Goal: Task Accomplishment & Management: Use online tool/utility

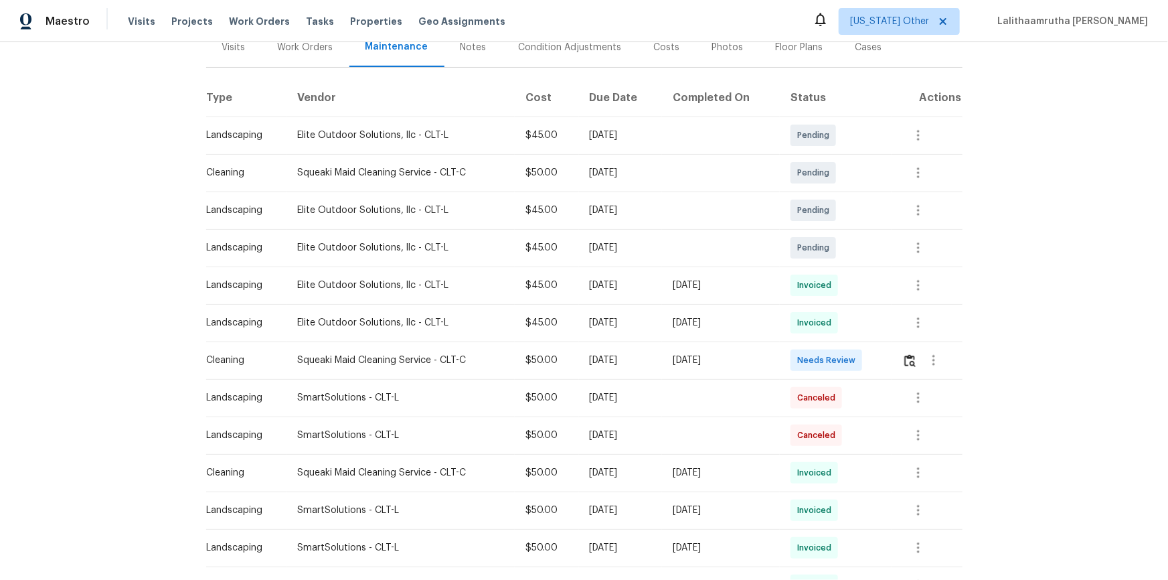
scroll to position [182, 0]
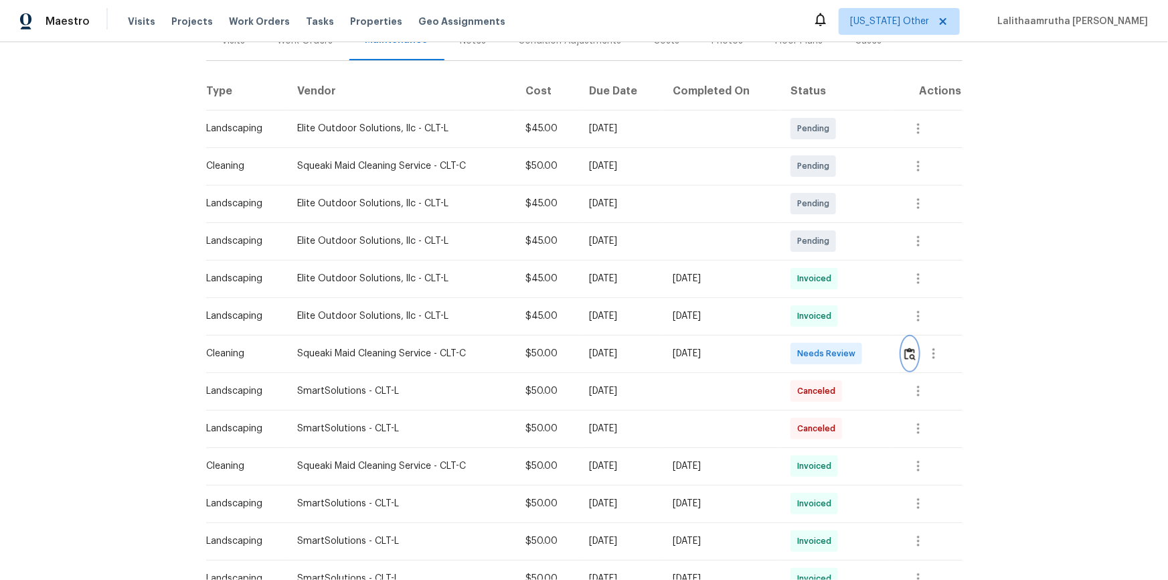
click at [831, 350] on img "button" at bounding box center [909, 353] width 11 height 13
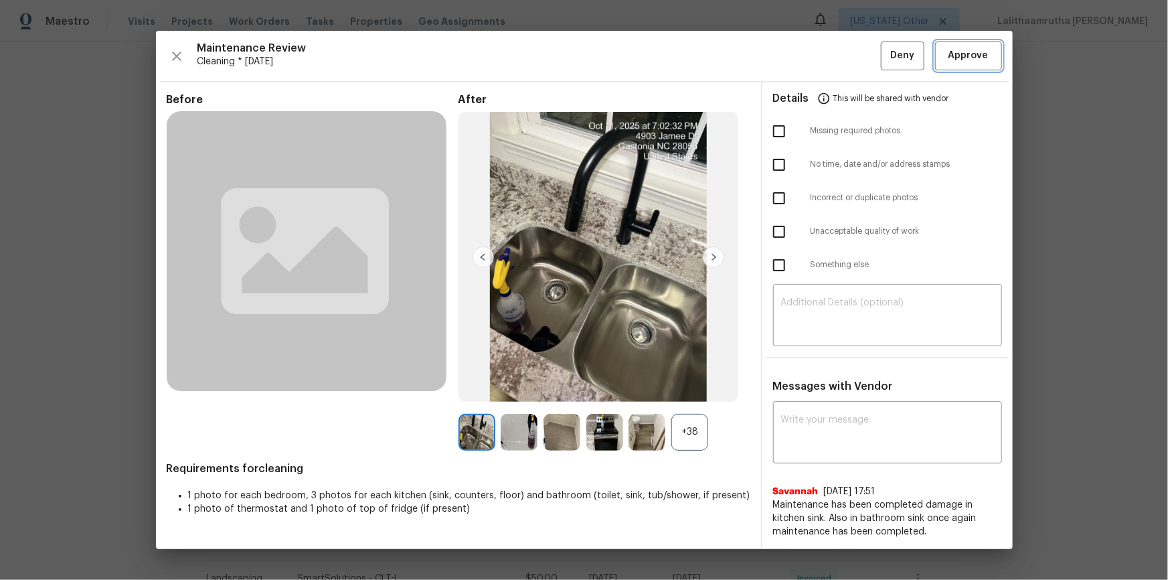
click at [831, 52] on button "Approve" at bounding box center [968, 55] width 67 height 29
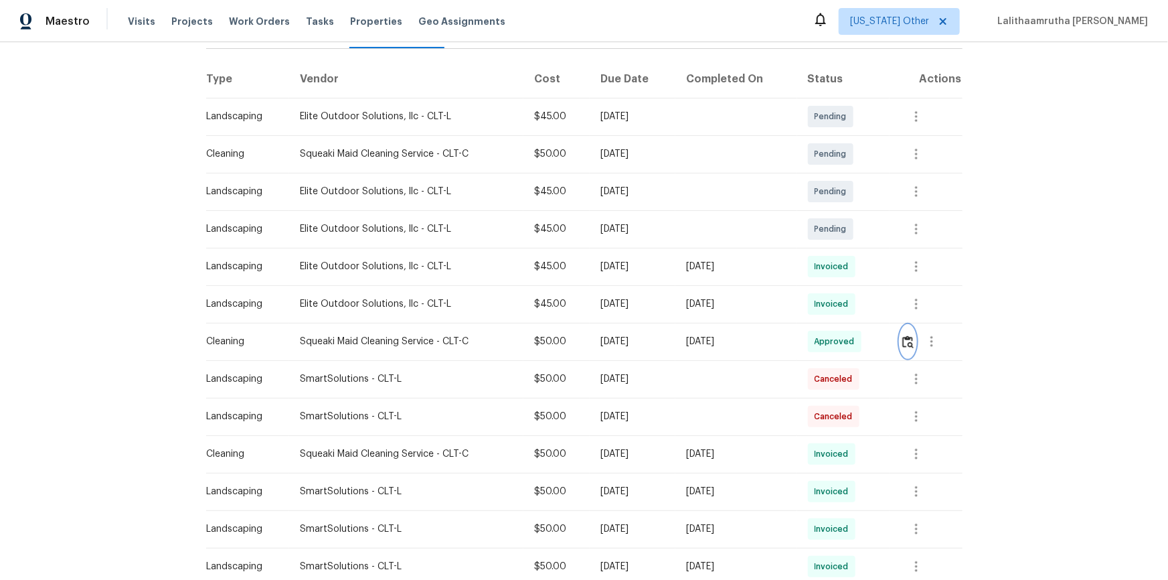
scroll to position [243, 0]
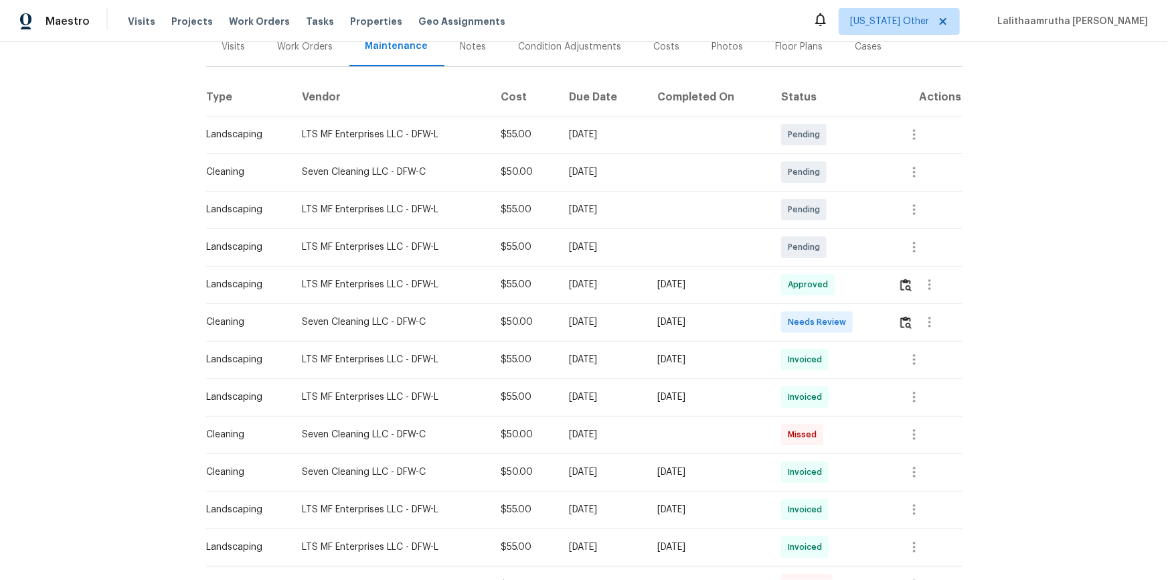
scroll to position [182, 0]
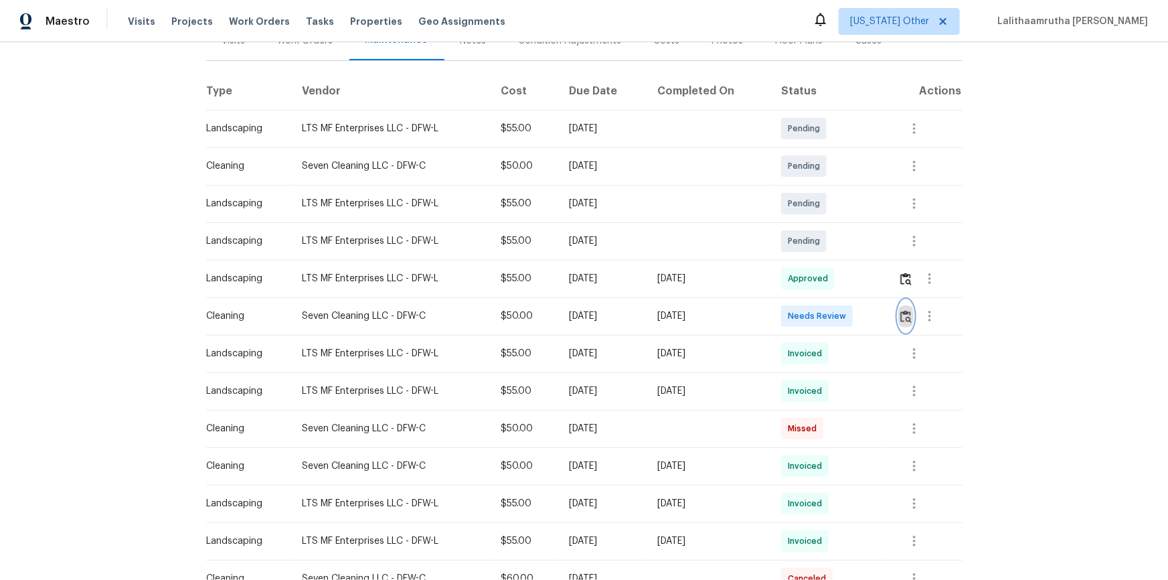
click at [831, 310] on img "button" at bounding box center [905, 316] width 11 height 13
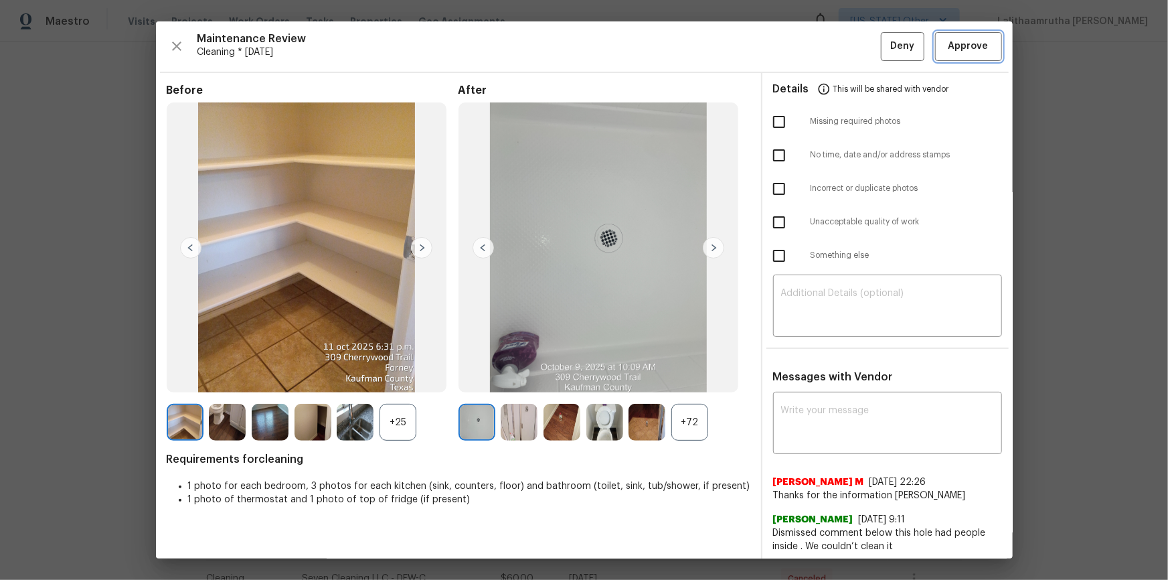
click at [831, 48] on span "Approve" at bounding box center [968, 46] width 40 height 17
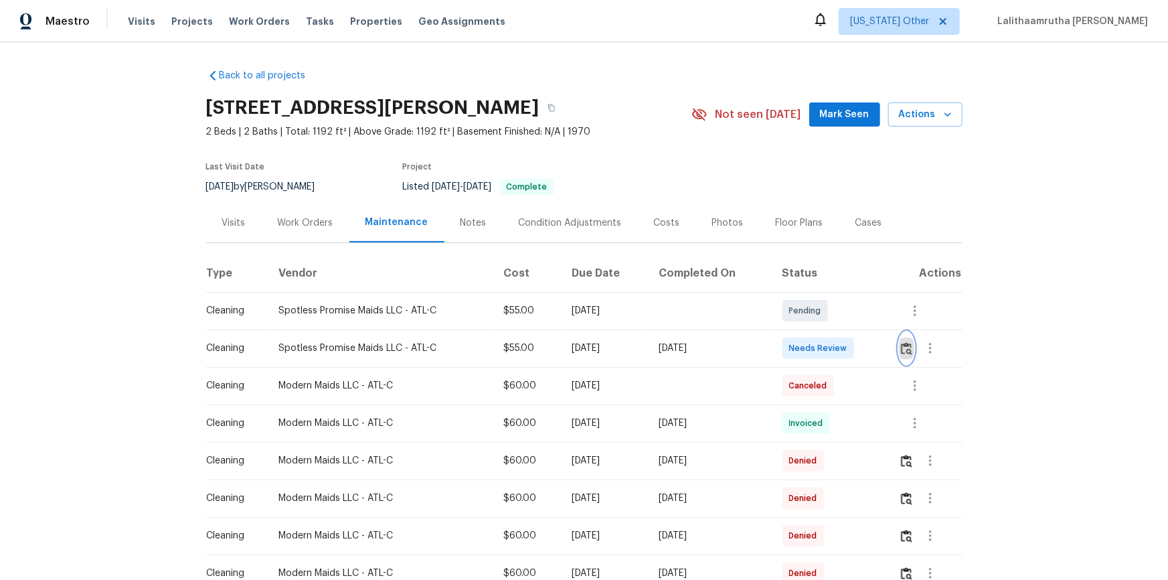
click at [831, 346] on img "button" at bounding box center [906, 348] width 11 height 13
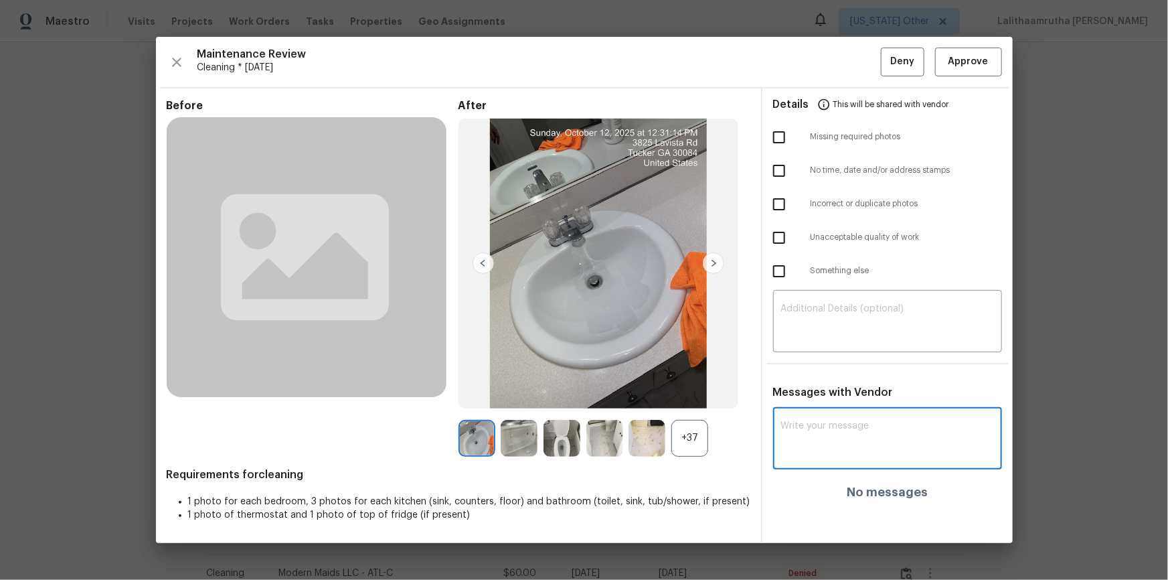
click at [831, 390] on textarea at bounding box center [887, 439] width 213 height 37
paste textarea "Maintenance Audit Team: Hello! Unfortunately, this cleaning visit completed on …"
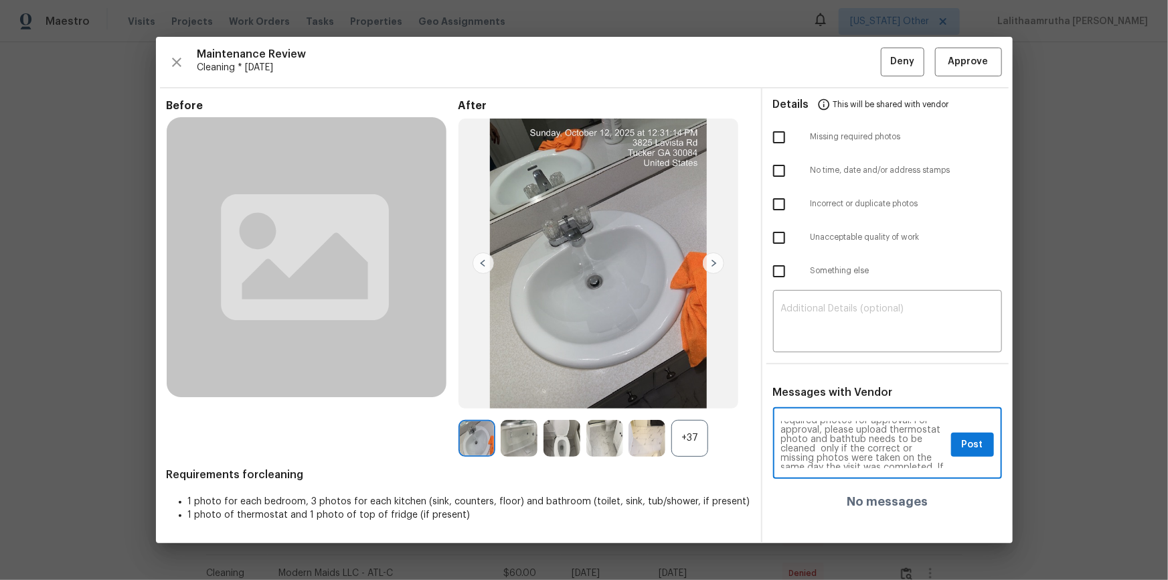
scroll to position [48, 0]
type textarea "Maintenance Audit Team: Hello! Unfortunately, this cleaning visit completed on …"
click at [831, 390] on span "Post" at bounding box center [972, 444] width 21 height 17
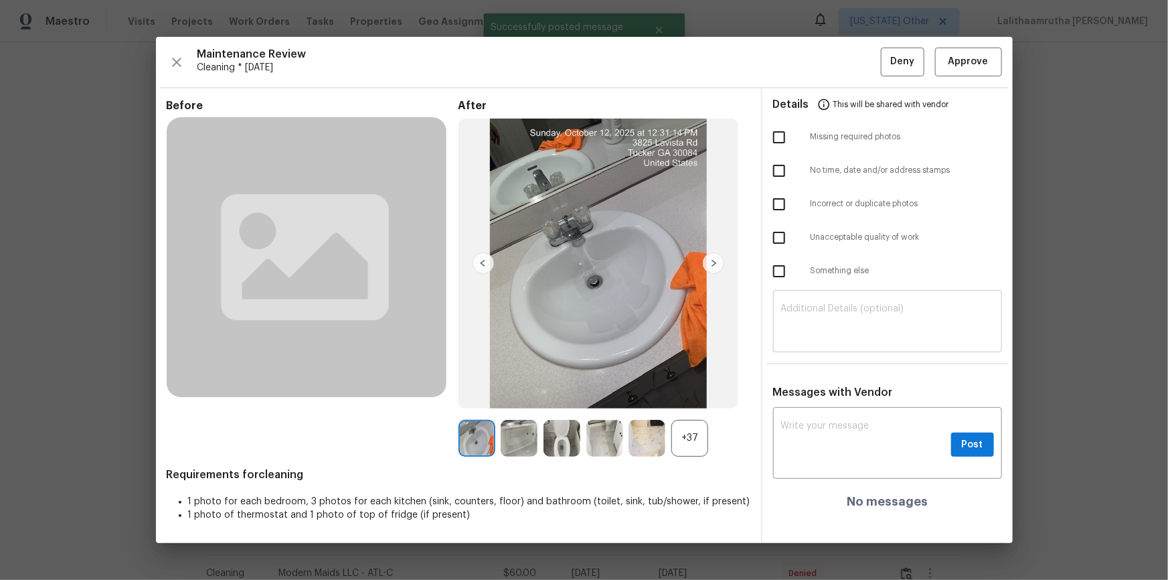
scroll to position [0, 0]
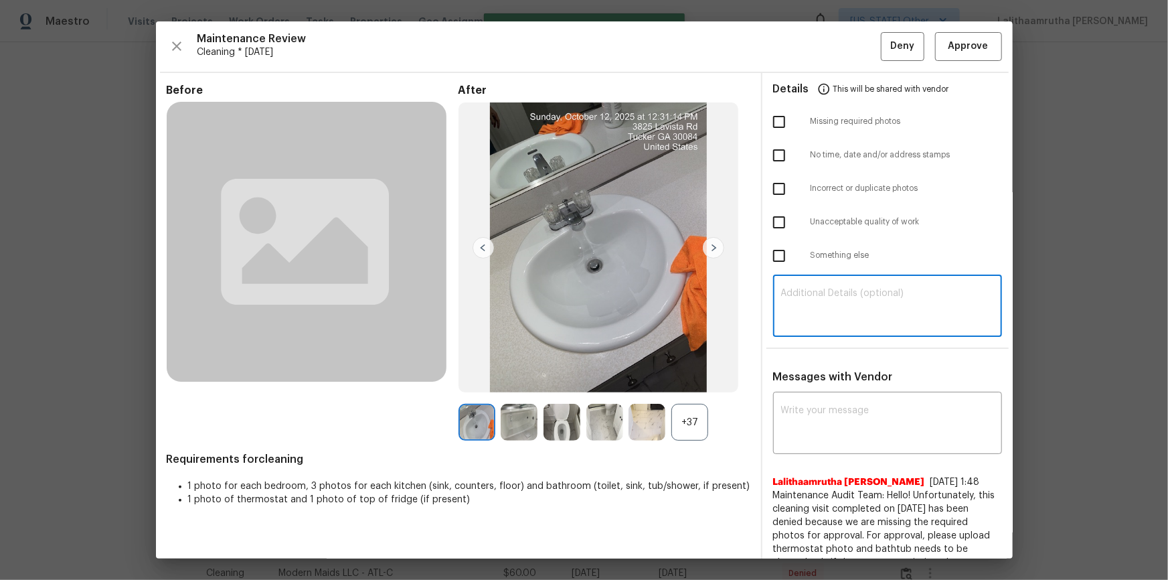
click at [831, 305] on textarea at bounding box center [887, 306] width 213 height 37
paste textarea "Maintenance Audit Team: Hello! Unfortunately, this cleaning visit completed on …"
type textarea "Maintenance Audit Team: Hello! Unfortunately, this cleaning visit completed on …"
click at [771, 119] on input "checkbox" at bounding box center [779, 122] width 28 height 28
checkbox input "true"
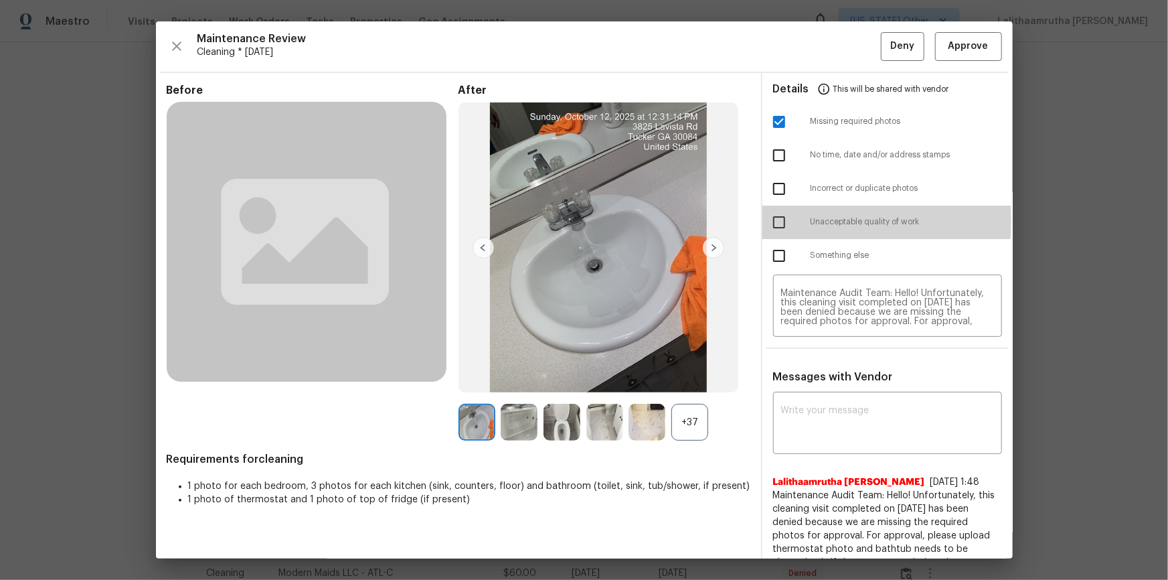
click at [772, 220] on input "checkbox" at bounding box center [779, 222] width 28 height 28
checkbox input "true"
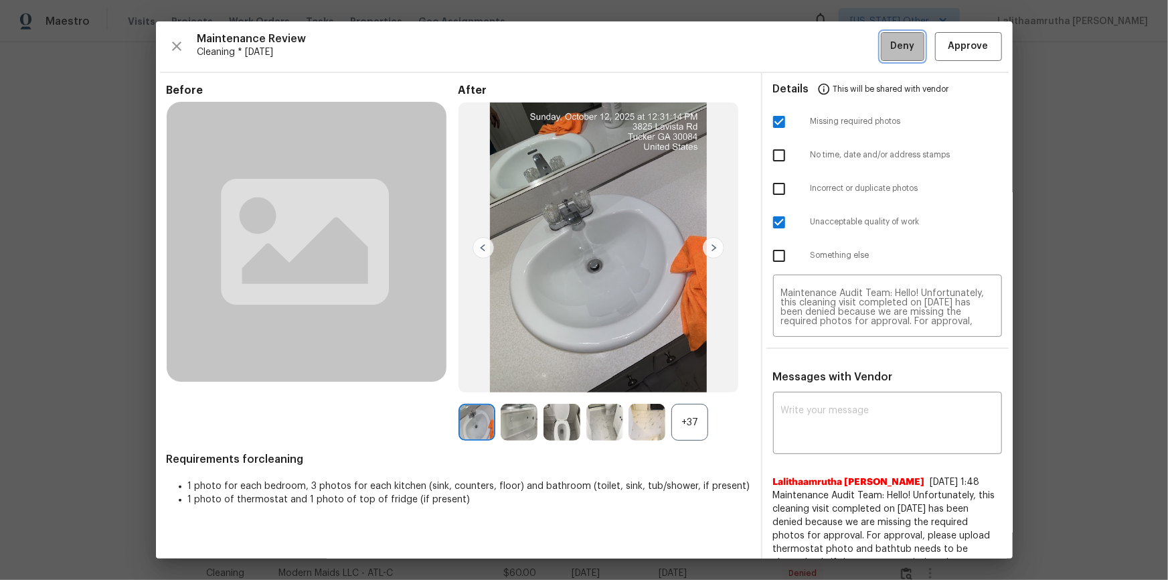
click at [831, 50] on span "Deny" at bounding box center [902, 46] width 24 height 17
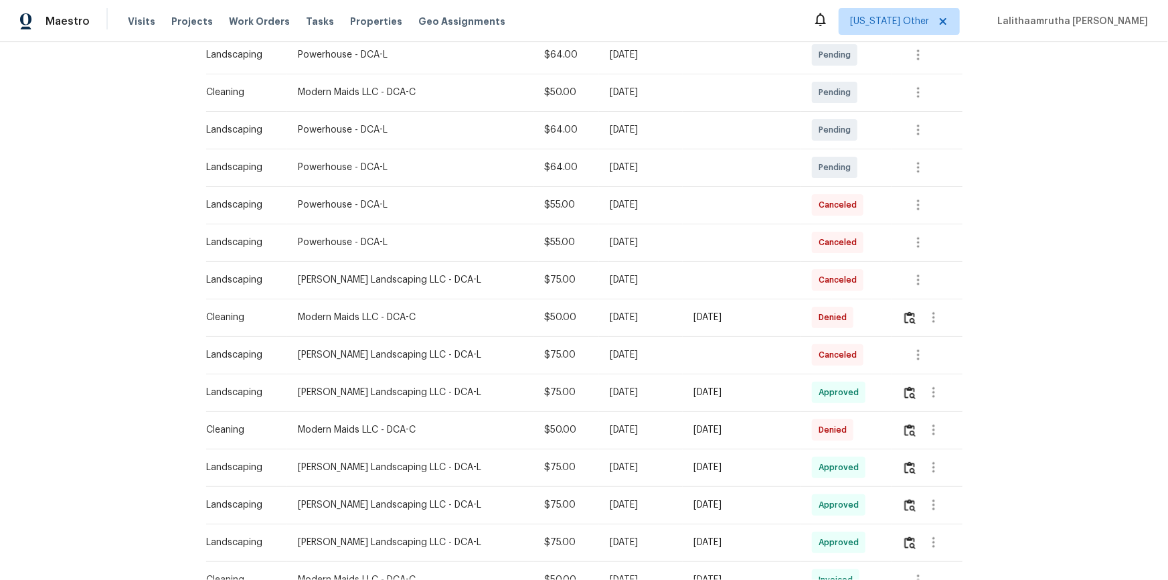
scroll to position [304, 0]
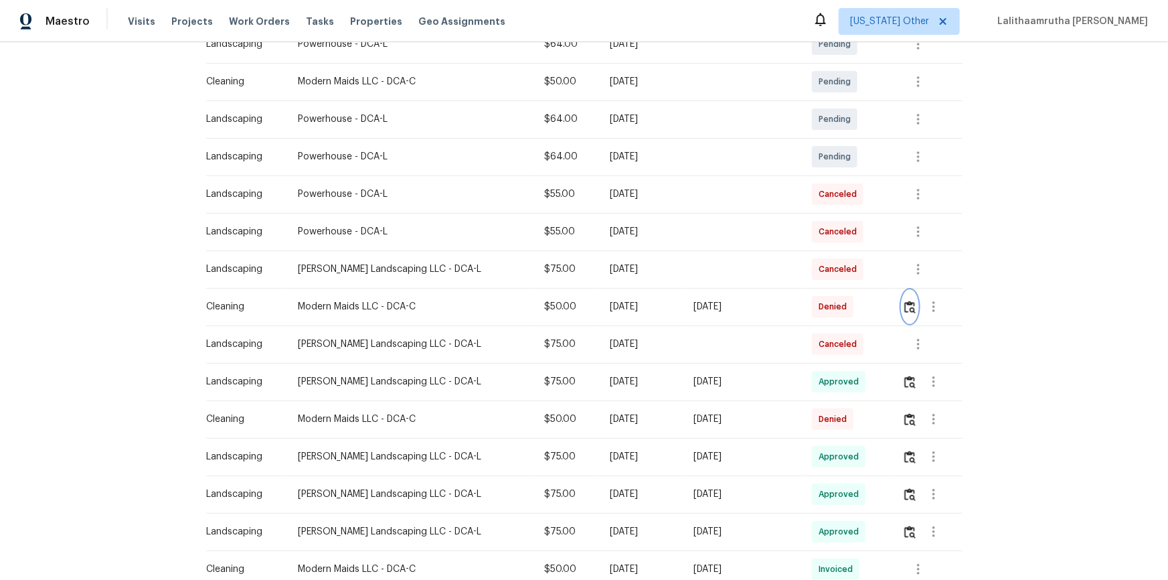
click at [831, 311] on img "button" at bounding box center [909, 307] width 11 height 13
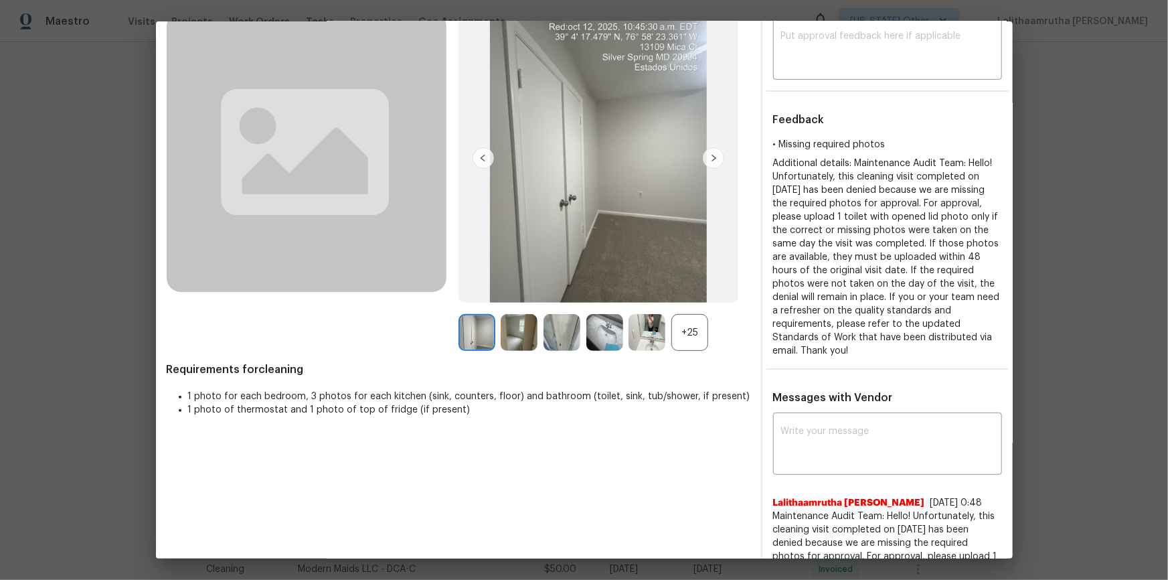
scroll to position [121, 0]
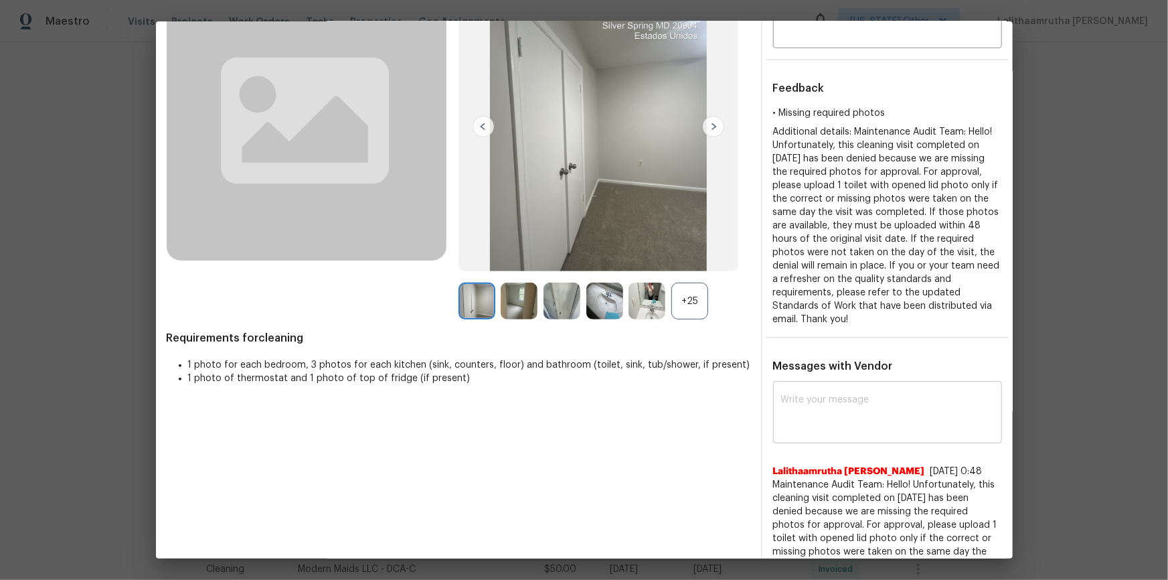
click at [830, 390] on textarea at bounding box center [887, 413] width 213 height 37
paste textarea "Maintenance Audit Team: Hello! Unfortunately, this cleaning visit completed on …"
type textarea "Maintenance Audit Team: Hello! Unfortunately, this cleaning visit completed on …"
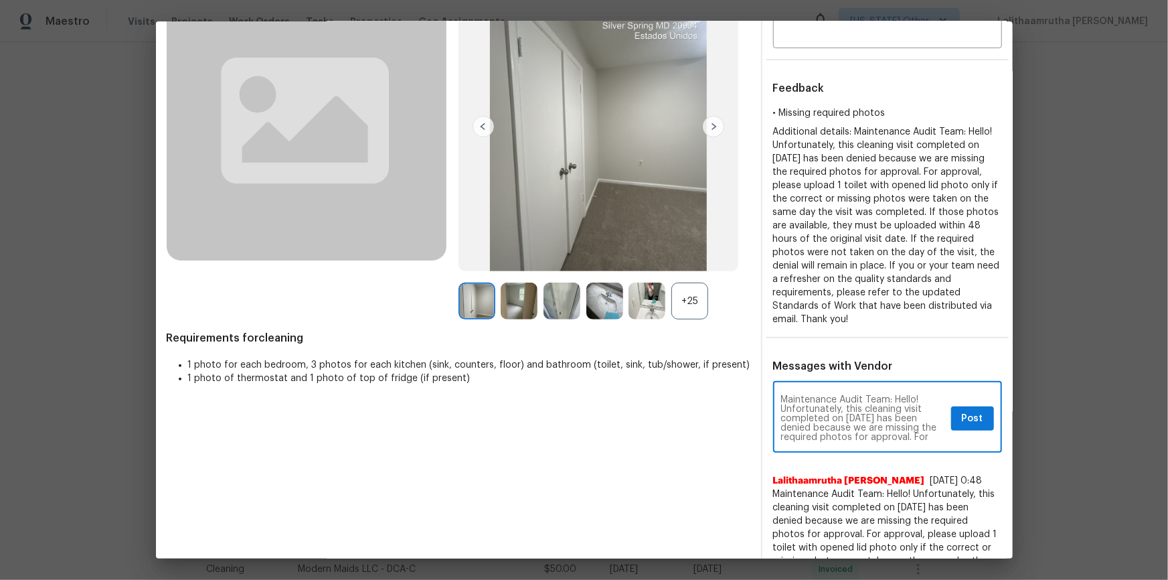
scroll to position [47, 0]
click at [831, 390] on textarea "Maintenance Audit Team: Hello! Unfortunately, this cleaning visit completed on …" at bounding box center [863, 418] width 165 height 47
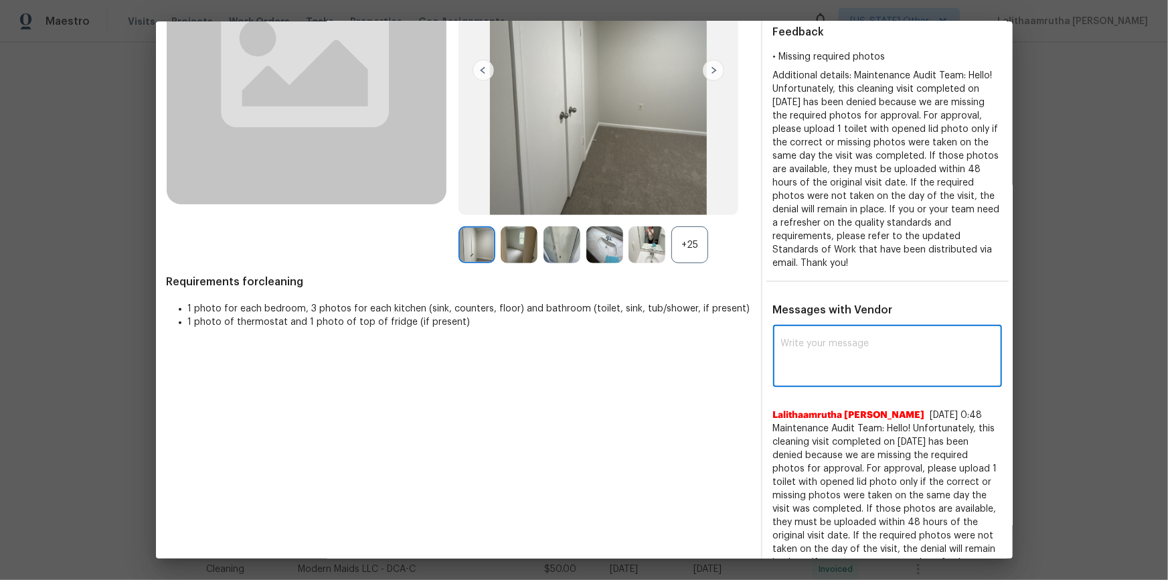
scroll to position [243, 0]
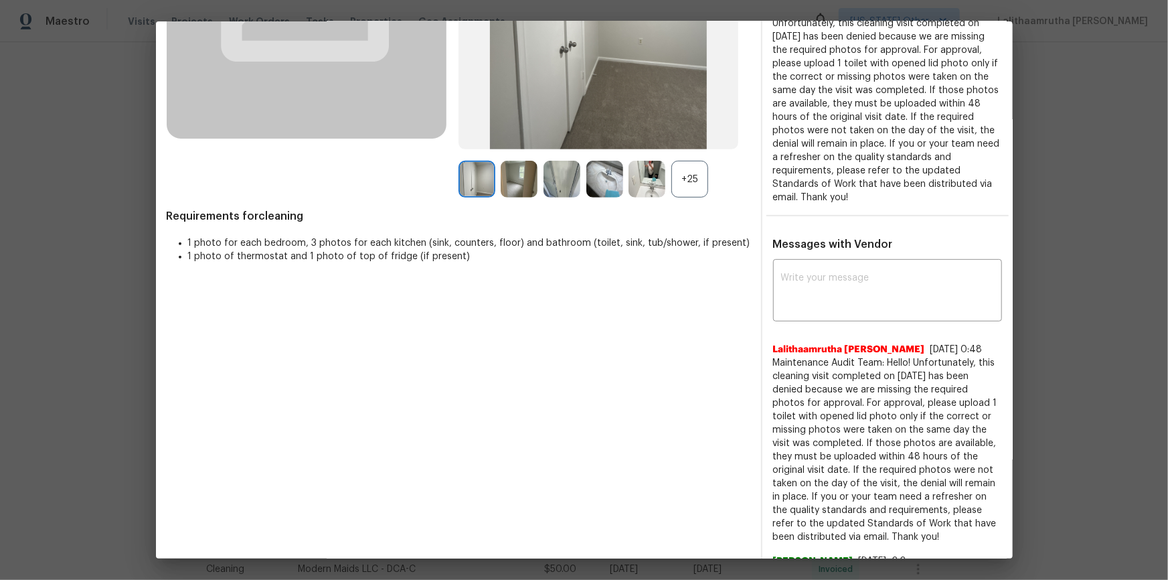
drag, startPoint x: 764, startPoint y: 360, endPoint x: 936, endPoint y: 532, distance: 242.8
copy span "Maintenance Audit Team: Hello! Unfortunately, this cleaning visit completed on …"
click at [831, 282] on textarea at bounding box center [887, 291] width 213 height 37
paste textarea "Maintenance Audit Team: Hello! Unfortunately, this cleaning visit completed on …"
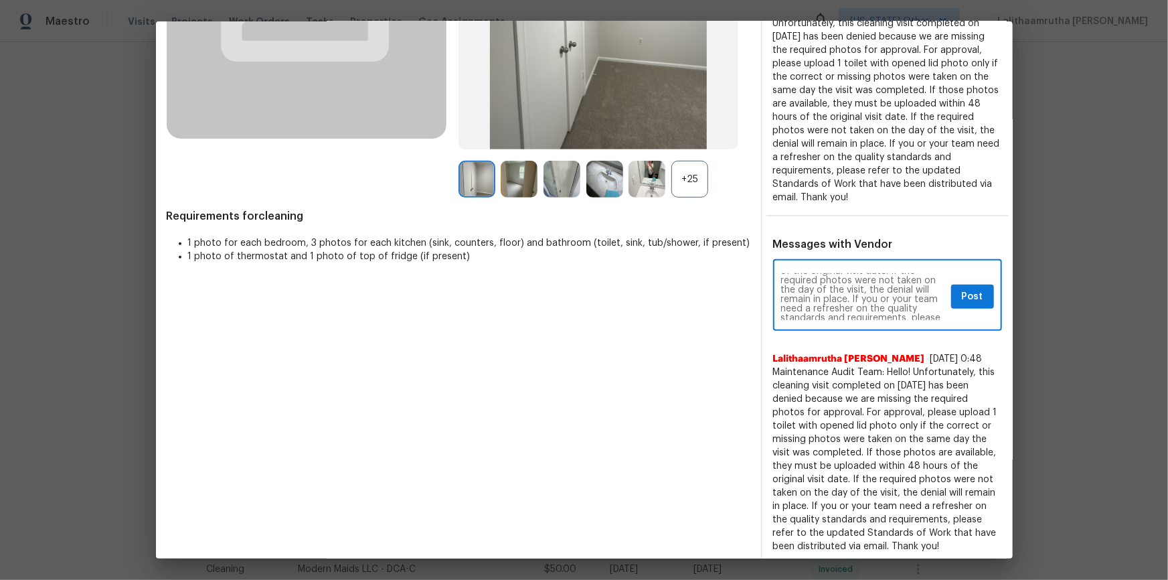
scroll to position [0, 0]
click at [831, 292] on textarea "Maintenance Audit Team: Hello! Unfortunately, this cleaning visit completed on …" at bounding box center [863, 296] width 165 height 47
click at [781, 274] on textarea "Maintenance Audit Team: Hello! Unfortunately, this cleaning visit completed on …" at bounding box center [863, 296] width 165 height 47
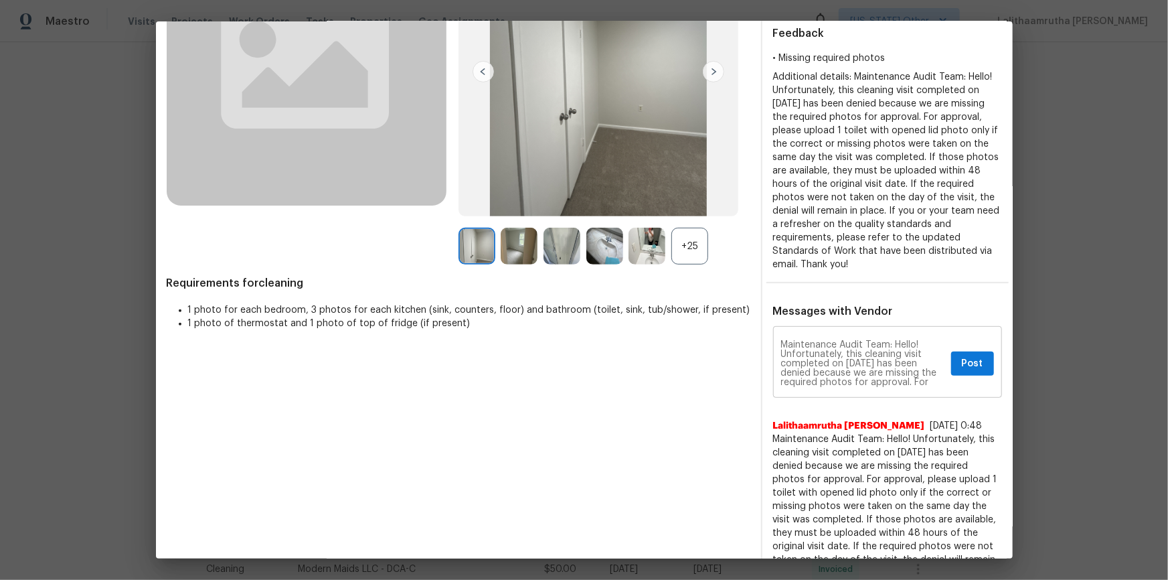
scroll to position [182, 0]
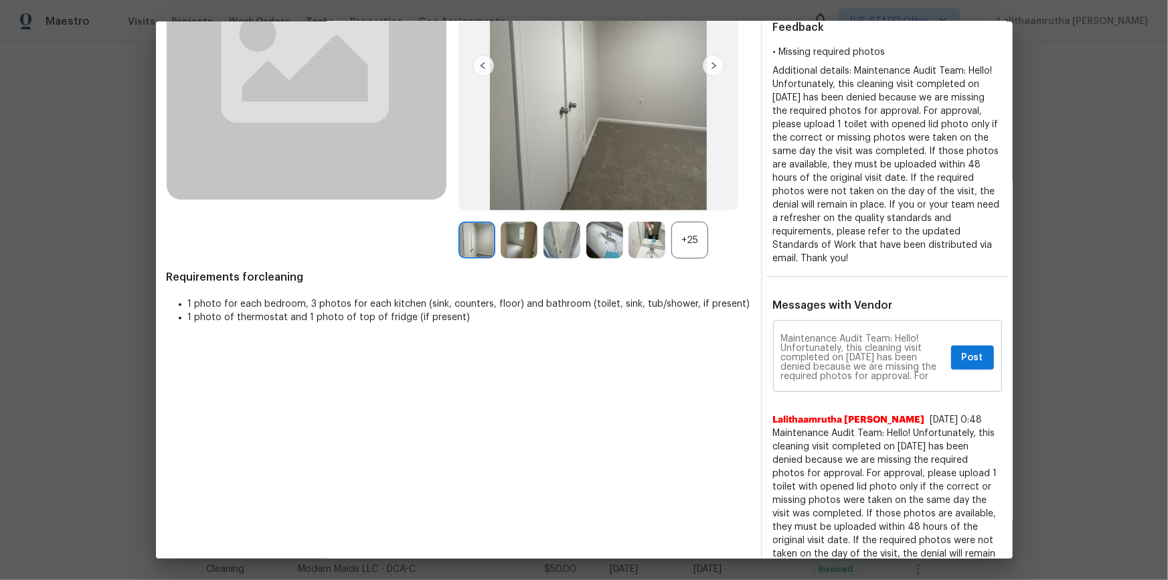
click at [773, 335] on div "Maintenance Audit Team: Hello! Unfortunately, this cleaning visit completed on …" at bounding box center [887, 357] width 229 height 68
paste textarea "Please disregard the previous denial reason and consider this one and do the ne…"
type textarea "Please disregard the previous denial reason and consider this one and do the ne…"
click at [831, 364] on div "Please disregard the previous denial reason and consider this one and do the ne…" at bounding box center [887, 357] width 229 height 68
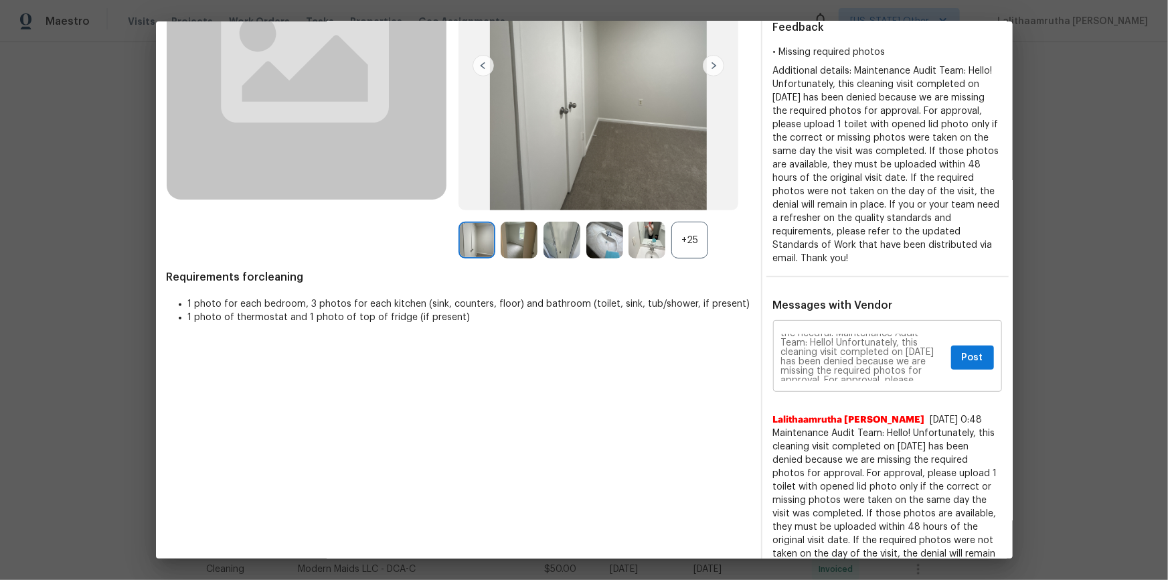
click at [831, 358] on div "Please disregard the previous denial reason and consider this one and do the ne…" at bounding box center [887, 357] width 229 height 68
click at [831, 361] on button "Post" at bounding box center [972, 357] width 43 height 25
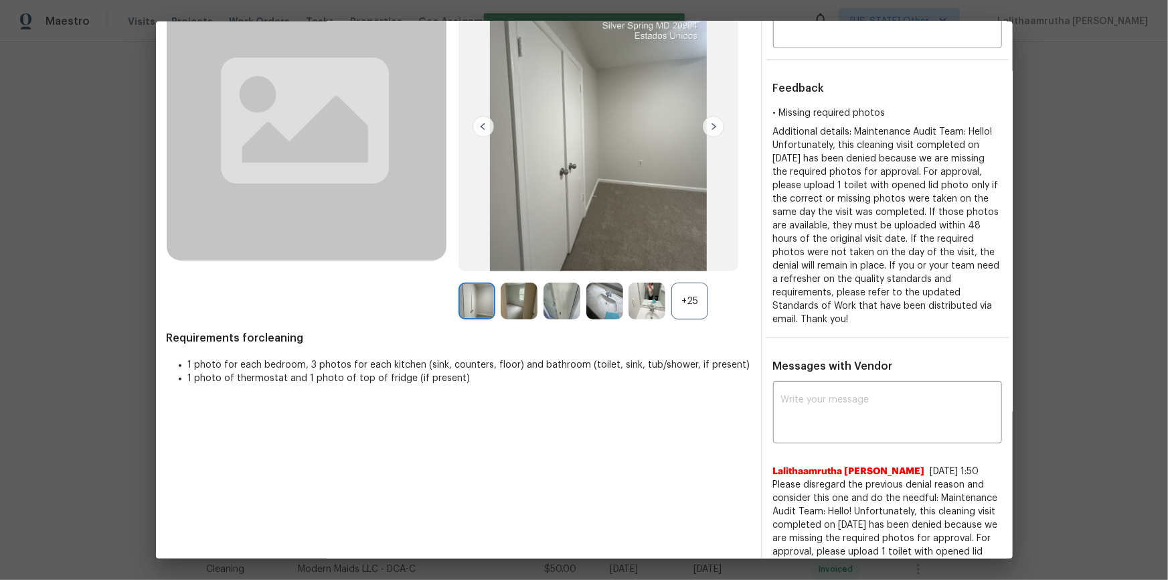
scroll to position [0, 0]
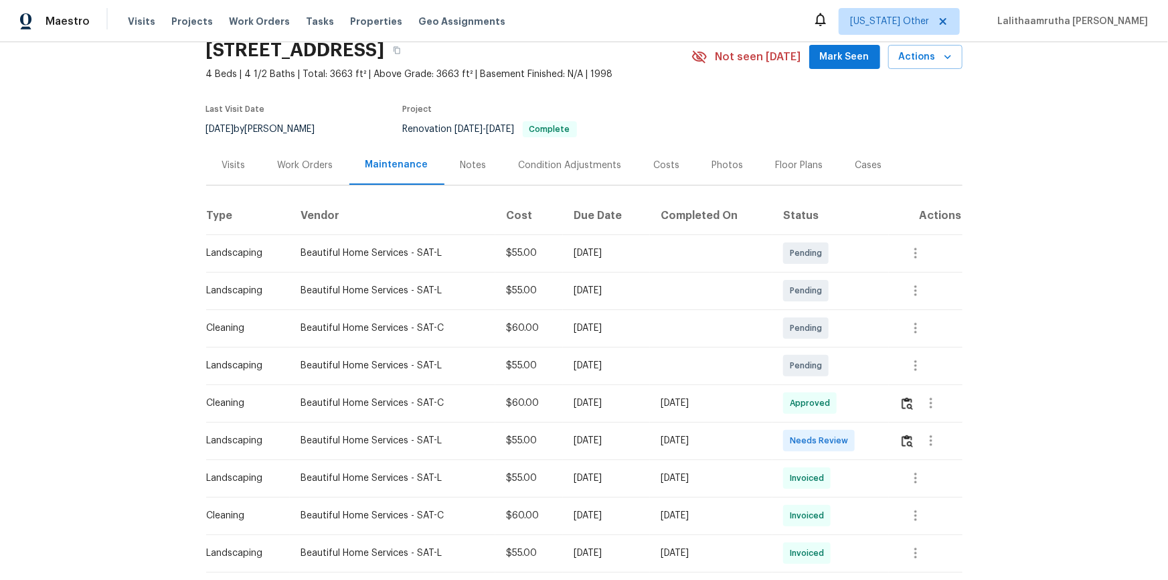
scroll to position [139, 0]
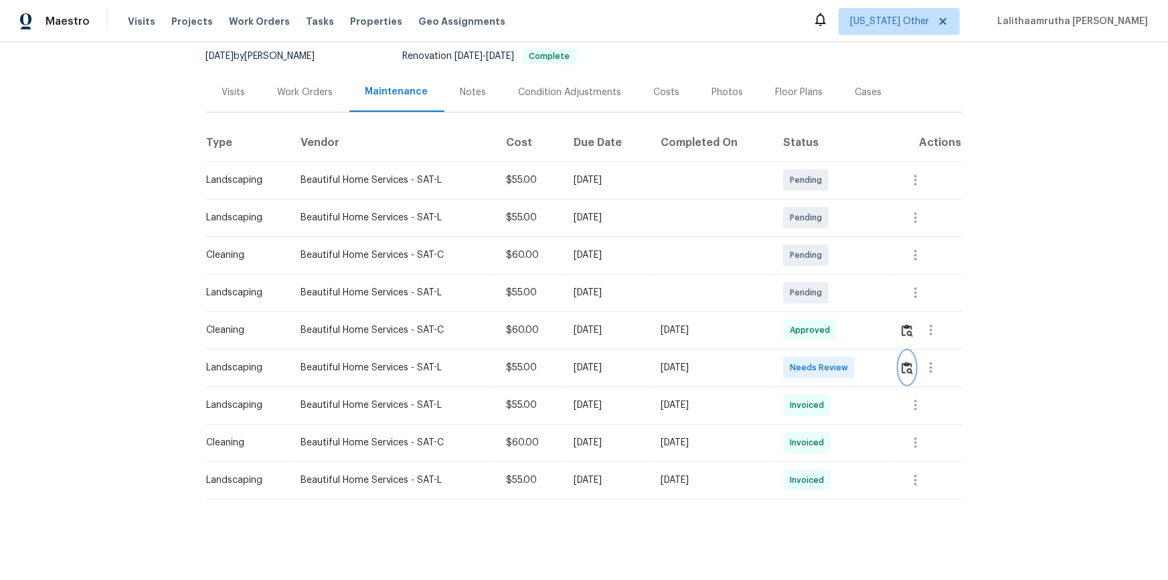
click at [831, 361] on img "button" at bounding box center [907, 367] width 11 height 13
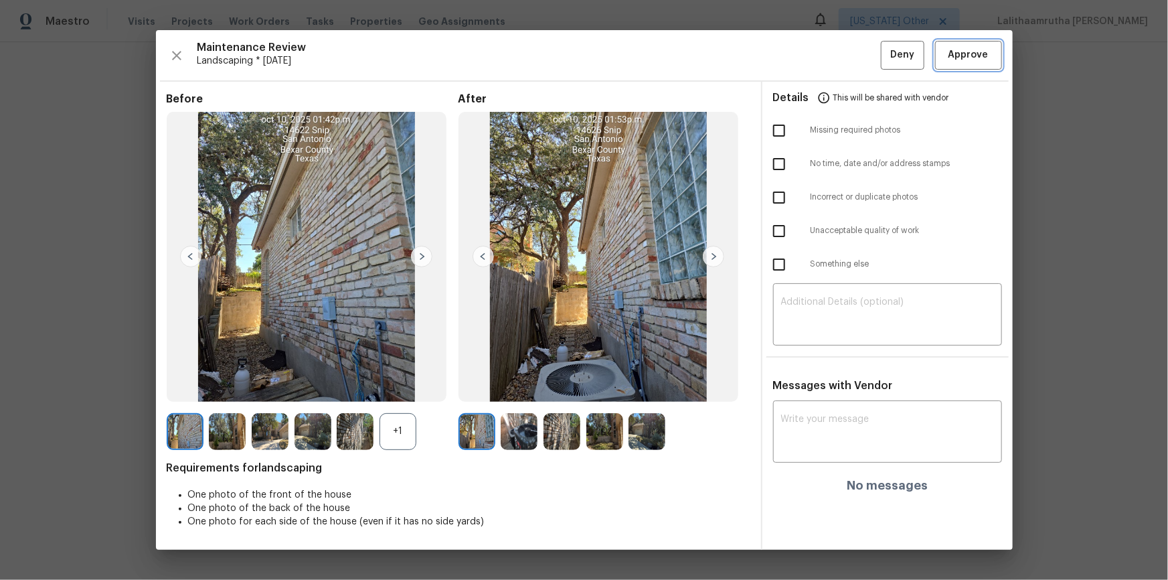
click at [831, 45] on button "Approve" at bounding box center [968, 55] width 67 height 29
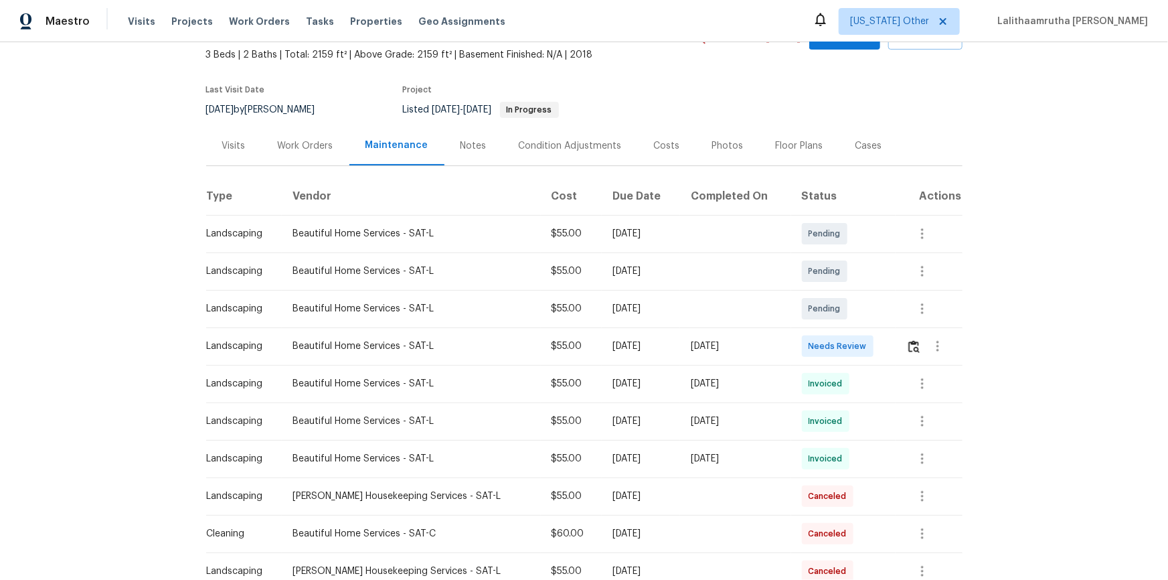
scroll to position [121, 0]
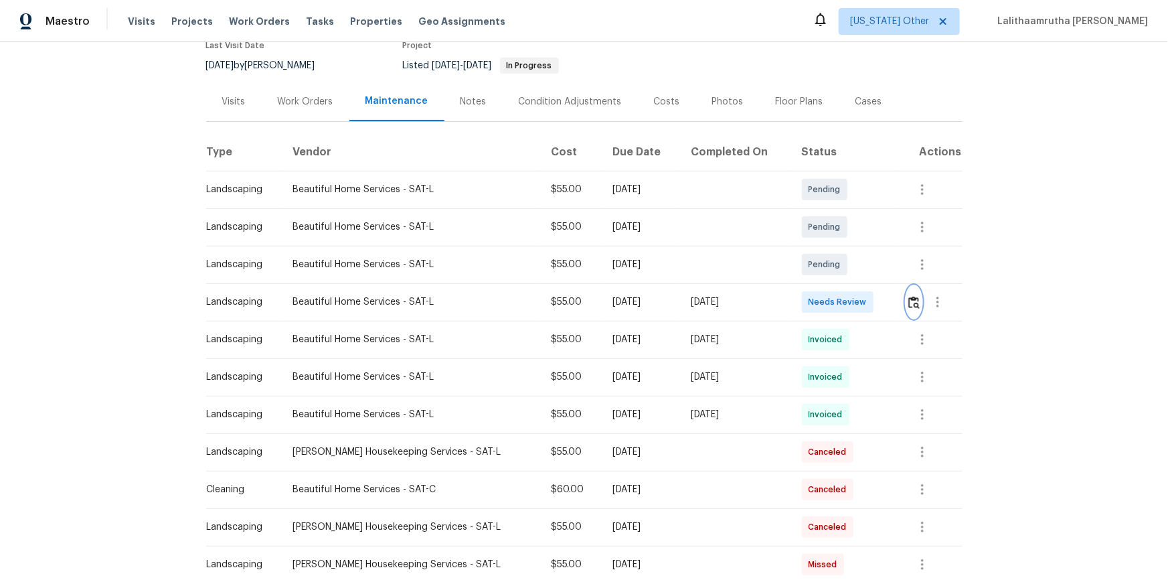
click at [831, 307] on img "button" at bounding box center [913, 302] width 11 height 13
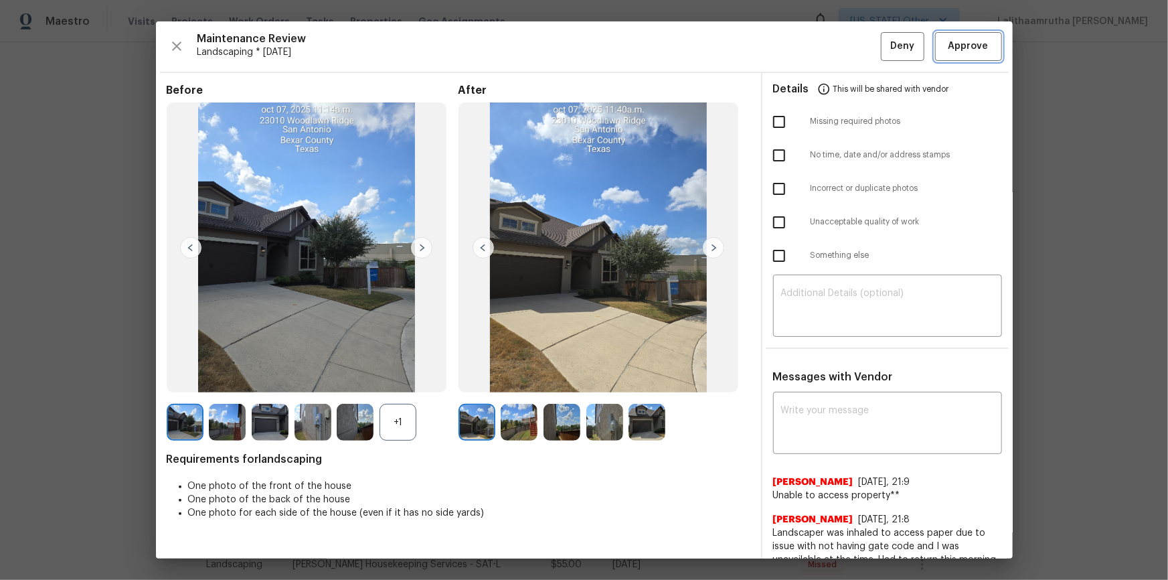
click at [831, 45] on span "Approve" at bounding box center [968, 46] width 40 height 17
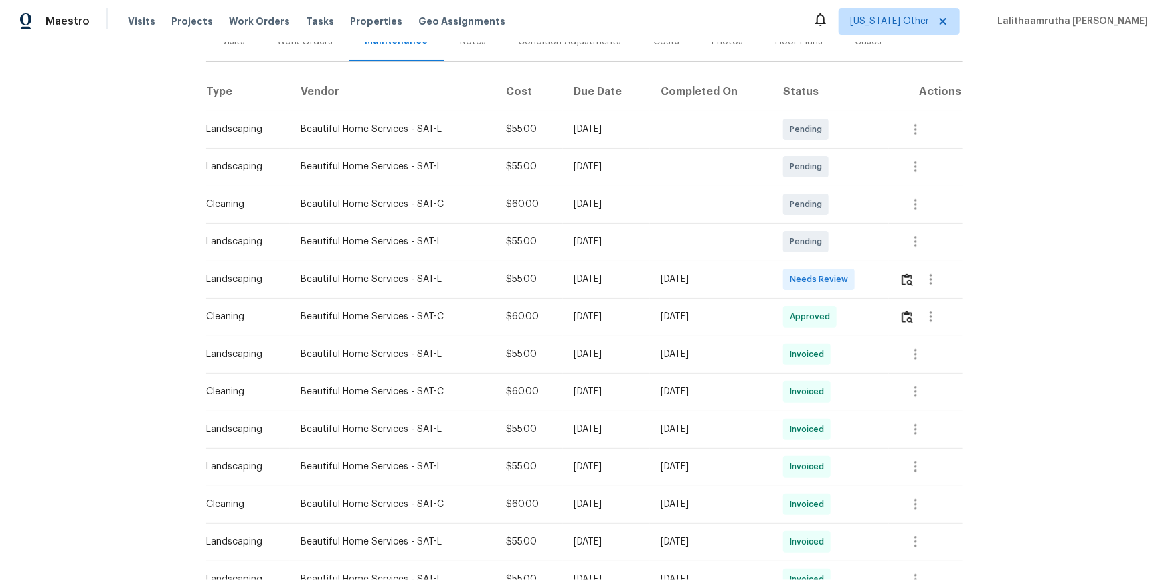
scroll to position [182, 0]
click at [831, 275] on img "button" at bounding box center [907, 278] width 11 height 13
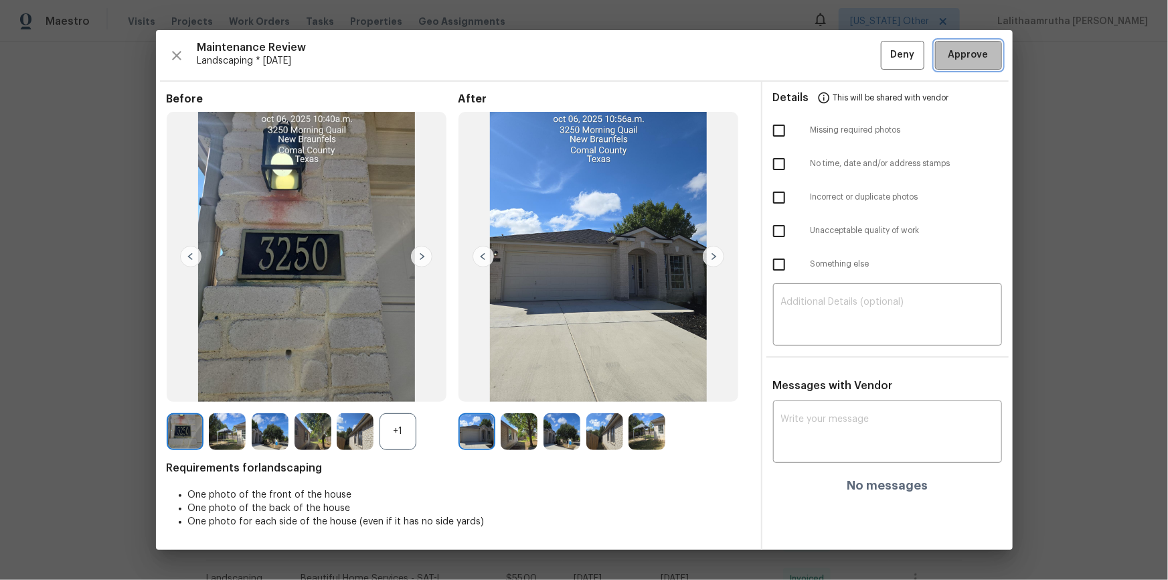
click at [831, 59] on span "Approve" at bounding box center [968, 55] width 40 height 17
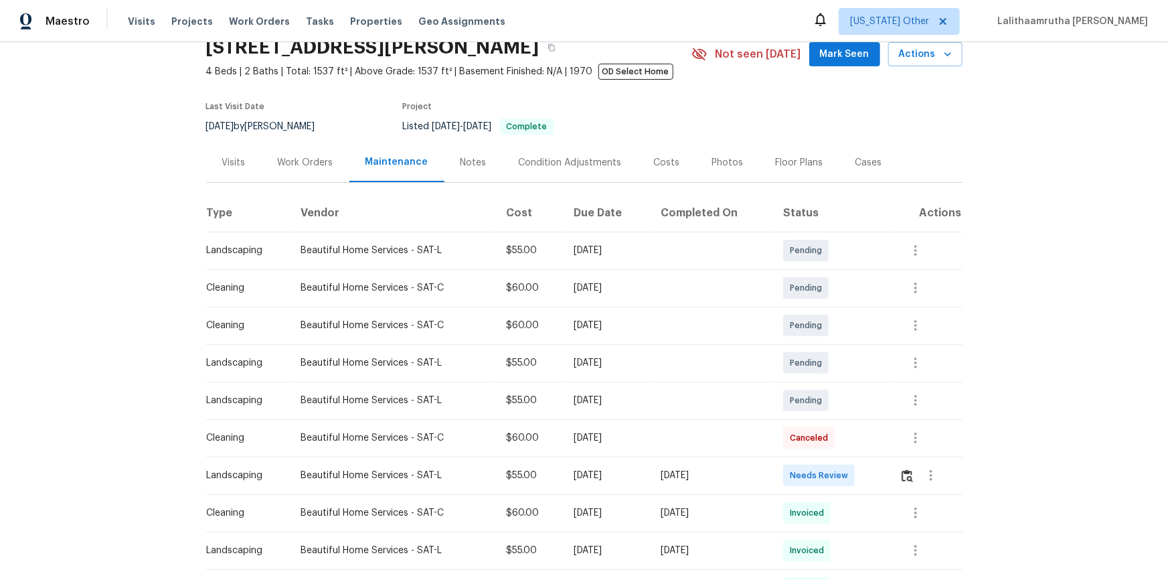
scroll to position [121, 0]
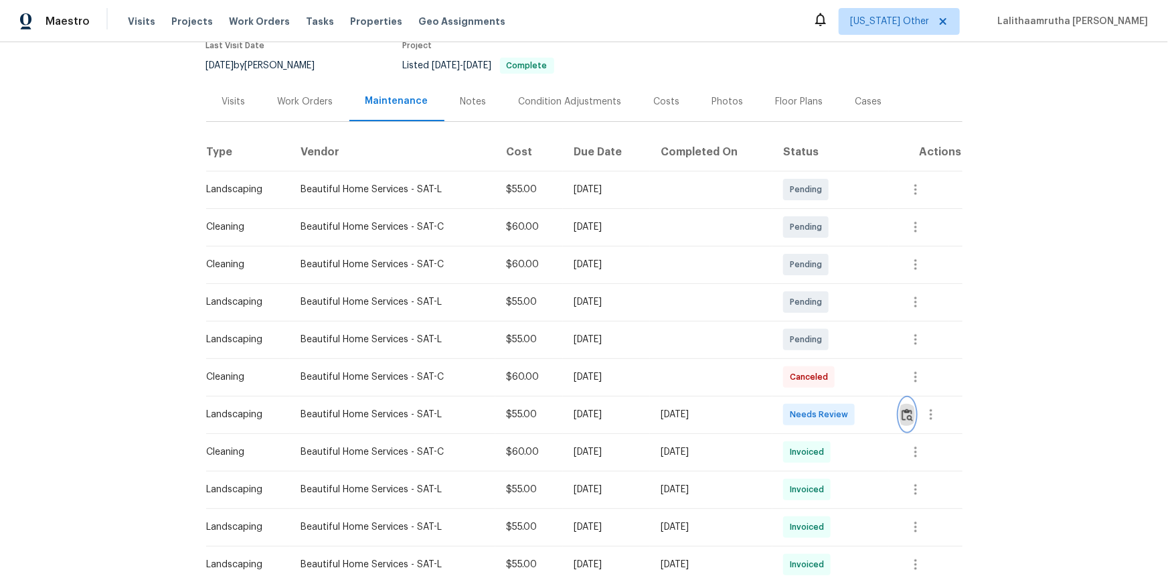
click at [831, 390] on img "button" at bounding box center [907, 414] width 11 height 13
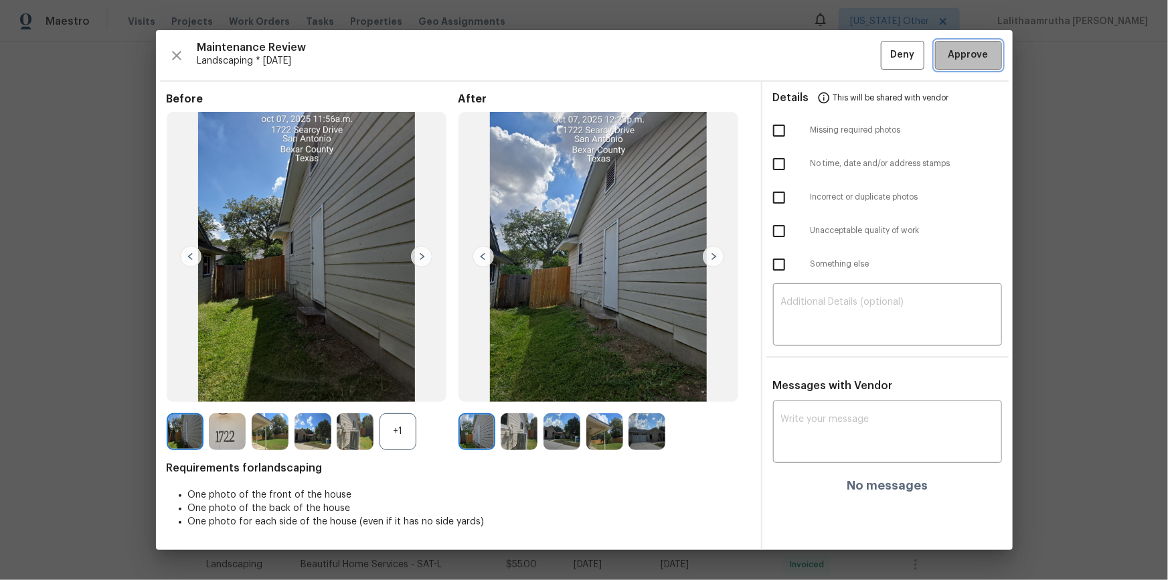
click at [831, 54] on span "Approve" at bounding box center [968, 55] width 40 height 17
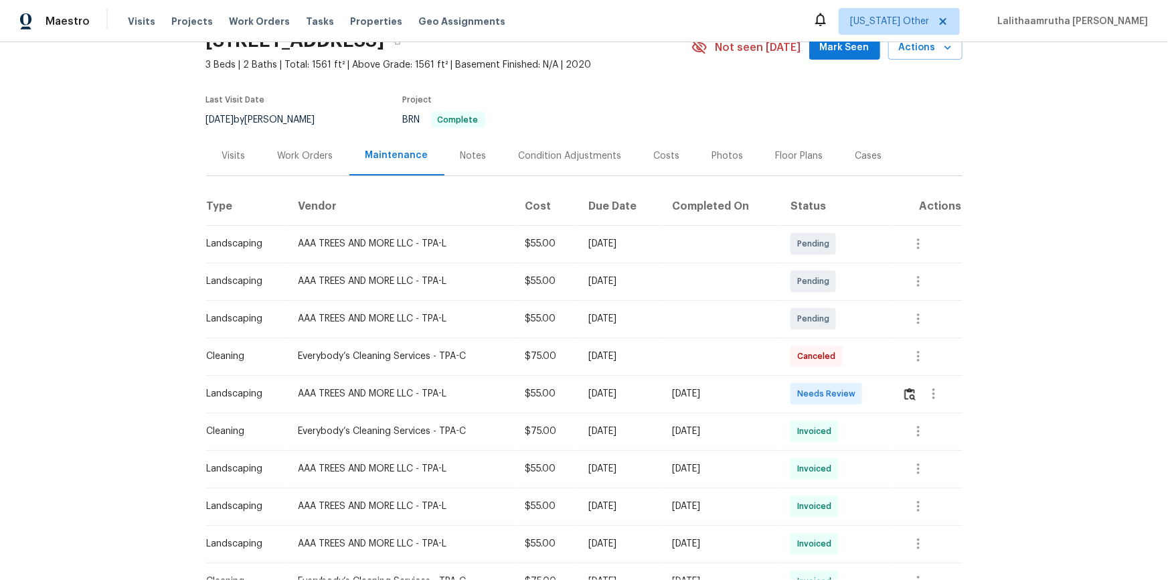
scroll to position [182, 0]
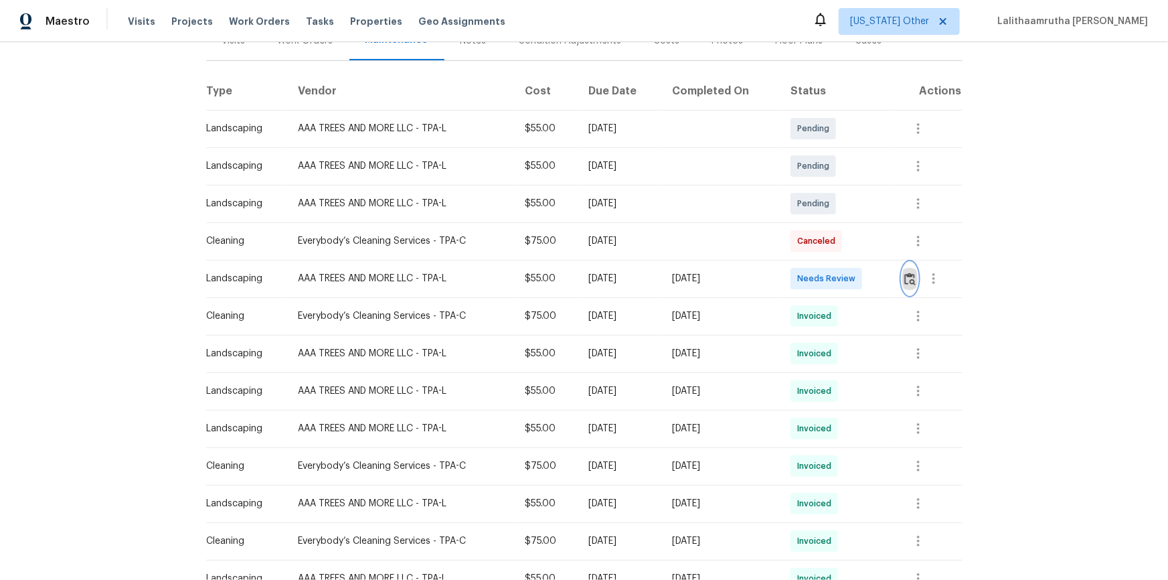
click at [831, 274] on img "button" at bounding box center [909, 278] width 11 height 13
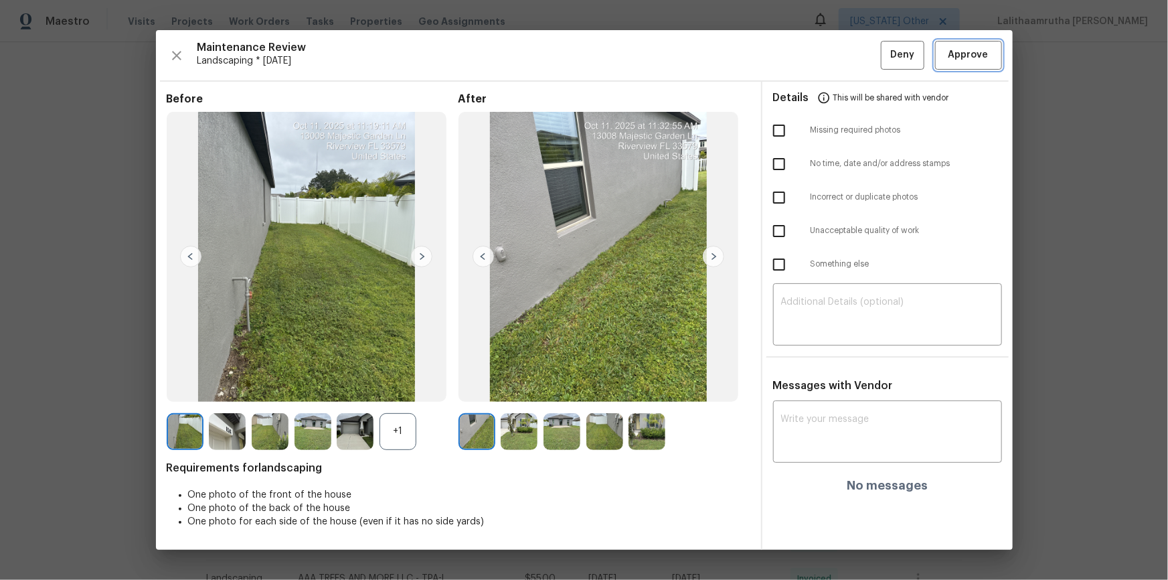
click at [831, 55] on span "Approve" at bounding box center [968, 55] width 40 height 17
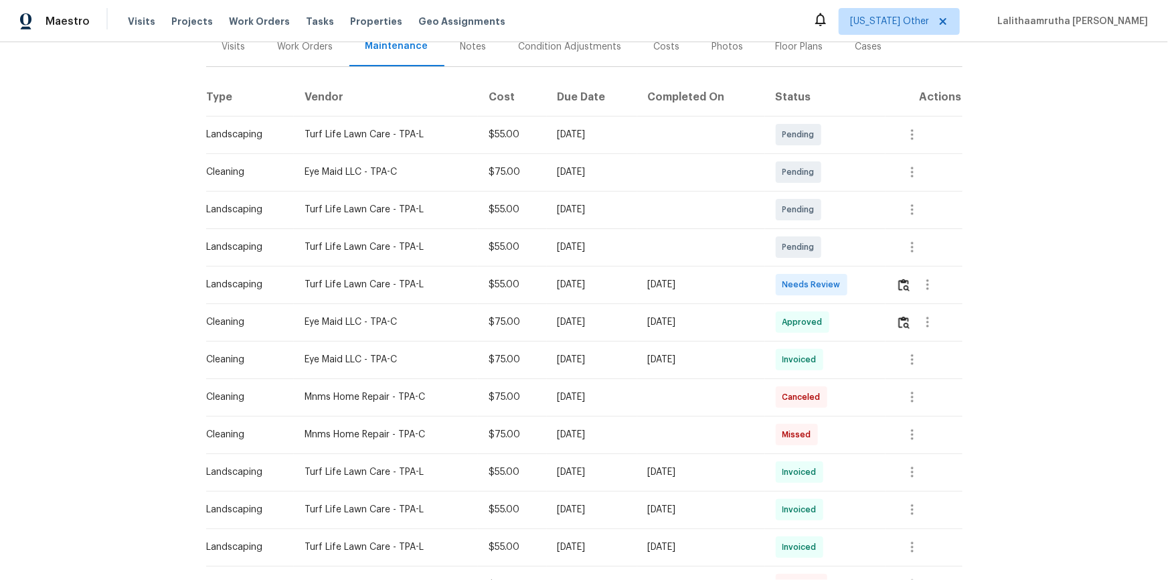
scroll to position [182, 0]
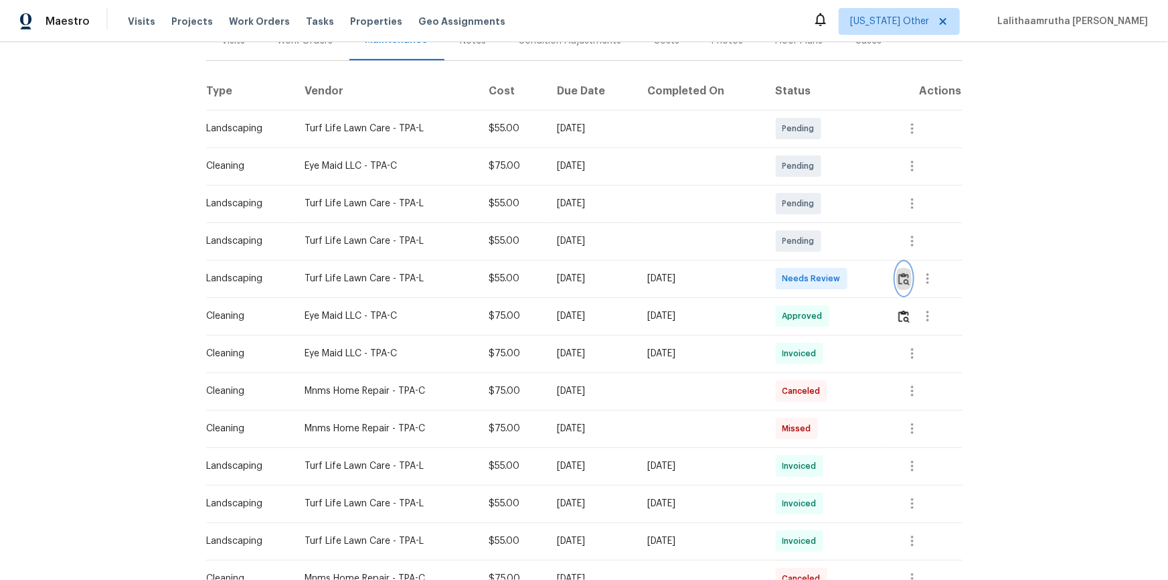
click at [831, 278] on img "button" at bounding box center [903, 278] width 11 height 13
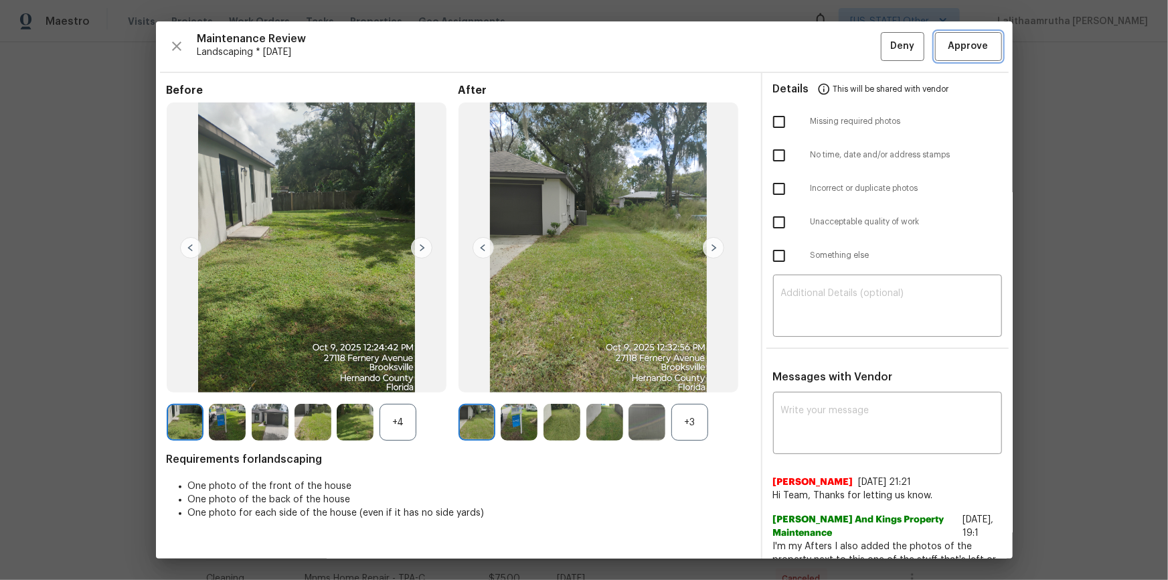
click at [831, 42] on span "Approve" at bounding box center [968, 46] width 40 height 17
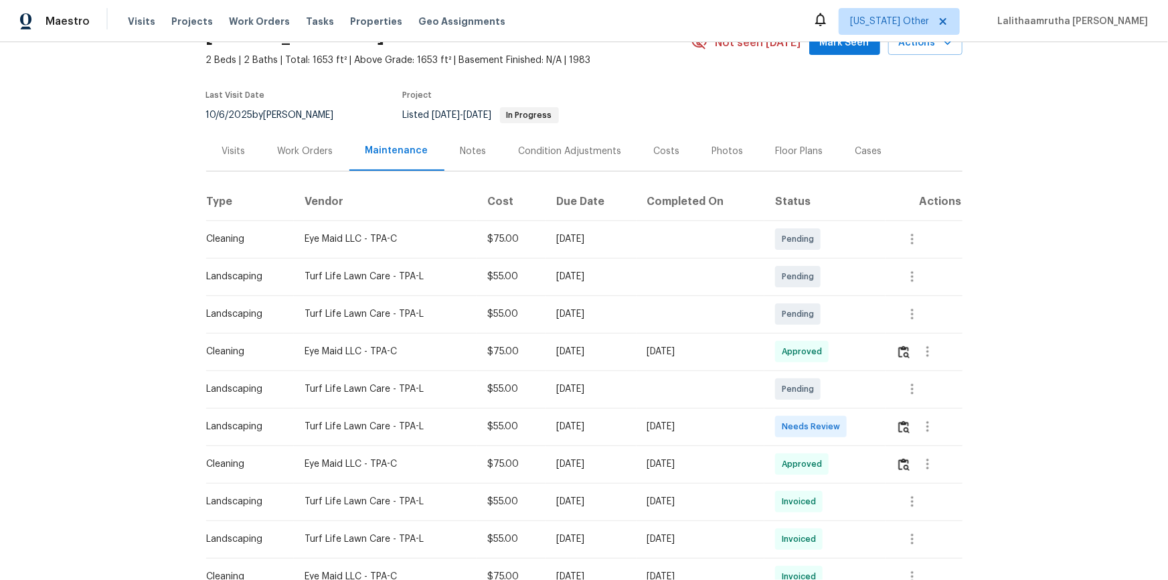
scroll to position [182, 0]
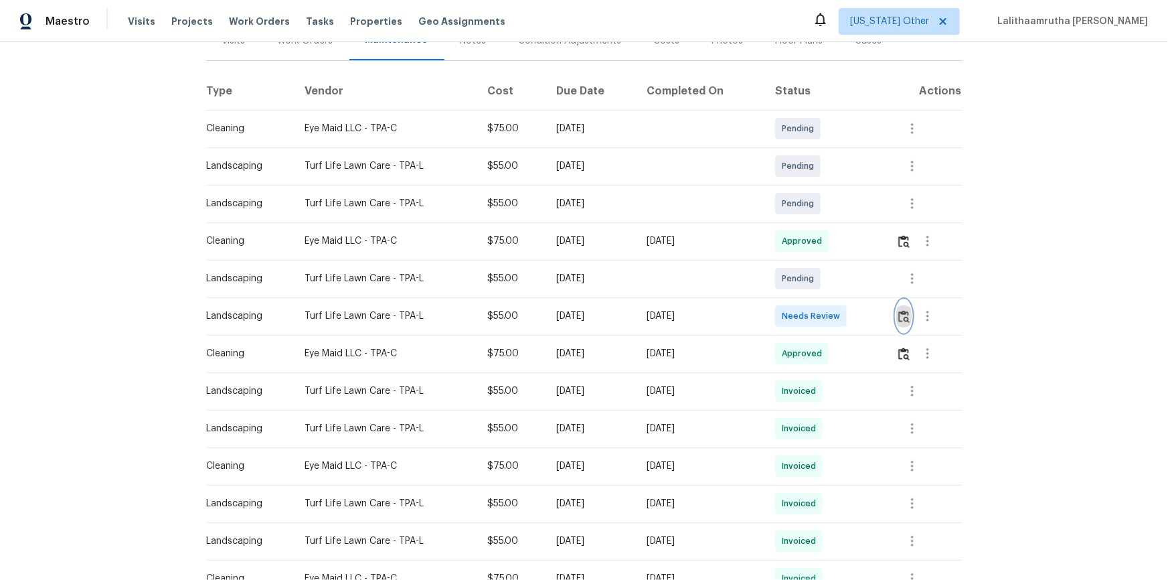
click at [831, 315] on img "button" at bounding box center [903, 316] width 11 height 13
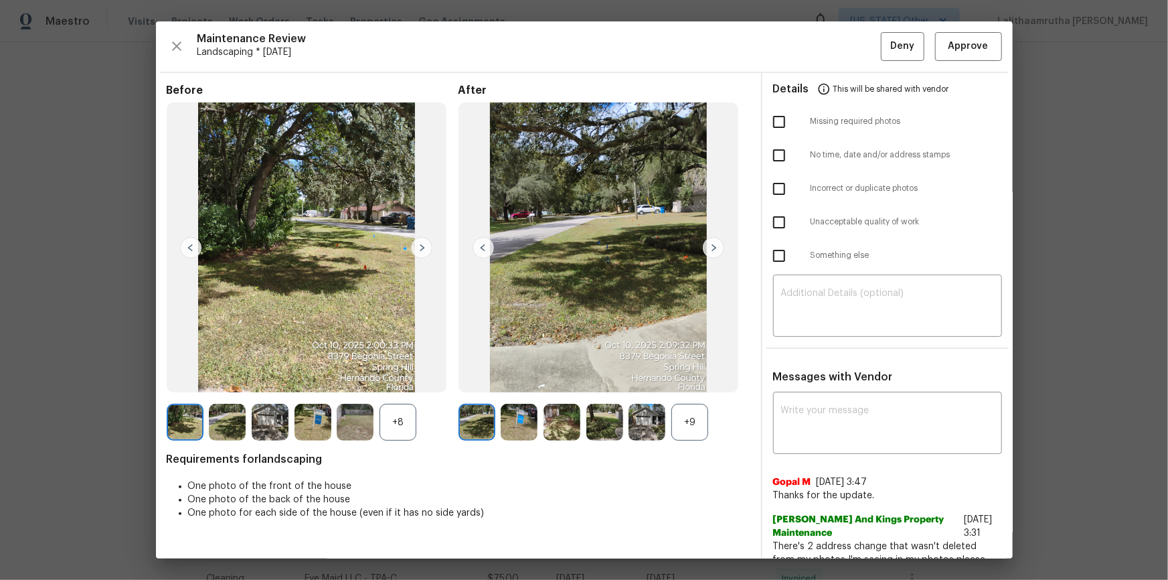
click at [831, 27] on div "Maintenance Review Landscaping * [DATE] Deny Approve Before +8 After +9 Require…" at bounding box center [584, 289] width 857 height 537
click at [831, 44] on span "Approve" at bounding box center [968, 46] width 40 height 17
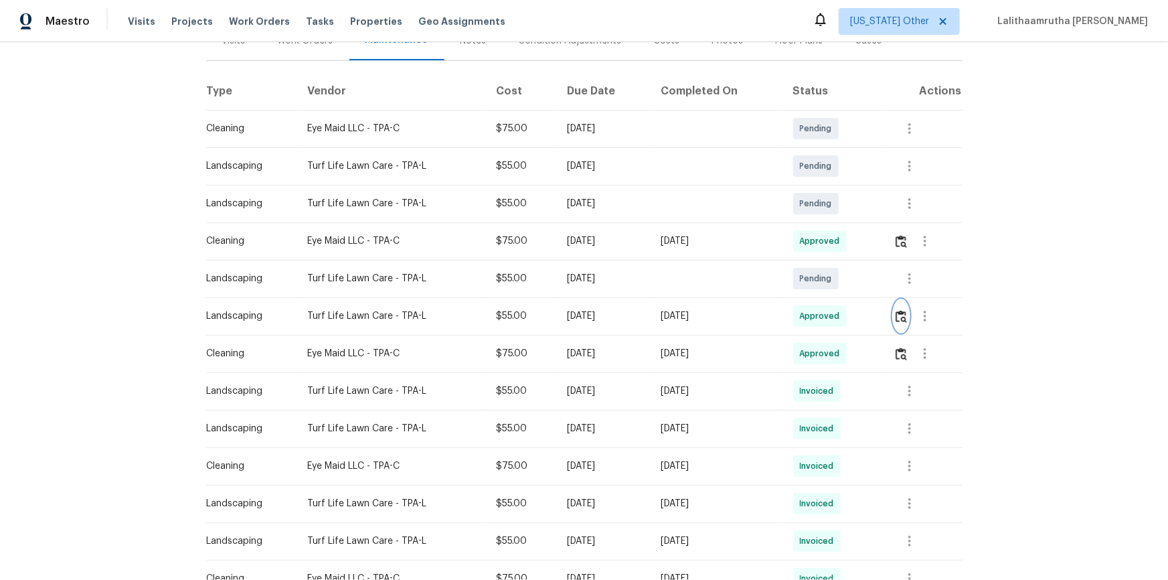
scroll to position [243, 0]
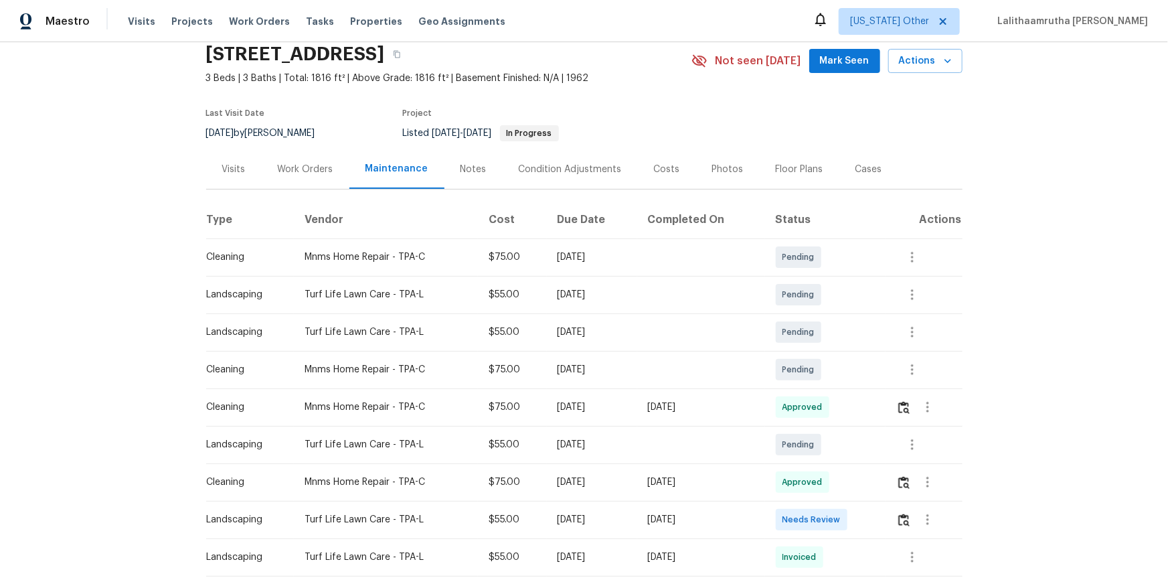
scroll to position [121, 0]
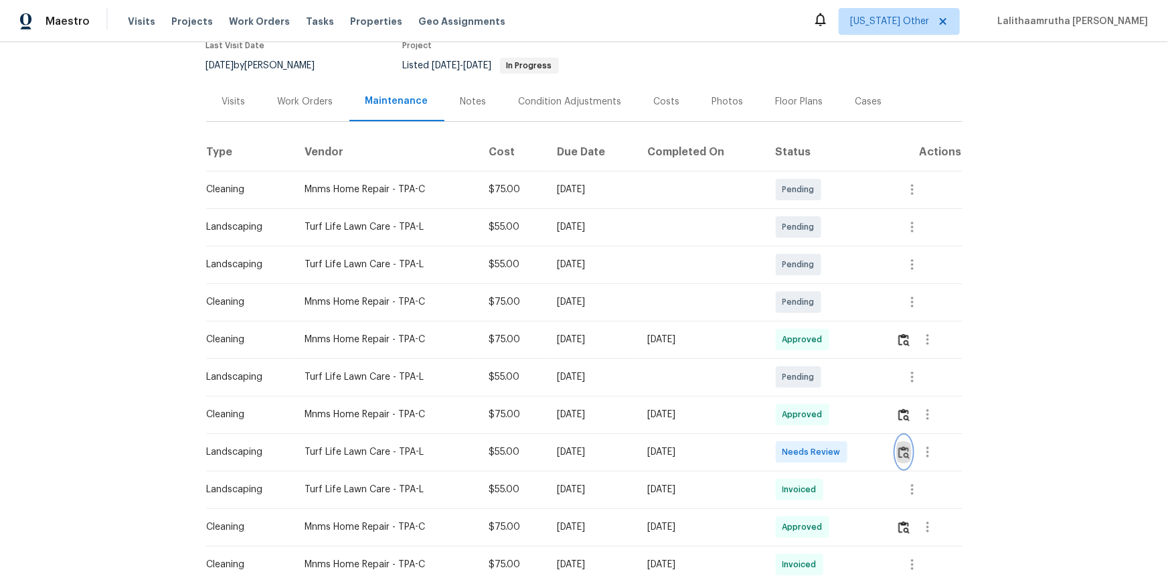
click at [831, 390] on img "button" at bounding box center [903, 452] width 11 height 13
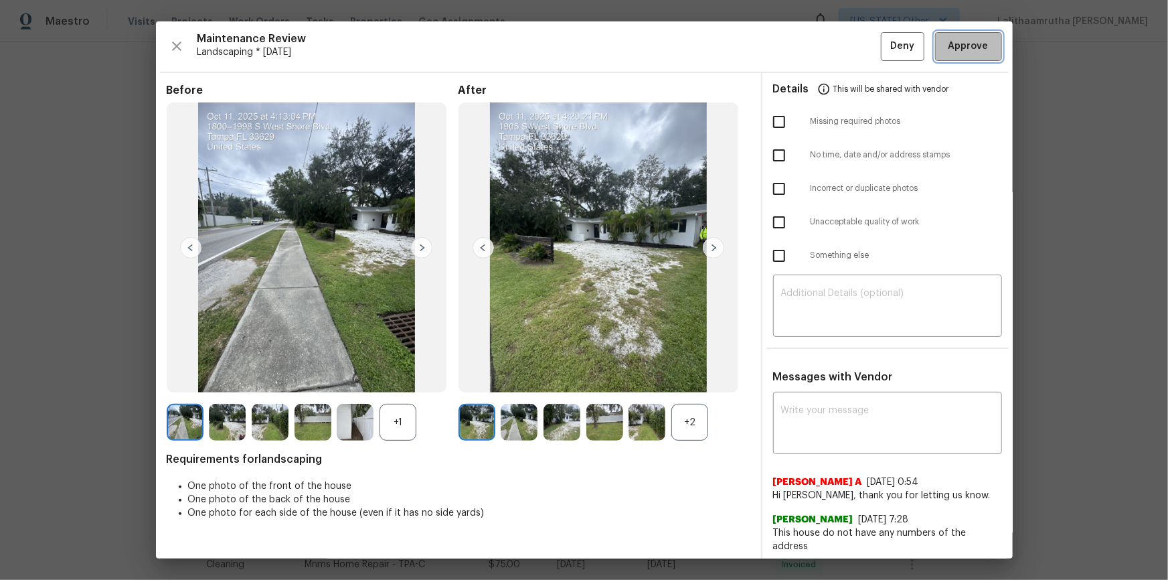
click at [831, 54] on span "Approve" at bounding box center [968, 46] width 40 height 17
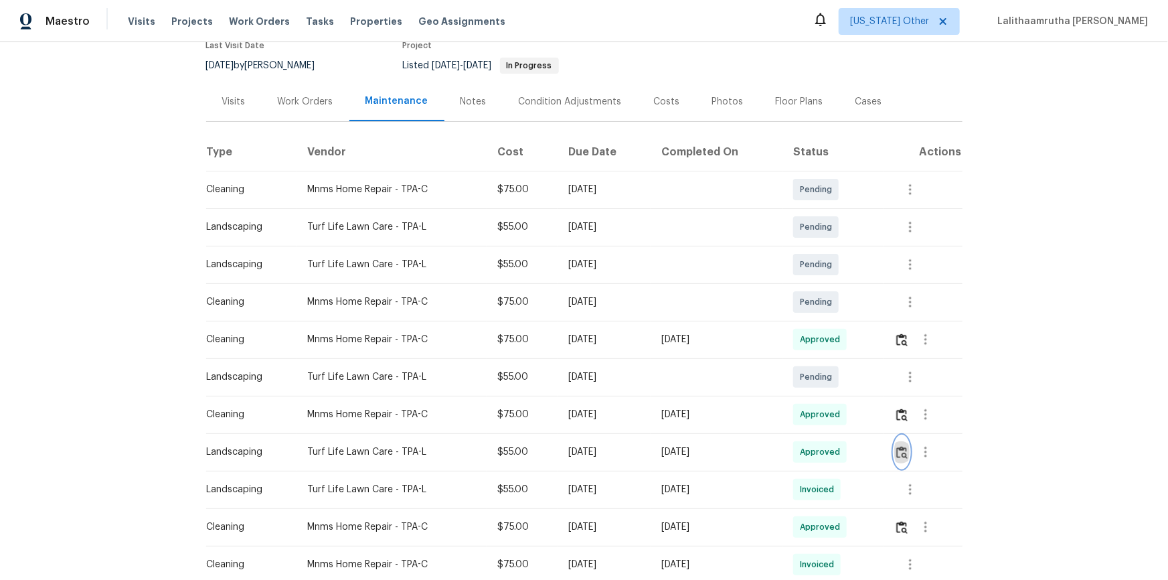
click at [831, 390] on img "button" at bounding box center [901, 452] width 11 height 13
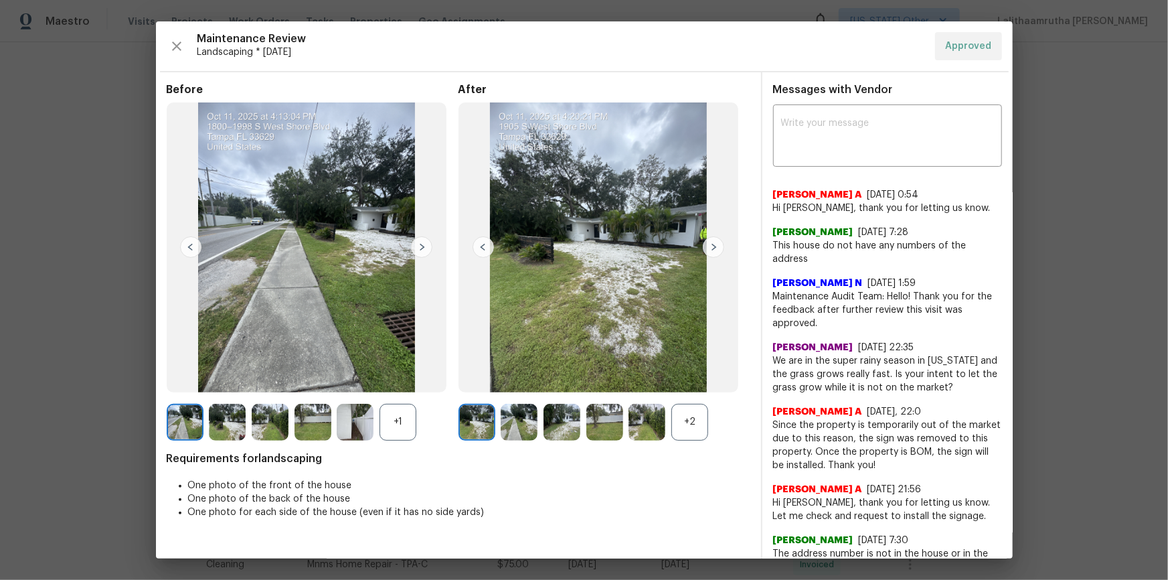
click at [707, 244] on img at bounding box center [713, 246] width 21 height 21
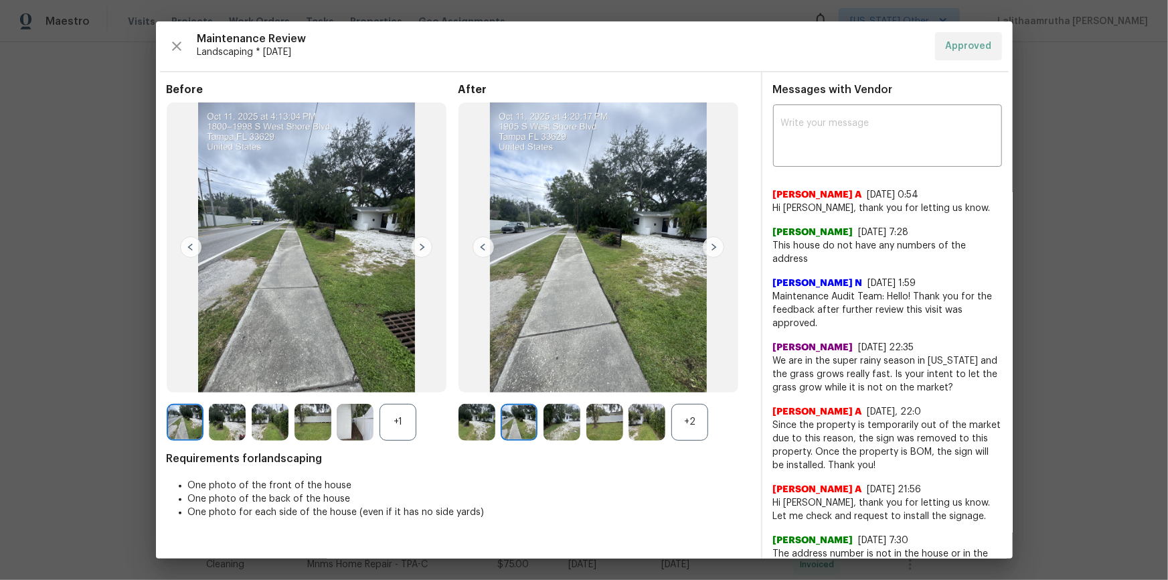
click at [676, 390] on div "+2" at bounding box center [689, 422] width 37 height 37
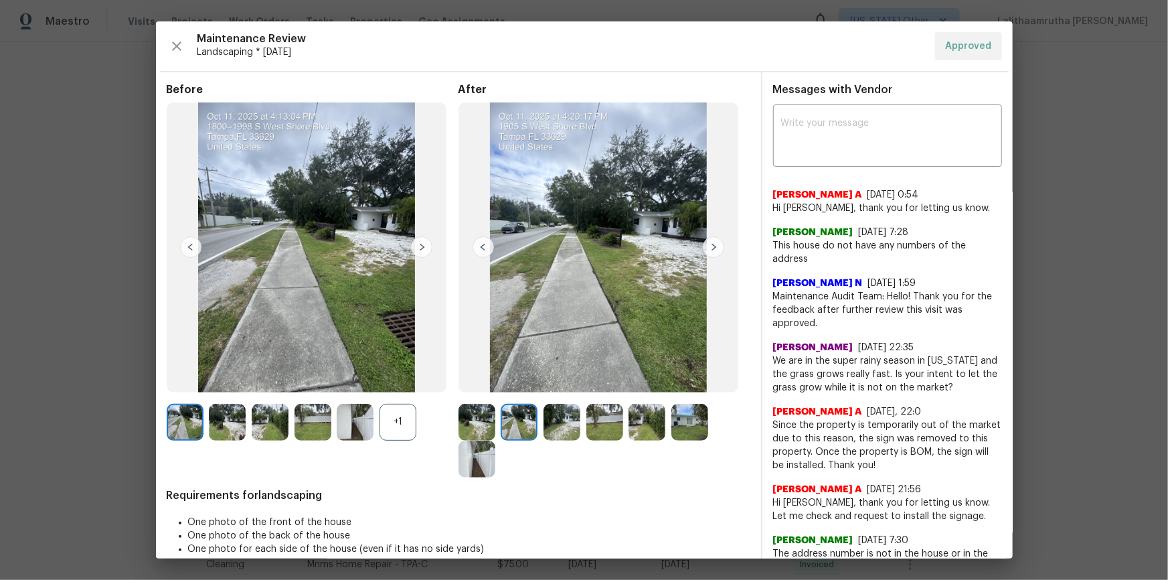
click at [572, 390] on img at bounding box center [561, 422] width 37 height 37
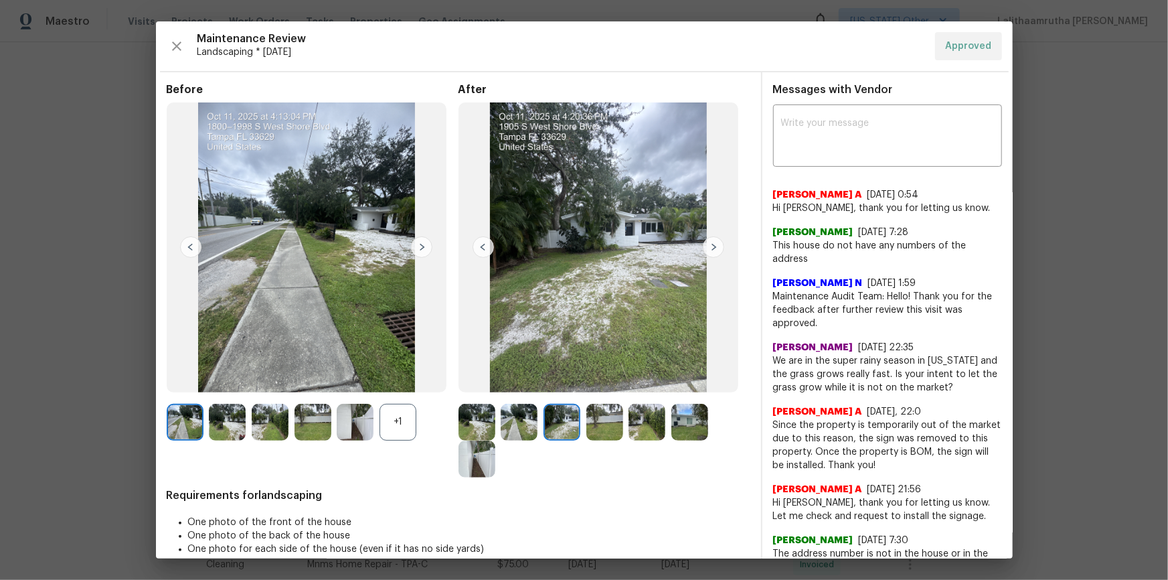
click at [705, 243] on img at bounding box center [713, 246] width 21 height 21
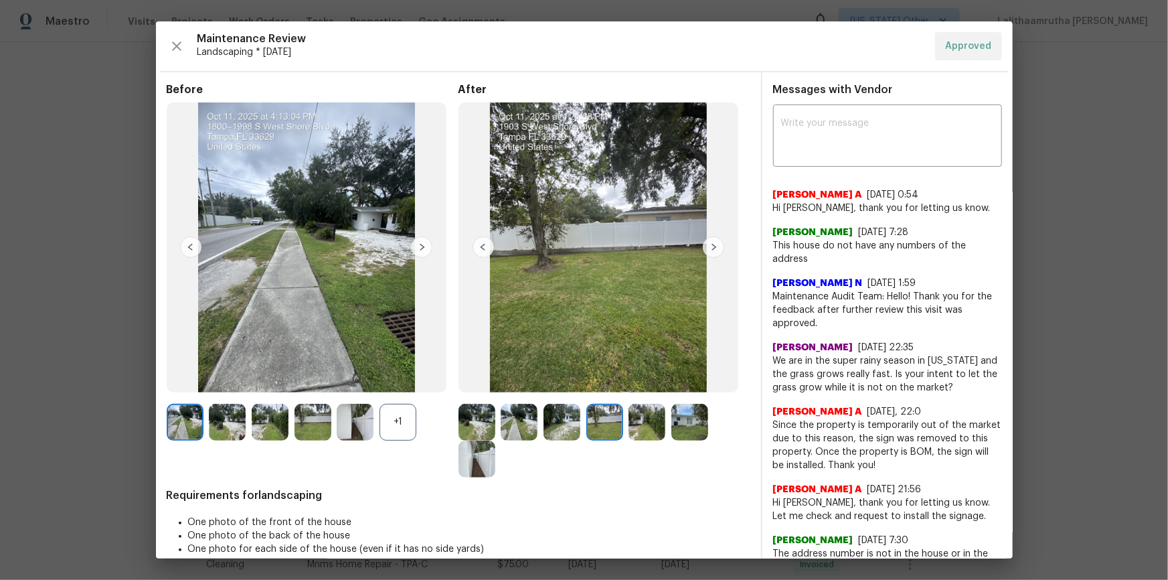
click at [706, 253] on img at bounding box center [713, 246] width 21 height 21
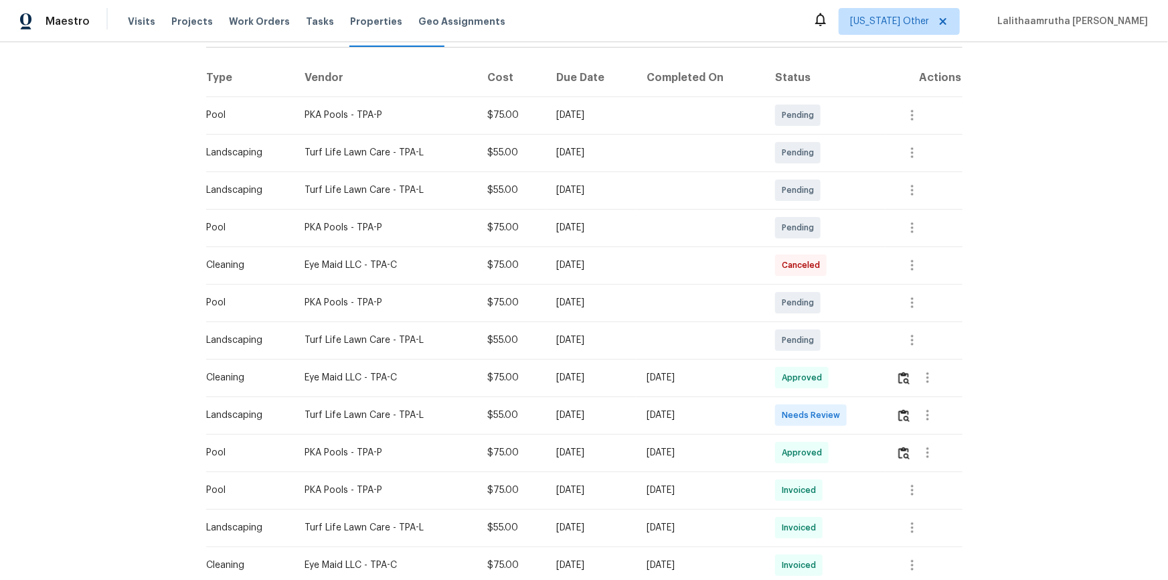
scroll to position [243, 0]
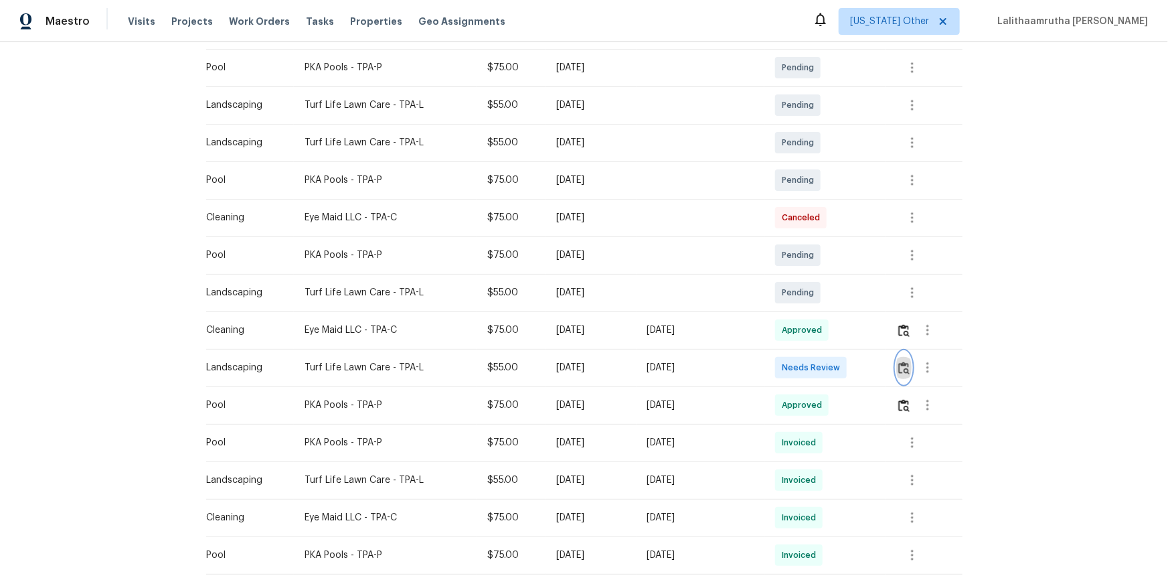
click at [831, 373] on img "button" at bounding box center [903, 367] width 11 height 13
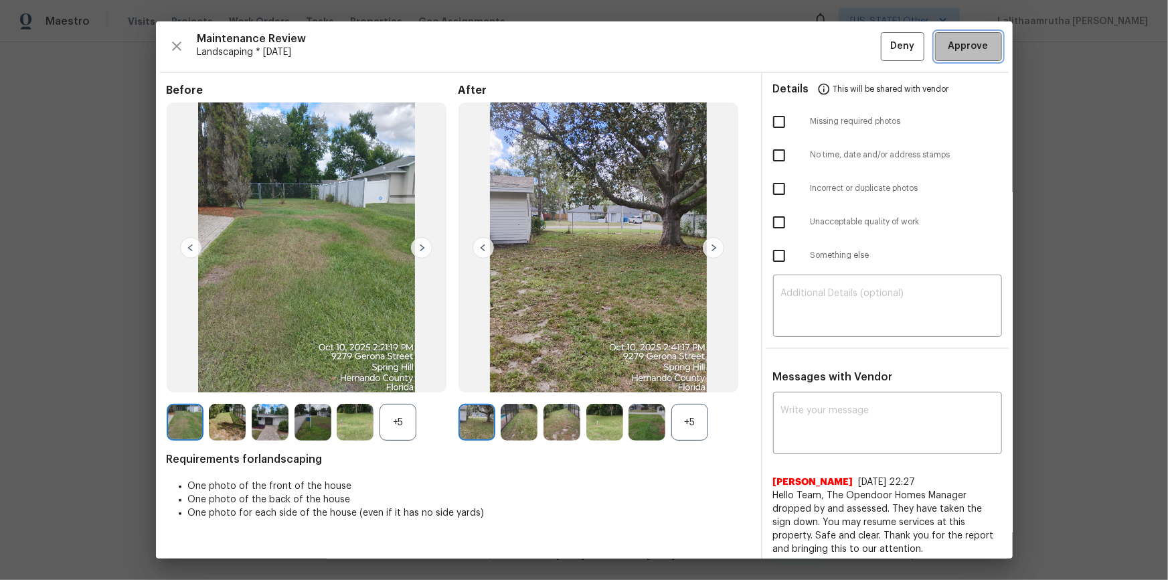
click at [831, 41] on span "Approve" at bounding box center [968, 46] width 40 height 17
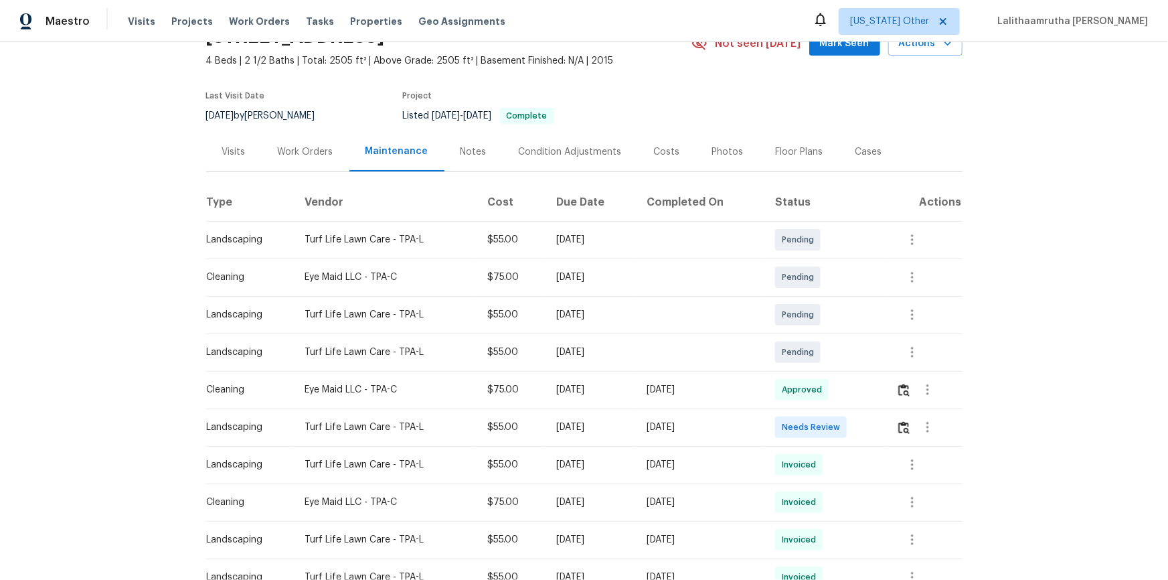
scroll to position [182, 0]
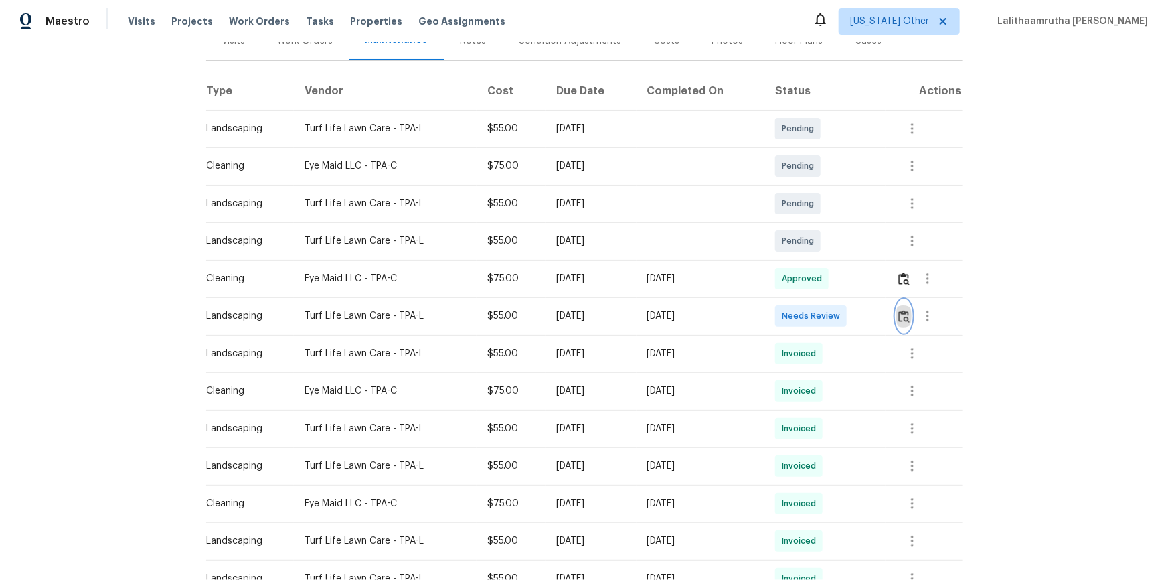
click at [831, 312] on img "button" at bounding box center [903, 316] width 11 height 13
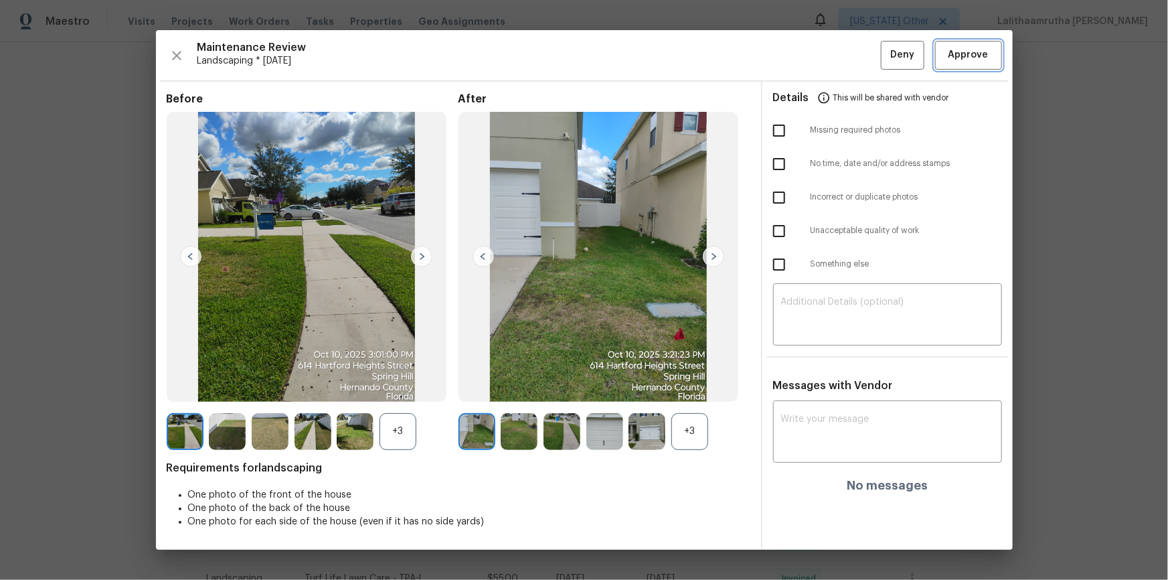
click at [831, 56] on span "Approve" at bounding box center [968, 55] width 40 height 17
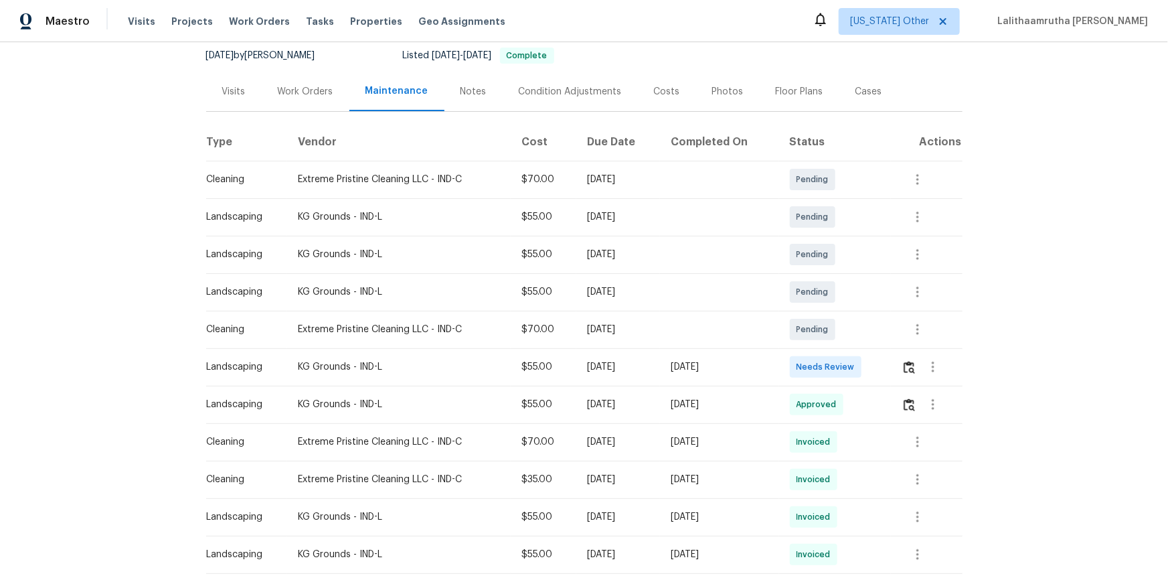
scroll to position [304, 0]
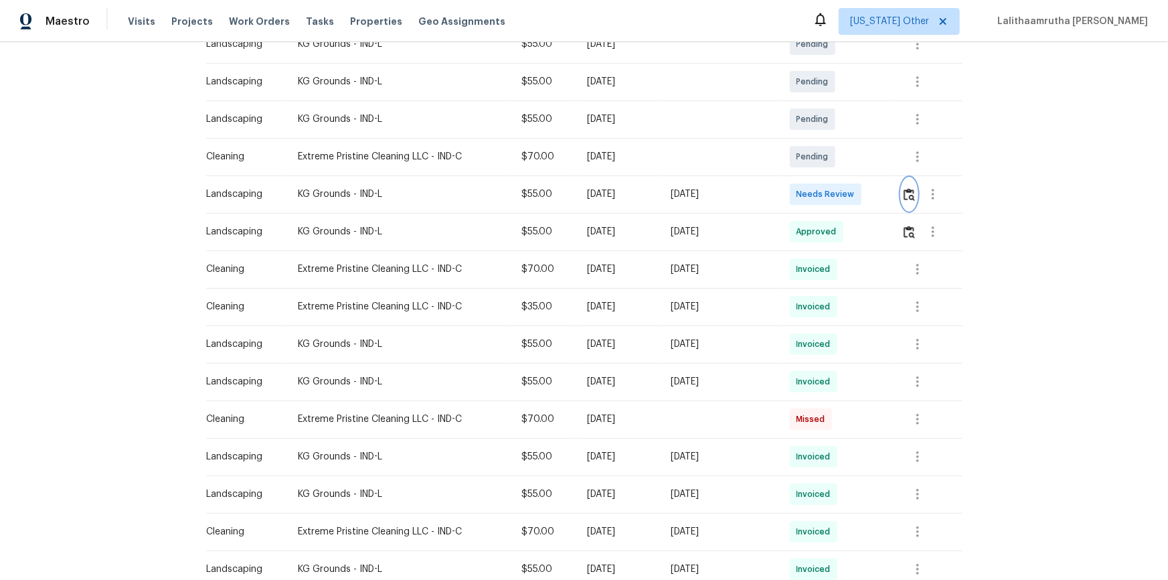
click at [831, 189] on img "button" at bounding box center [909, 194] width 11 height 13
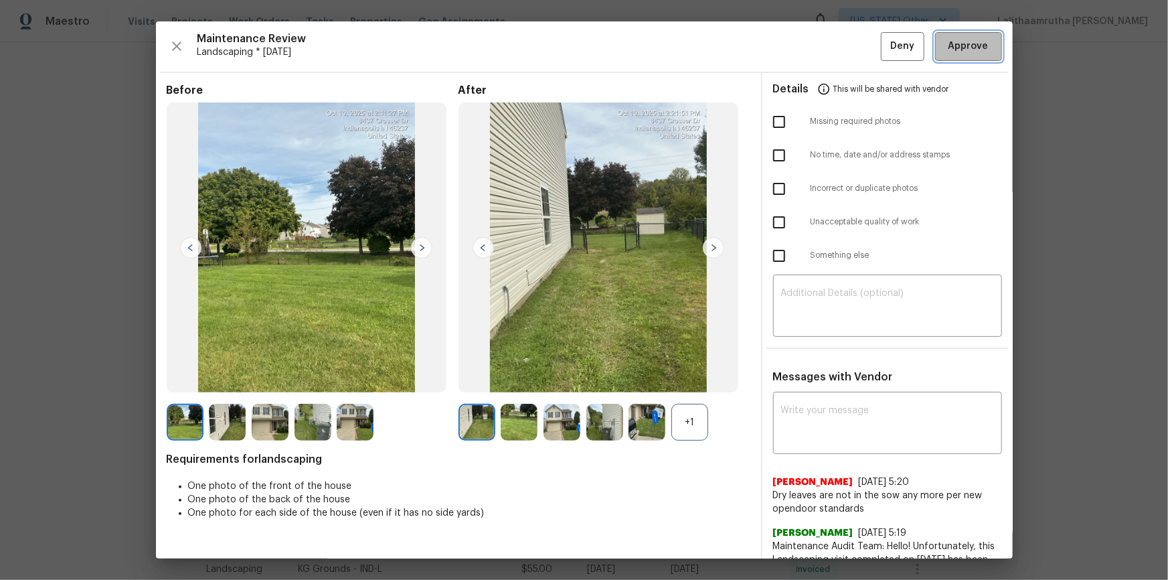
click at [831, 54] on span "Approve" at bounding box center [968, 46] width 40 height 17
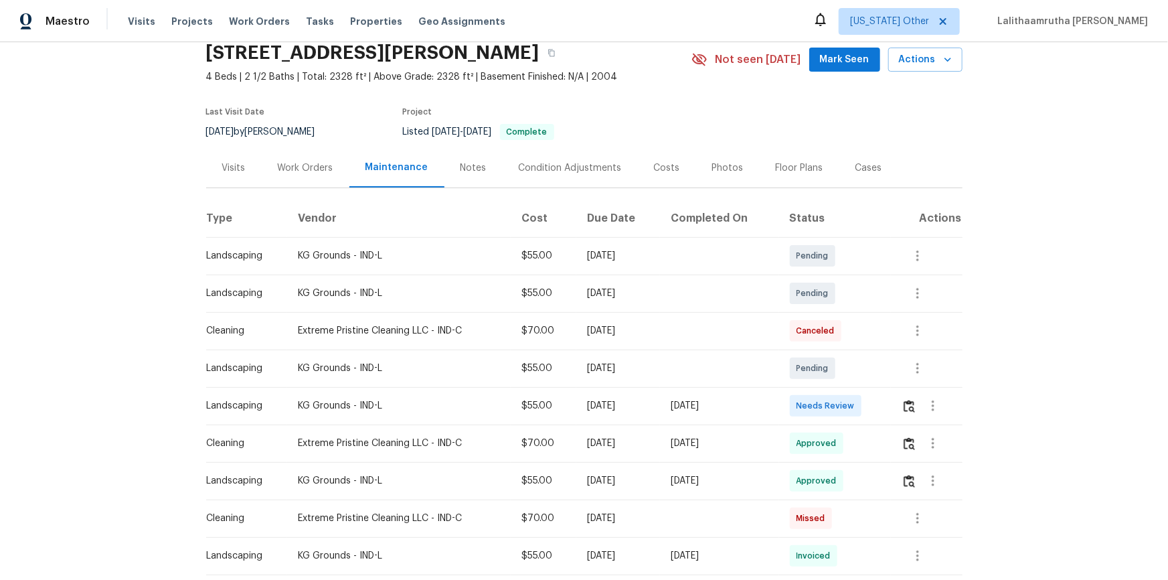
scroll to position [121, 0]
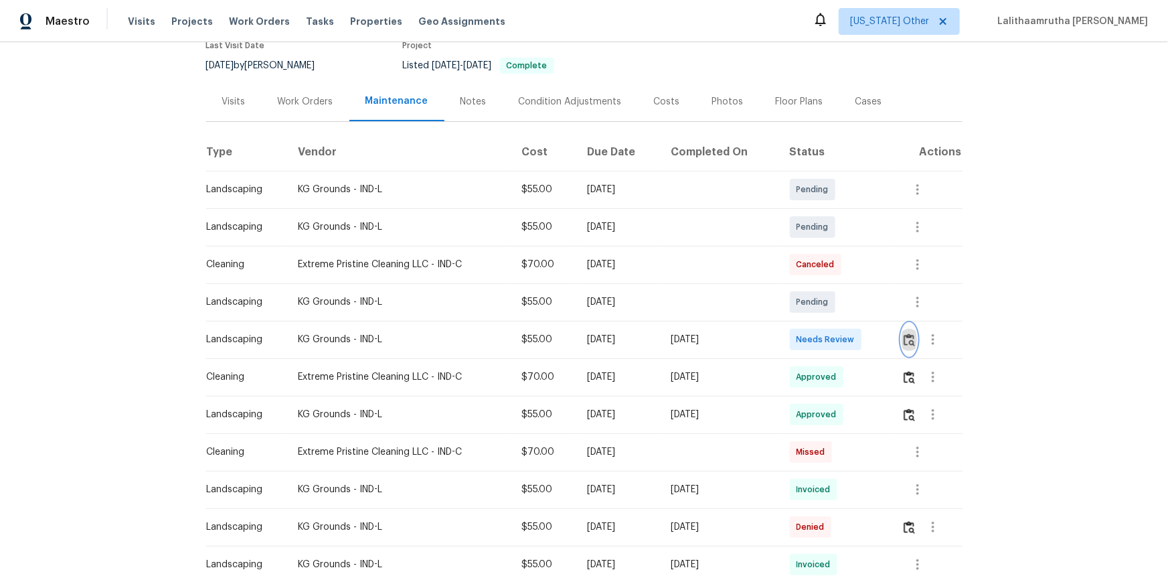
click at [831, 334] on img "button" at bounding box center [909, 339] width 11 height 13
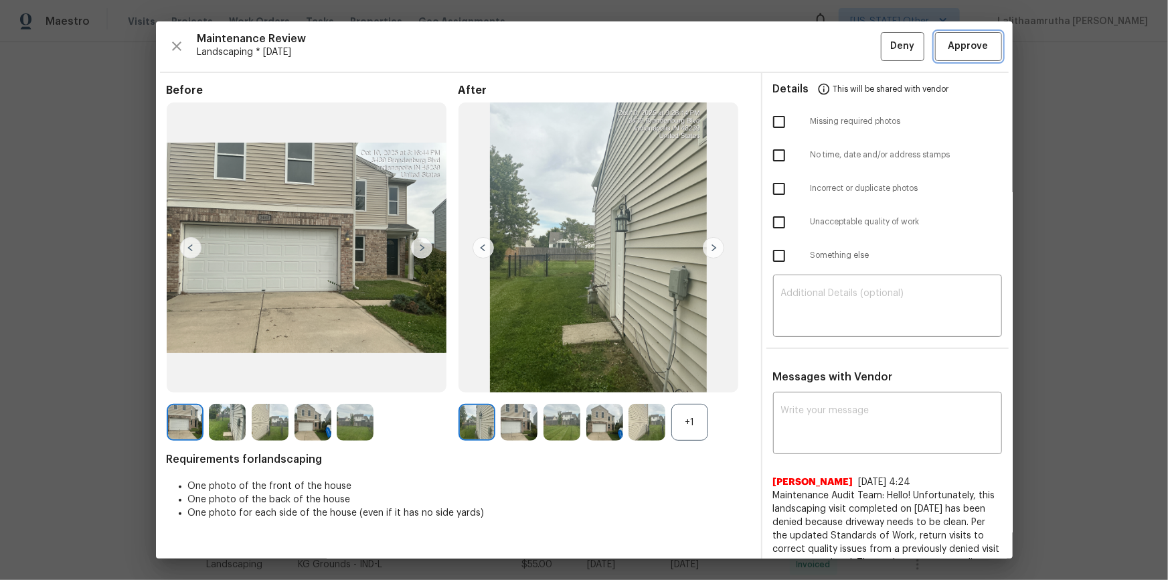
click at [831, 47] on span "Approve" at bounding box center [968, 46] width 40 height 17
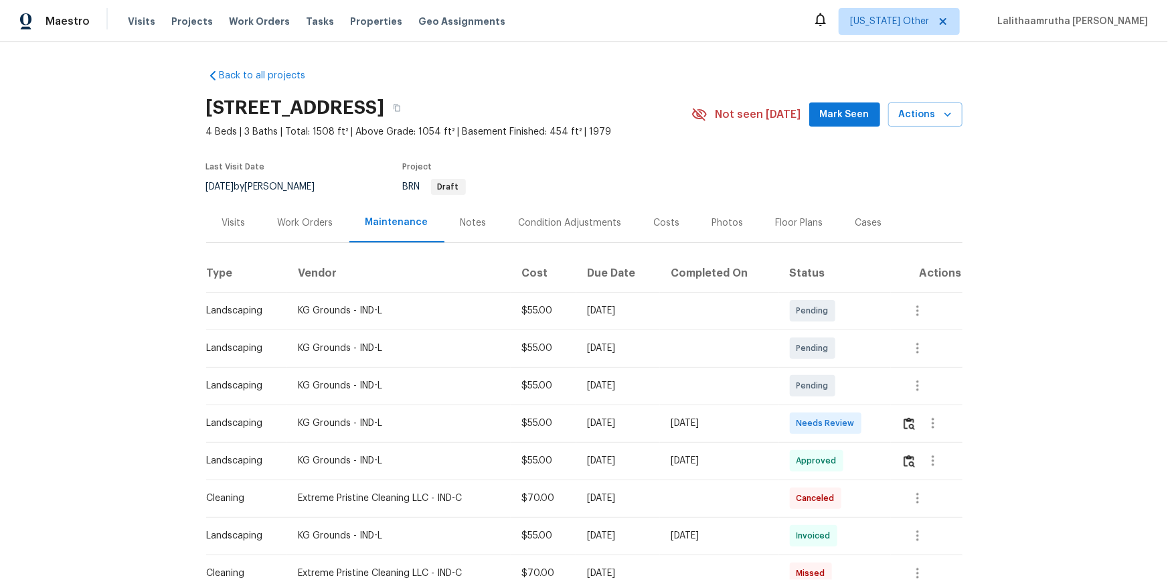
scroll to position [139, 0]
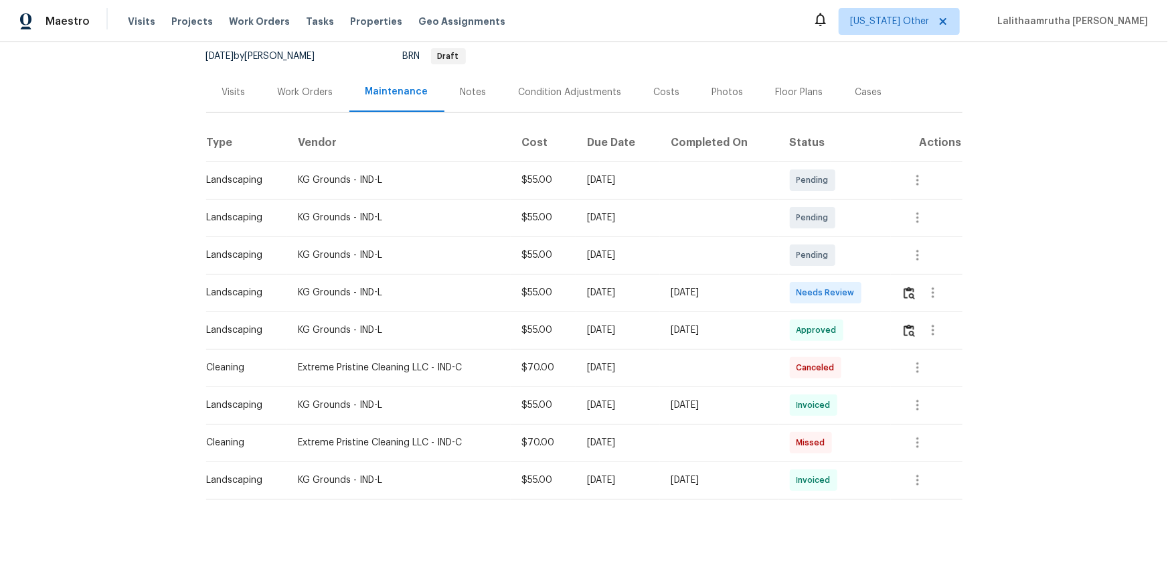
click at [831, 276] on div at bounding box center [932, 292] width 60 height 32
click at [831, 292] on div at bounding box center [933, 292] width 32 height 32
click at [831, 286] on img "button" at bounding box center [909, 292] width 11 height 13
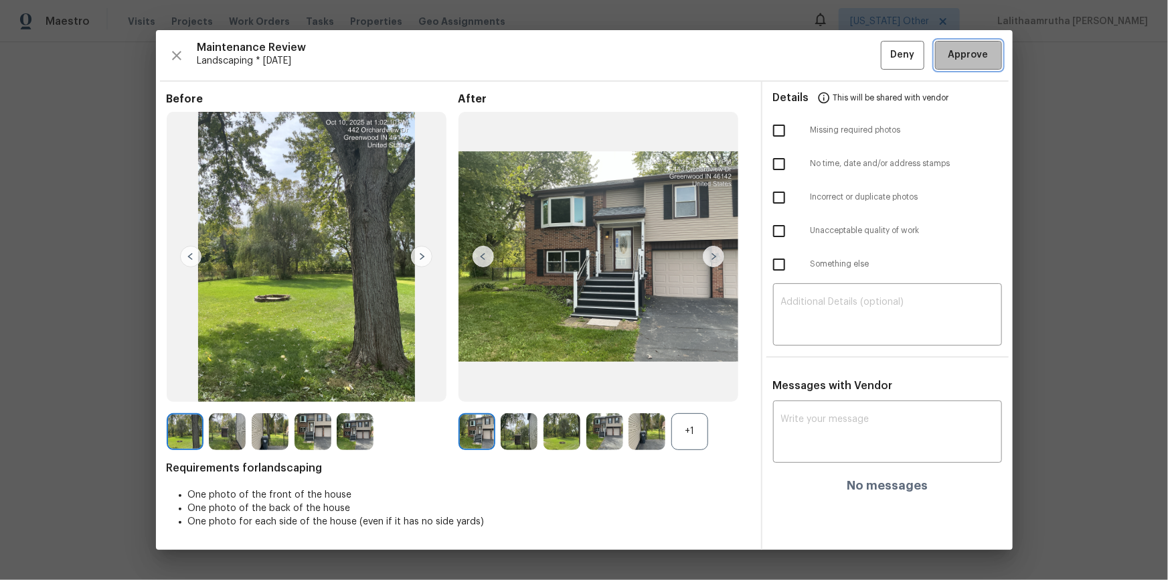
click at [831, 58] on span "Approve" at bounding box center [968, 55] width 40 height 17
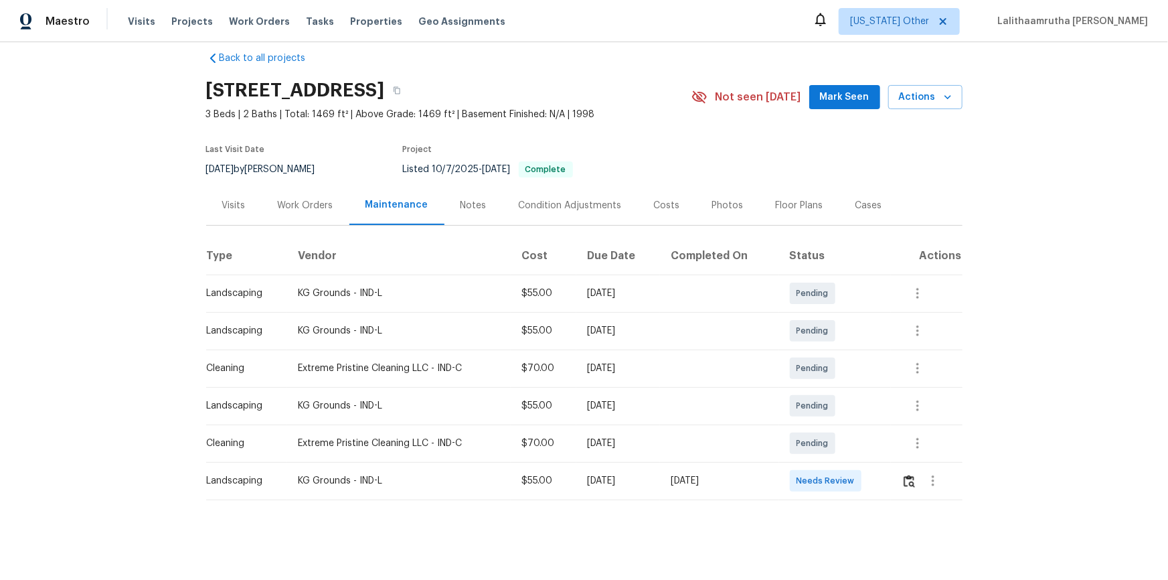
scroll to position [27, 0]
click at [831, 390] on img "button" at bounding box center [909, 480] width 11 height 13
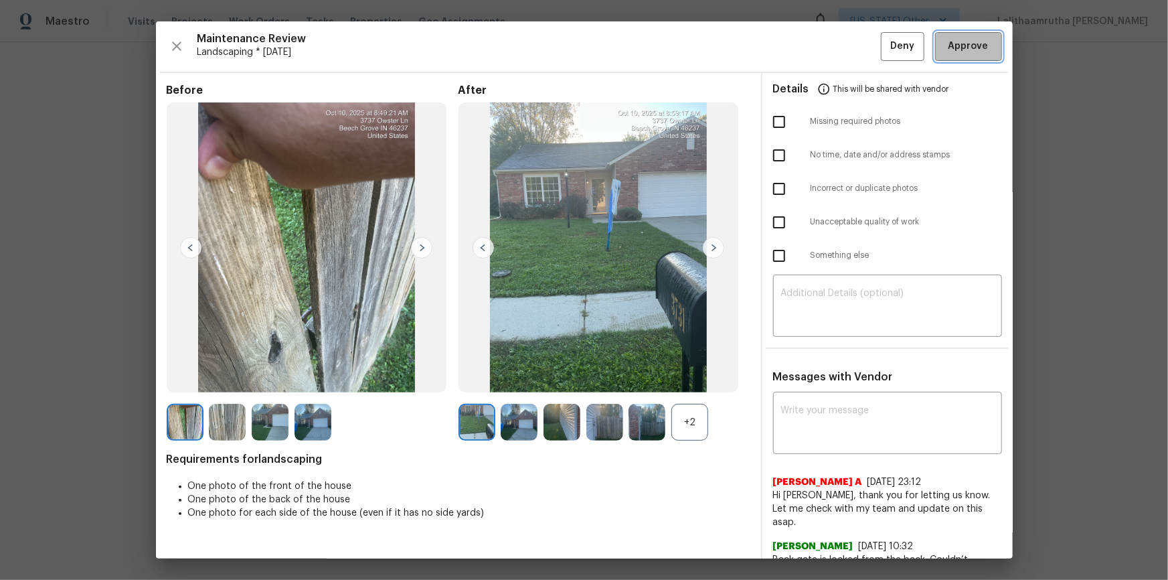
click at [831, 54] on span "Approve" at bounding box center [968, 46] width 40 height 17
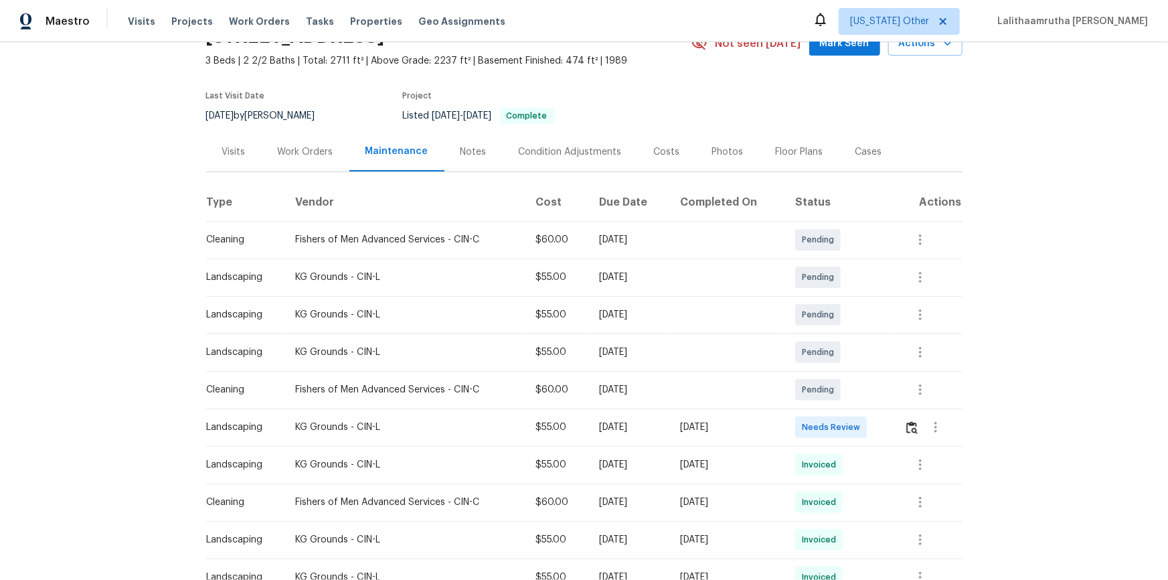
scroll to position [182, 0]
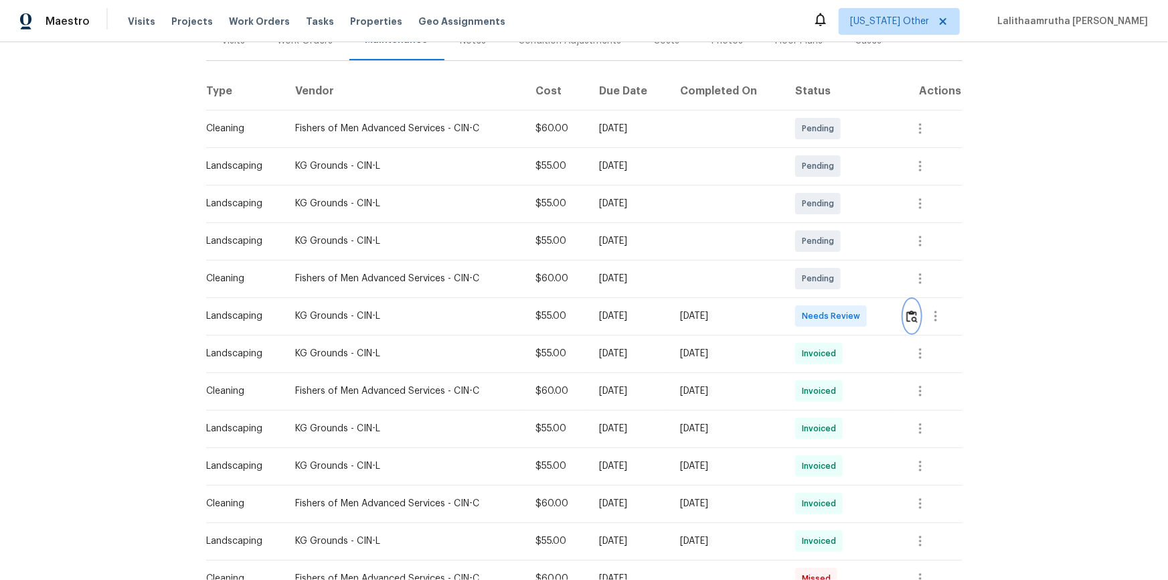
click at [831, 310] on img "button" at bounding box center [911, 316] width 11 height 13
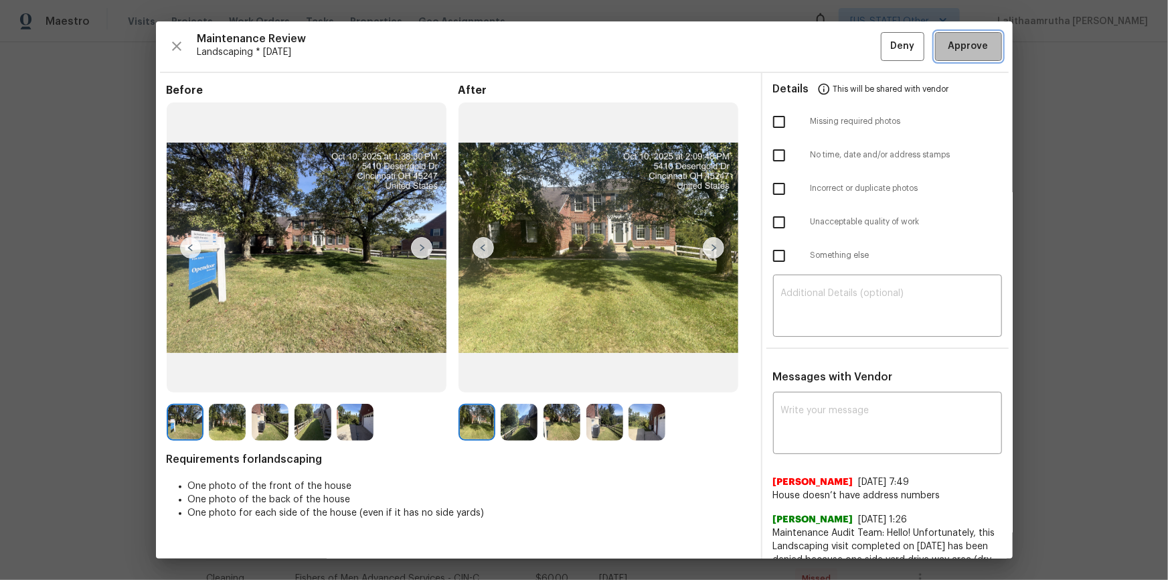
click at [831, 48] on span "Approve" at bounding box center [968, 46] width 40 height 17
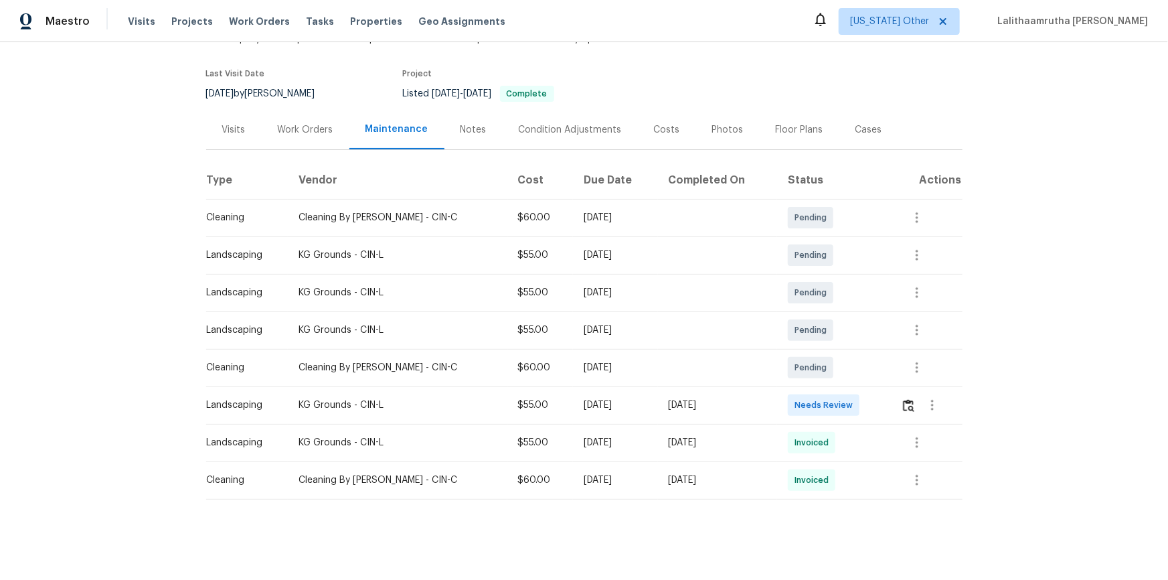
scroll to position [101, 0]
click at [831, 390] on img "button" at bounding box center [908, 405] width 11 height 13
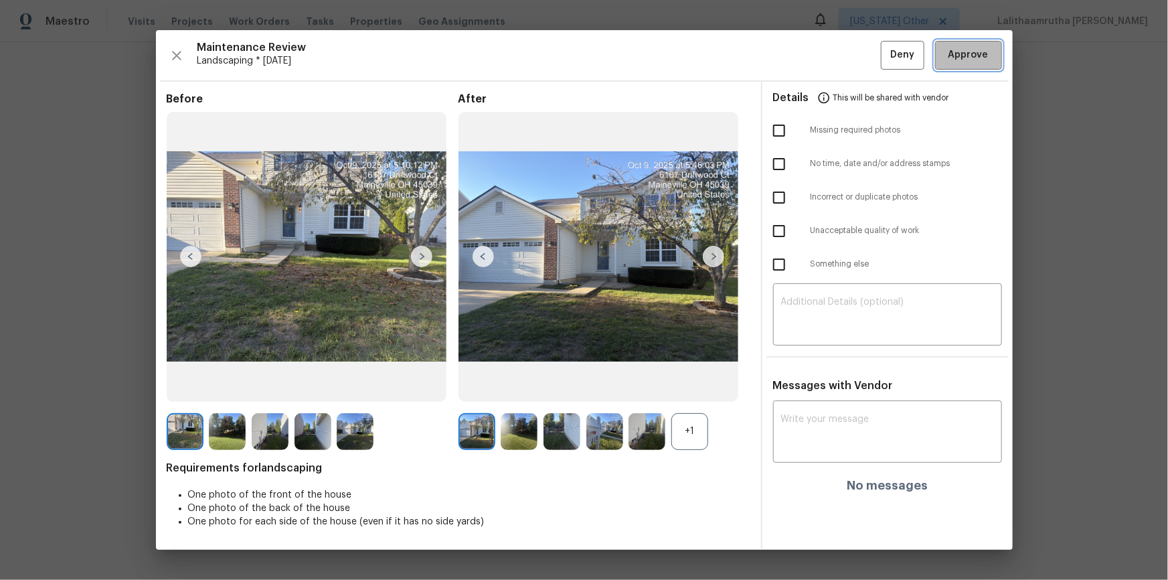
click at [831, 68] on button "Approve" at bounding box center [968, 55] width 67 height 29
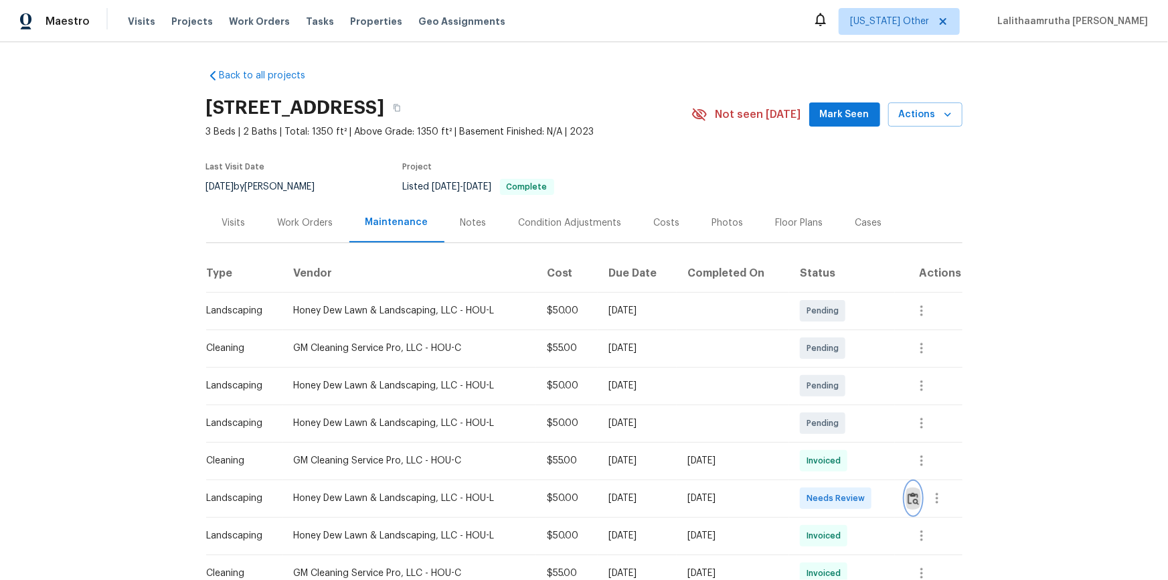
click at [912, 494] on img "button" at bounding box center [913, 498] width 11 height 13
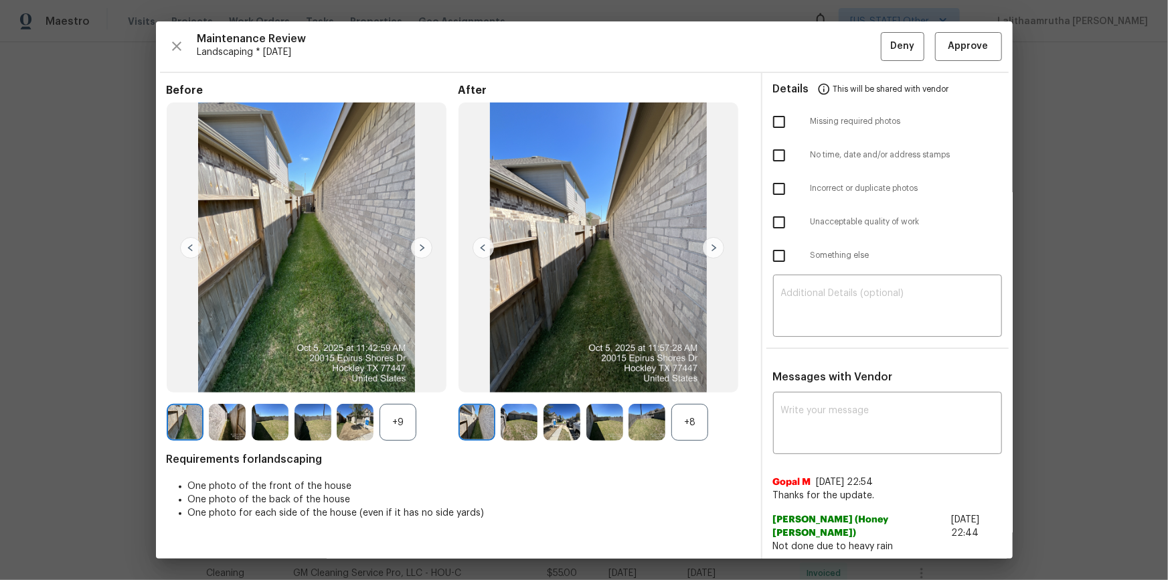
click at [644, 426] on img at bounding box center [646, 422] width 37 height 37
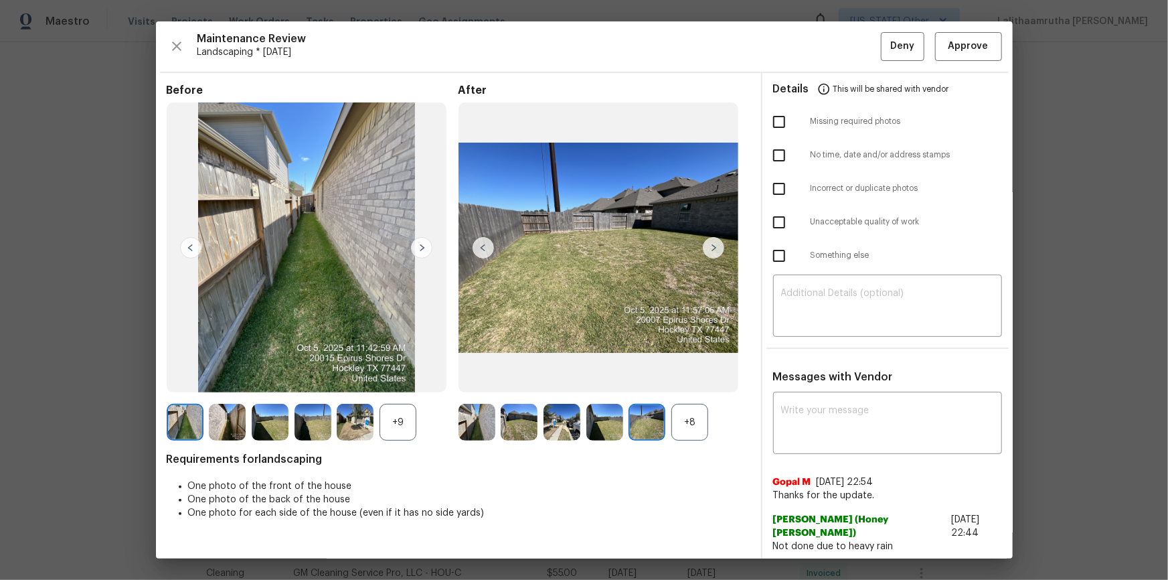
click at [372, 414] on img at bounding box center [355, 422] width 37 height 37
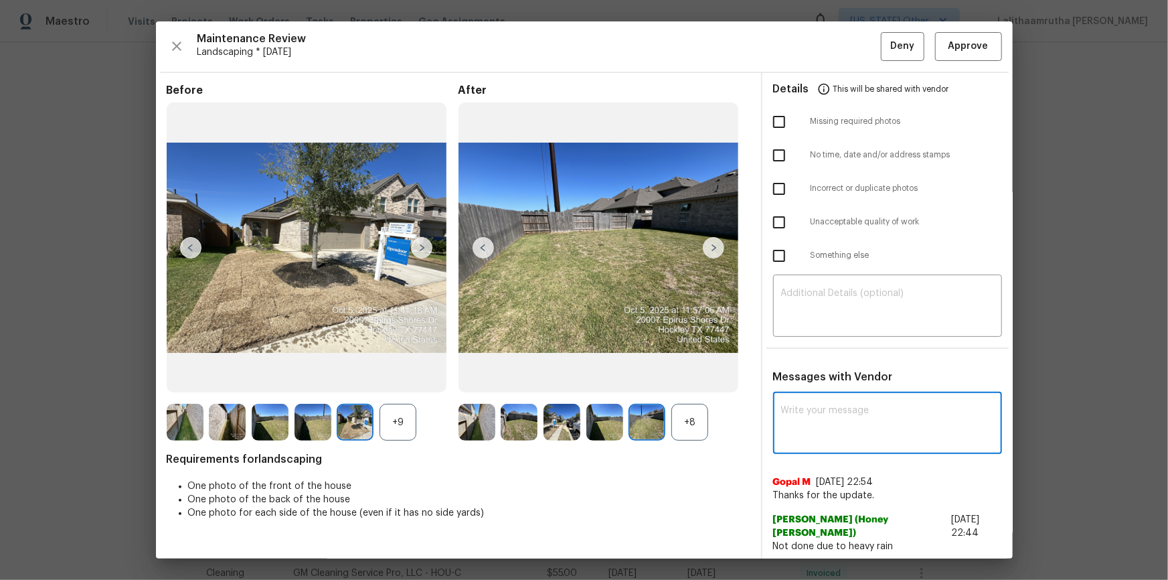
click at [803, 415] on textarea at bounding box center [887, 424] width 213 height 37
click at [796, 408] on div "x ​" at bounding box center [887, 424] width 229 height 59
type textarea "v"
click at [787, 412] on textarea "v" at bounding box center [863, 424] width 165 height 37
paste textarea "Maintenance Audit Team: Hello! Unfortunately this landscaping visit completed o…"
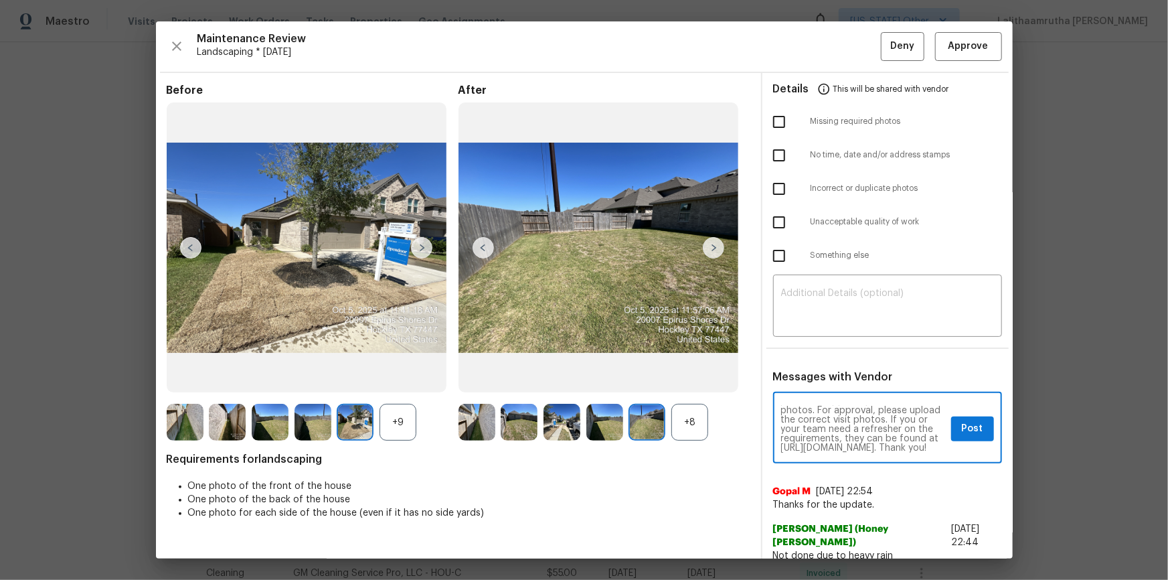
scroll to position [65, 0]
type textarea "Maintenance Audit Team: Hello! Unfortunately this landscaping visit completed o…"
click at [974, 422] on span "Post" at bounding box center [972, 428] width 21 height 17
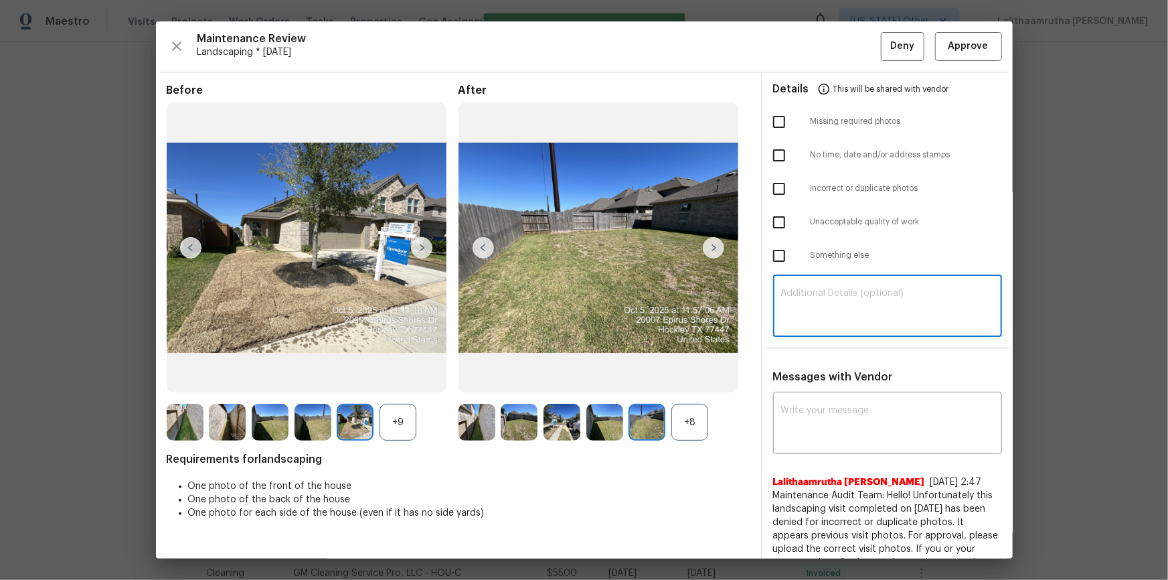
scroll to position [0, 0]
click at [853, 297] on textarea at bounding box center [887, 306] width 213 height 37
paste textarea "Maintenance Audit Team: Hello! Unfortunately this landscaping visit completed o…"
type textarea "Maintenance Audit Team: Hello! Unfortunately this landscaping visit completed o…"
click at [775, 185] on input "checkbox" at bounding box center [779, 189] width 28 height 28
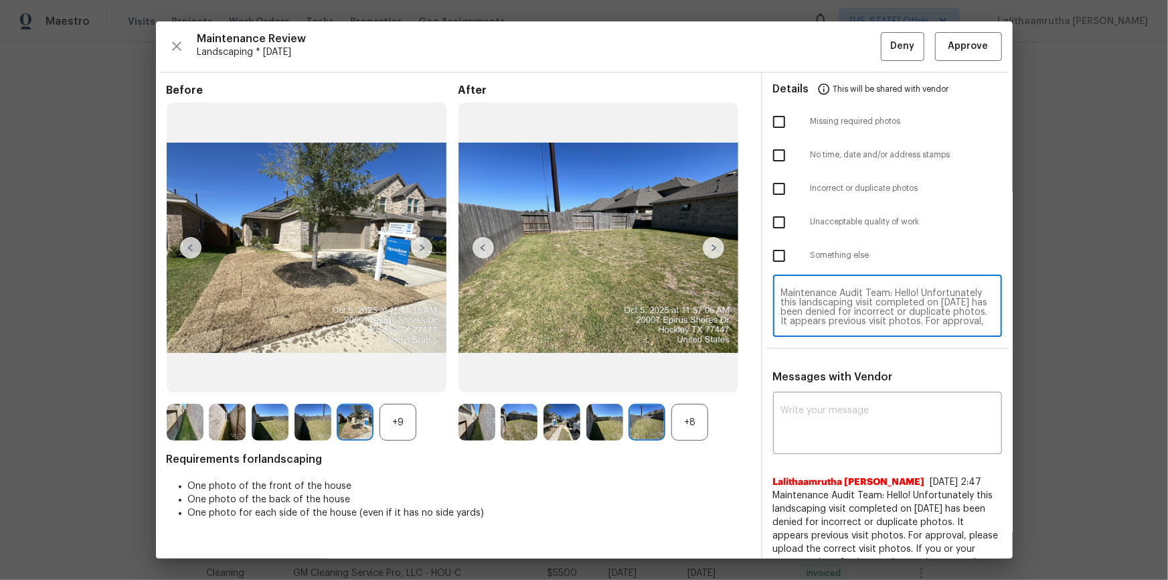
checkbox input "true"
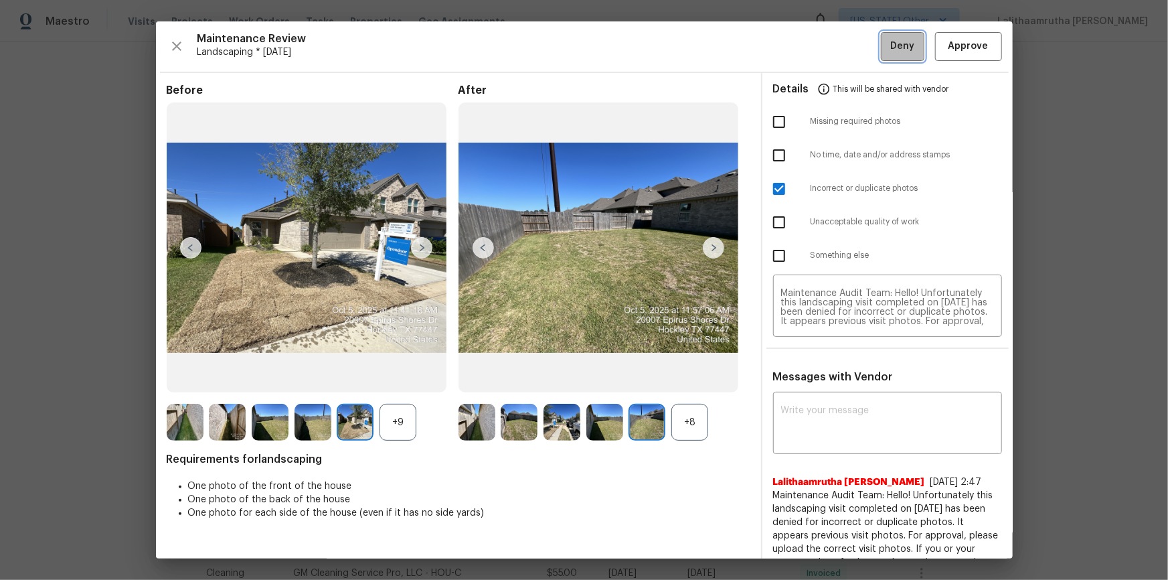
click at [891, 41] on span "Deny" at bounding box center [902, 46] width 24 height 17
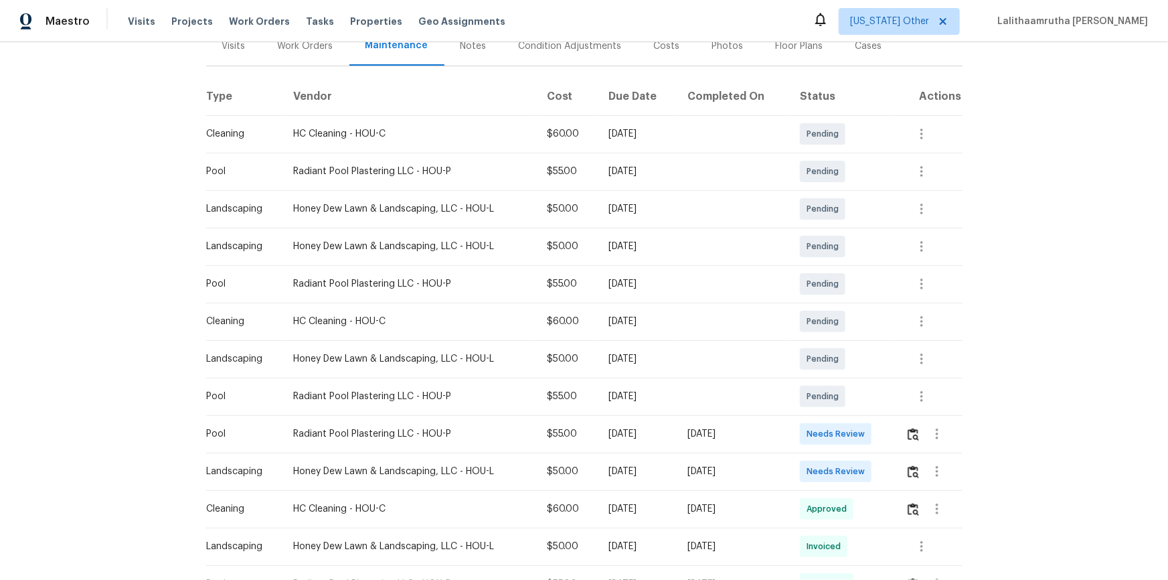
scroll to position [182, 0]
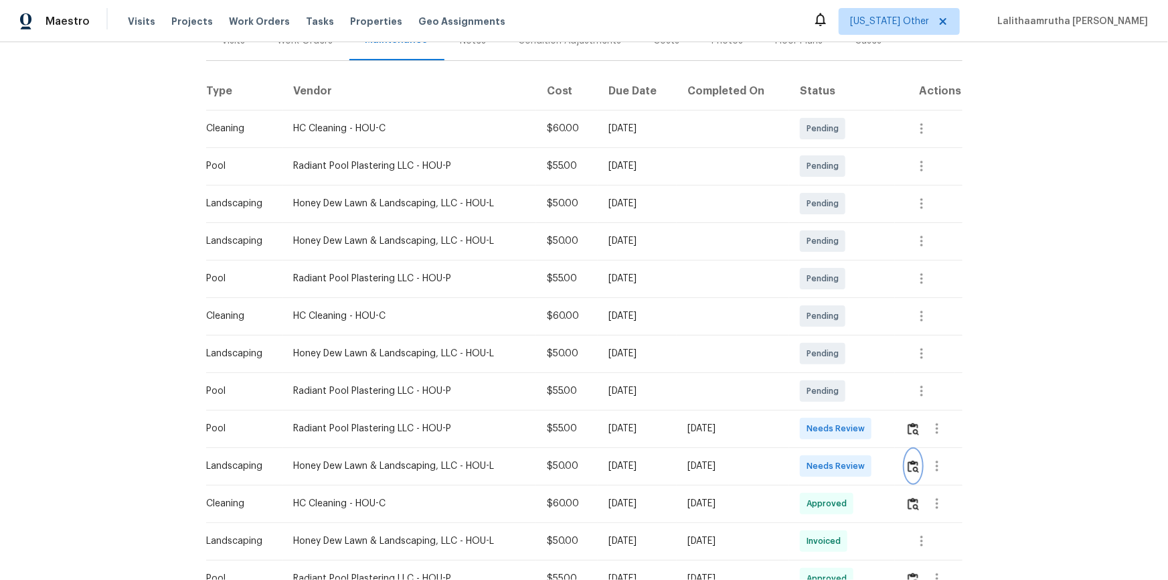
click at [831, 390] on button "button" at bounding box center [913, 466] width 15 height 32
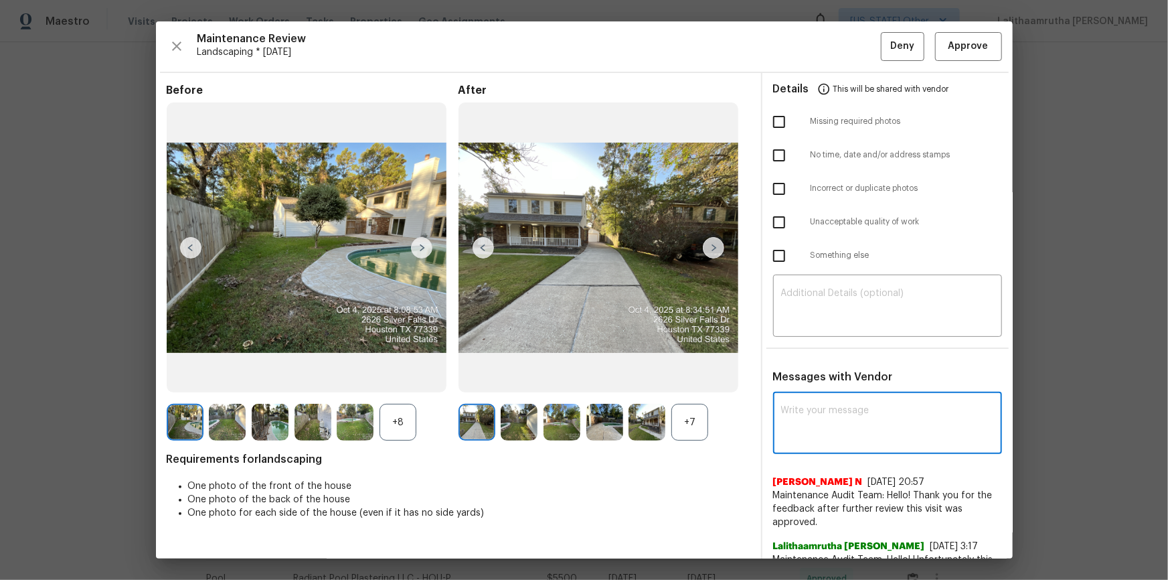
click at [831, 390] on textarea at bounding box center [887, 424] width 213 height 37
paste textarea "Maintenance Audit Team: Hello! Unfortunately this landscaping visit completed o…"
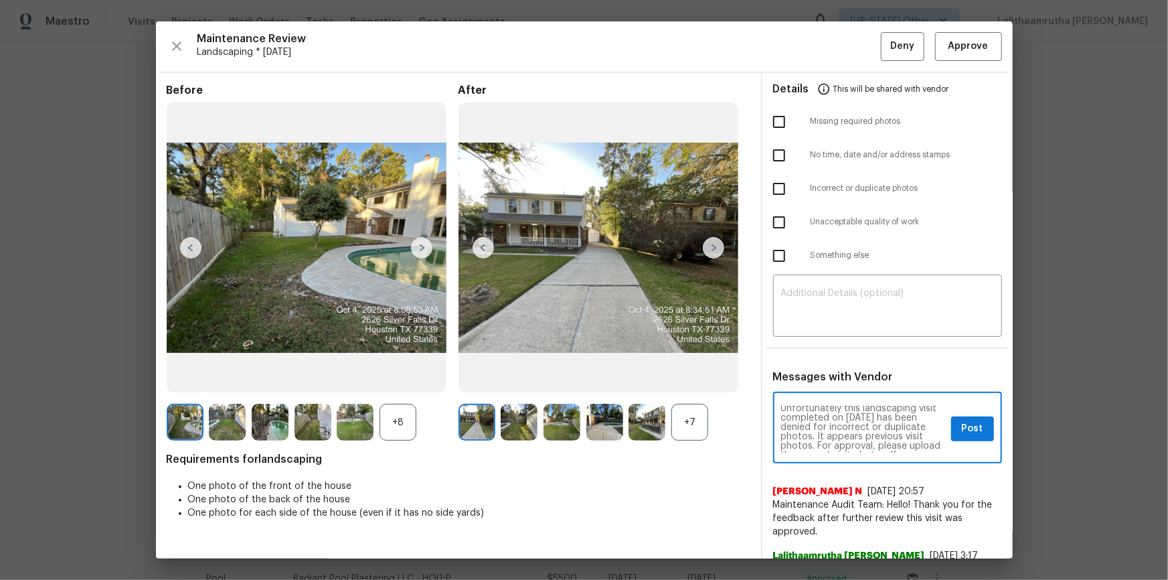
scroll to position [0, 0]
type textarea "Maintenance Audit Team: Hello! Unfortunately this landscaping visit completed o…"
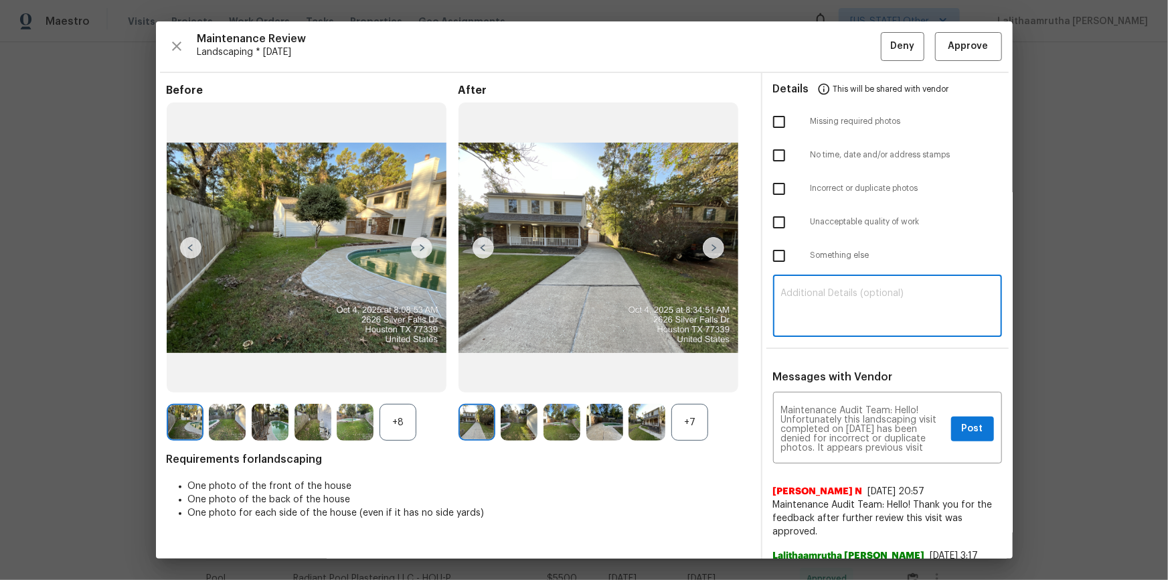
click at [831, 313] on textarea at bounding box center [887, 306] width 213 height 37
paste textarea "Maintenance Audit Team: Hello! Unfortunately this landscaping visit completed o…"
type textarea "Maintenance Audit Team: Hello! Unfortunately this landscaping visit completed o…"
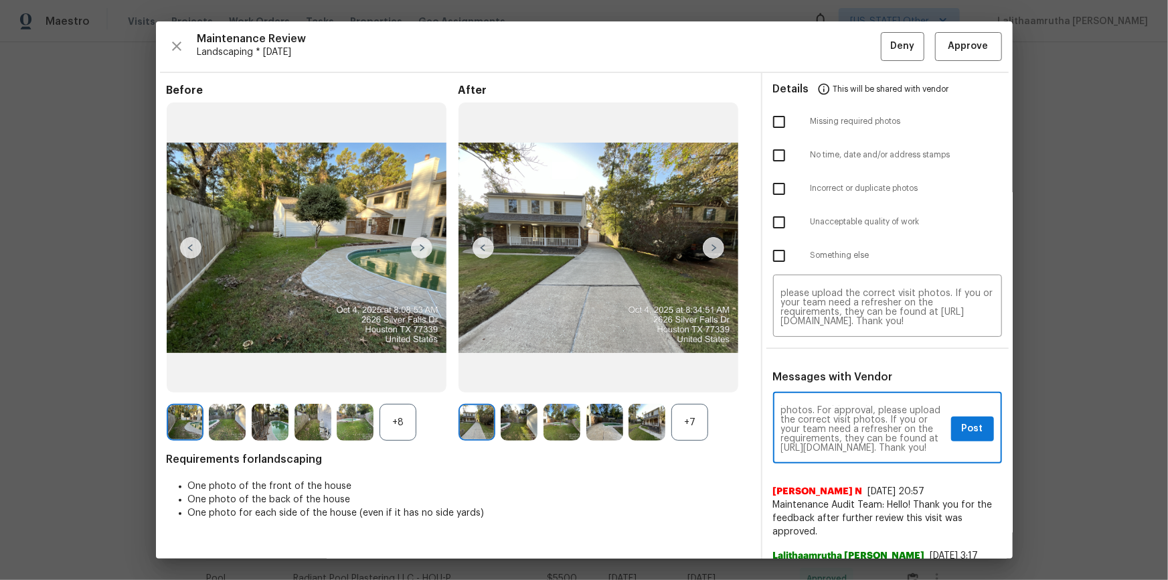
scroll to position [73, 0]
click at [776, 187] on input "checkbox" at bounding box center [779, 189] width 28 height 28
checkbox input "true"
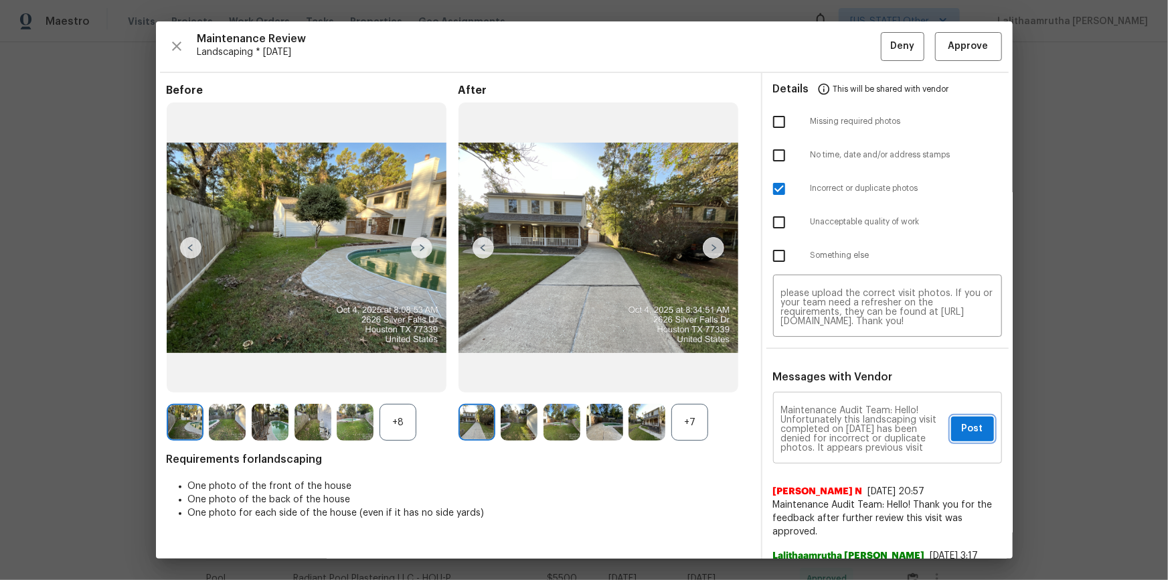
click at [831, 390] on button "Post" at bounding box center [972, 428] width 43 height 25
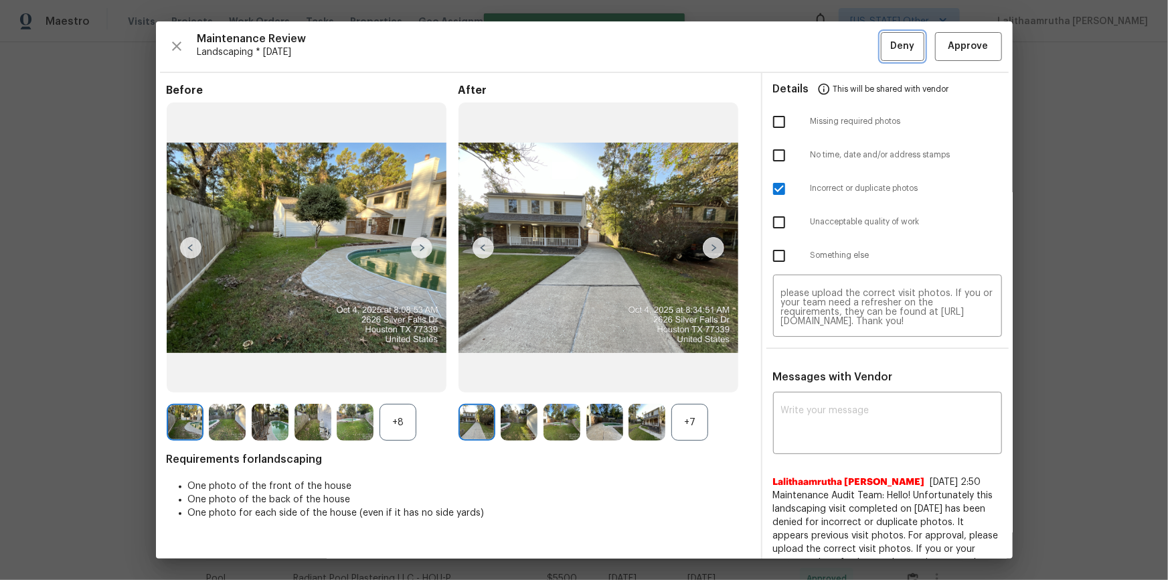
click at [831, 44] on span "Deny" at bounding box center [902, 46] width 24 height 17
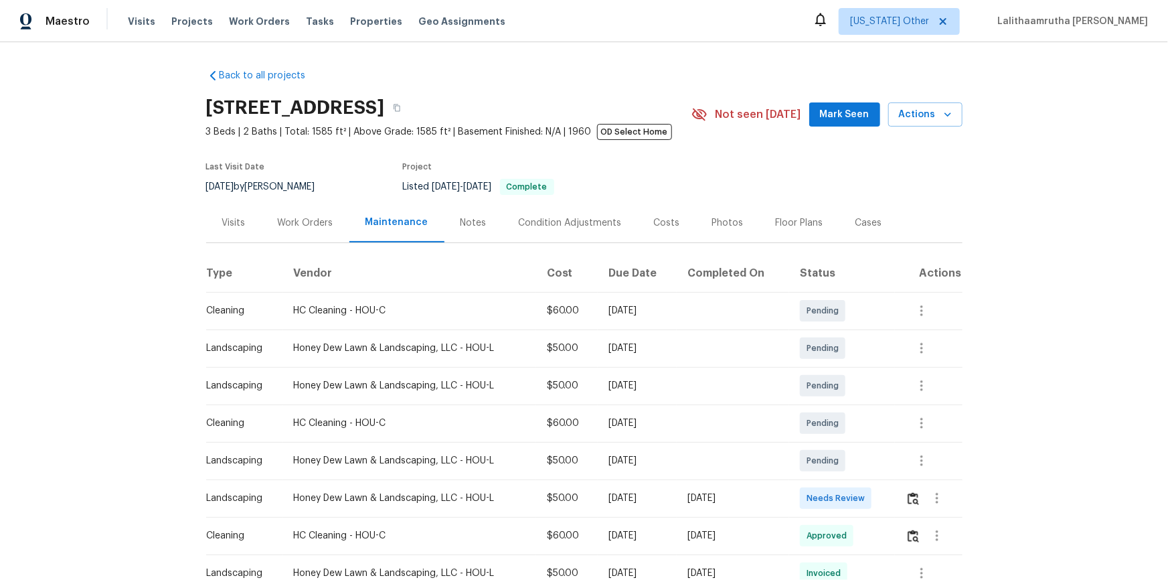
scroll to position [182, 0]
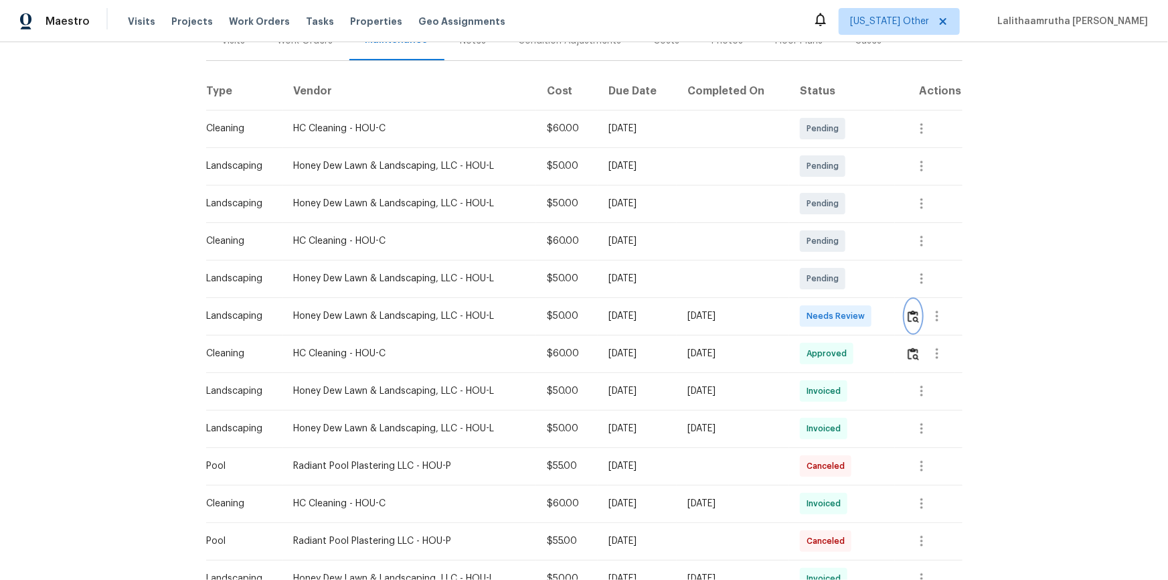
click at [831, 314] on img "button" at bounding box center [913, 316] width 11 height 13
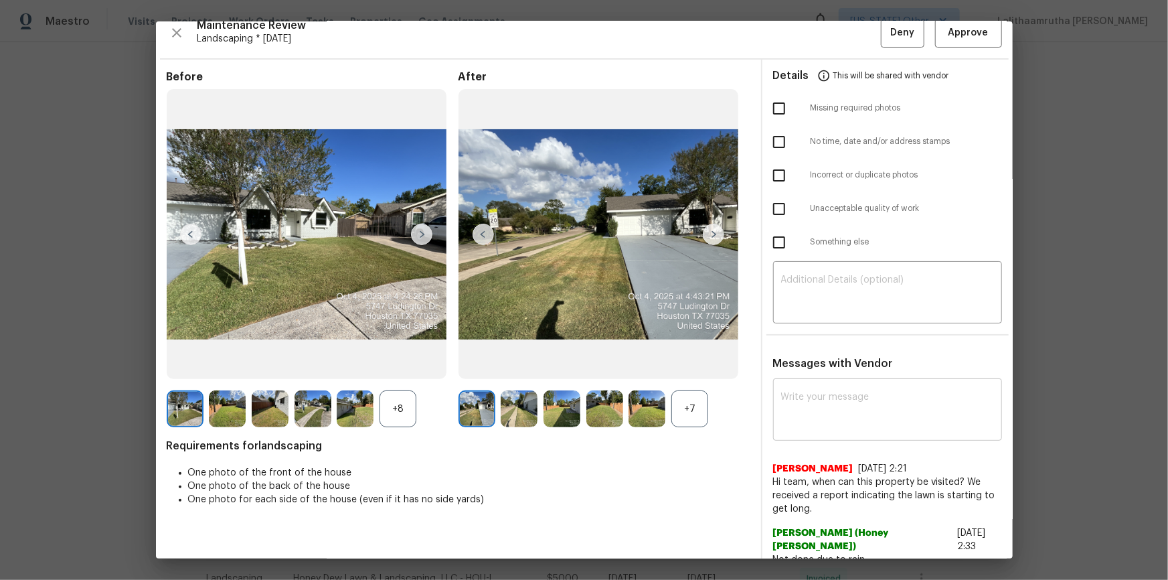
scroll to position [17, 0]
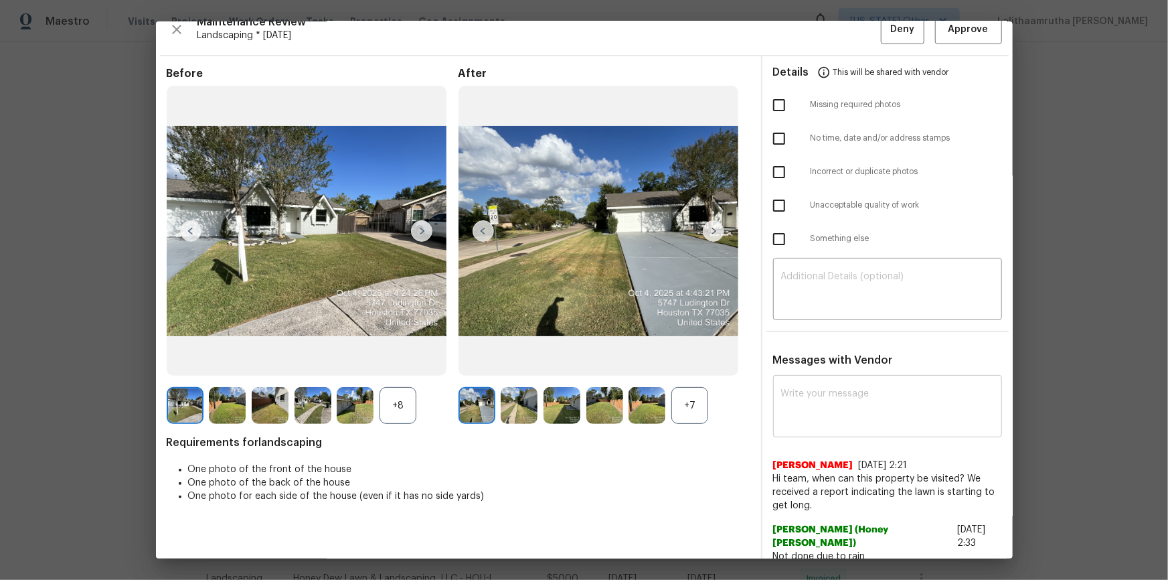
click at [822, 390] on textarea at bounding box center [887, 407] width 213 height 37
paste textarea "Maintenance Audit Team: Hello! Unfortunately this landscaping visit completed o…"
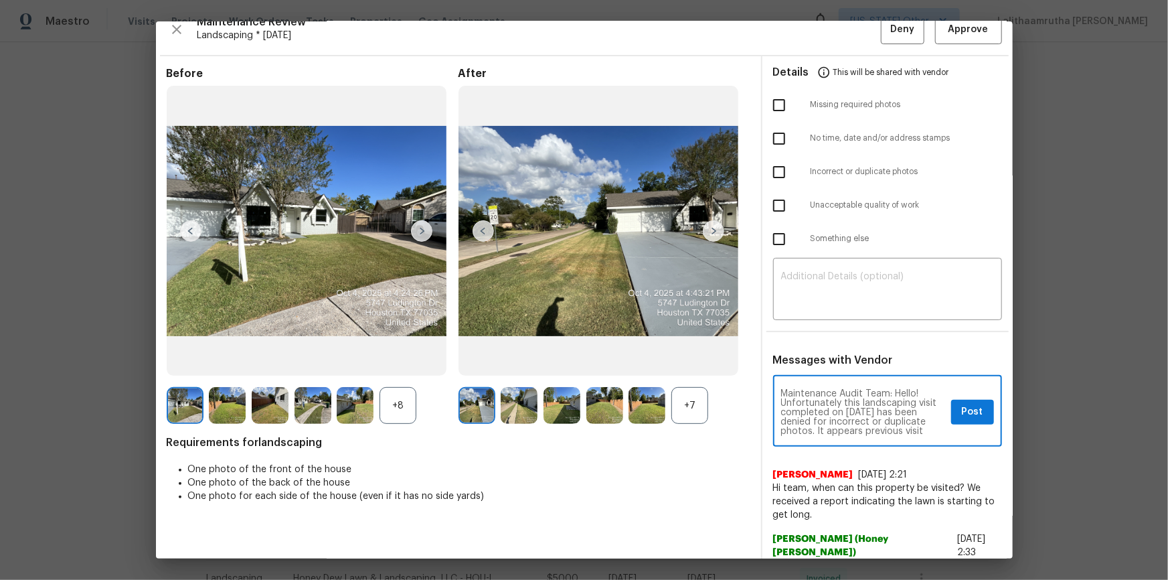
scroll to position [74, 0]
type textarea "Maintenance Audit Team: Hello! Unfortunately this landscaping visit completed o…"
click at [831, 288] on textarea at bounding box center [887, 290] width 213 height 37
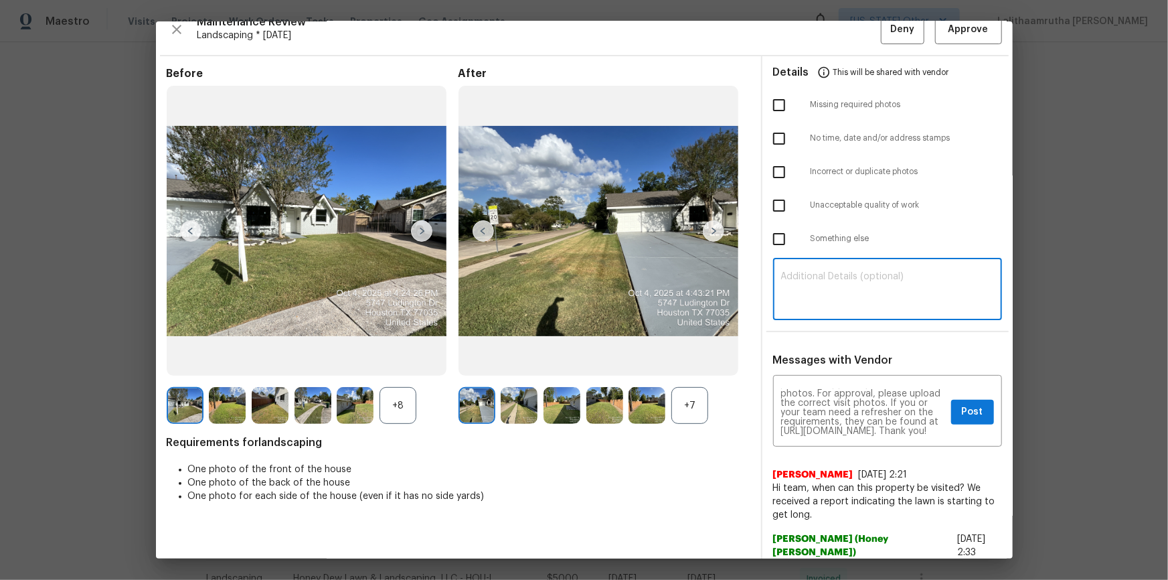
paste textarea "Maintenance Audit Team: Hello! Unfortunately this landscaping visit completed o…"
type textarea "Maintenance Audit Team: Hello! Unfortunately this landscaping visit completed o…"
click at [831, 390] on span "Post" at bounding box center [972, 412] width 21 height 17
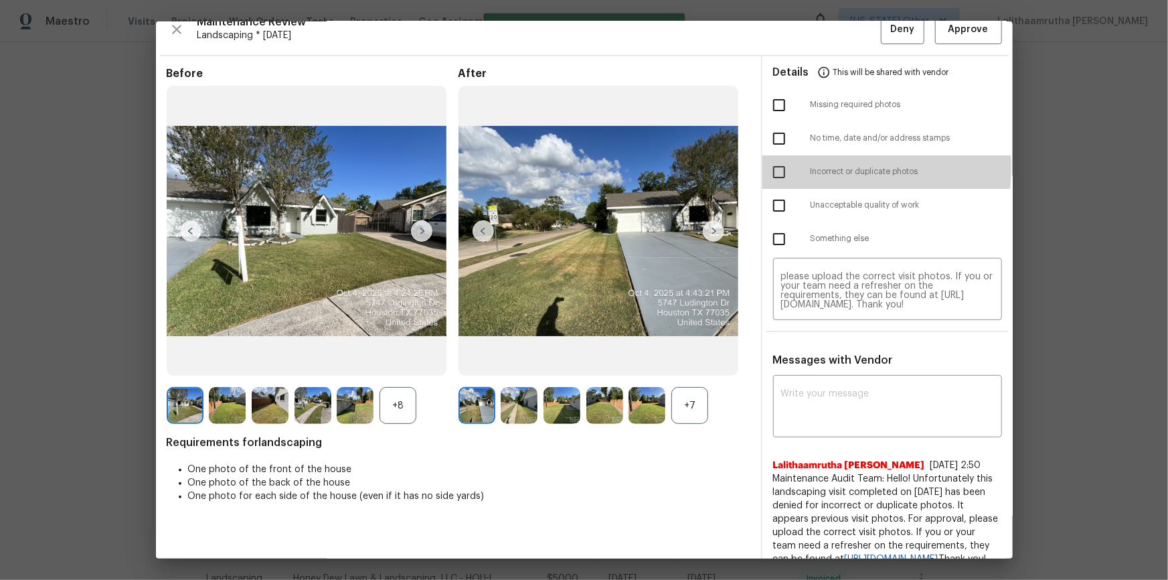
click at [770, 167] on input "checkbox" at bounding box center [779, 172] width 28 height 28
checkbox input "true"
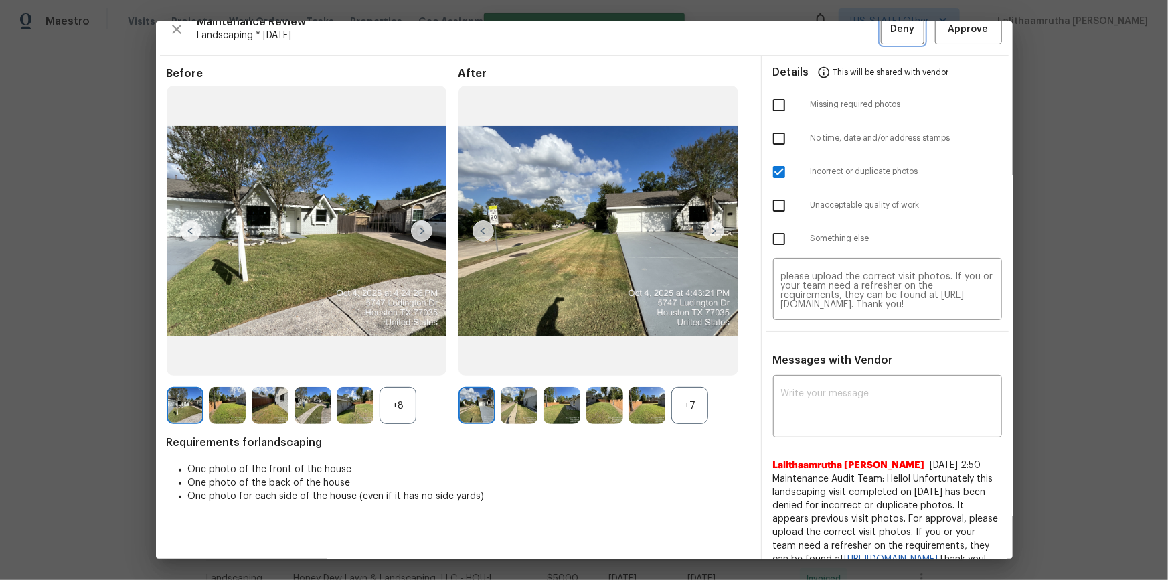
click at [831, 24] on span "Deny" at bounding box center [902, 29] width 24 height 17
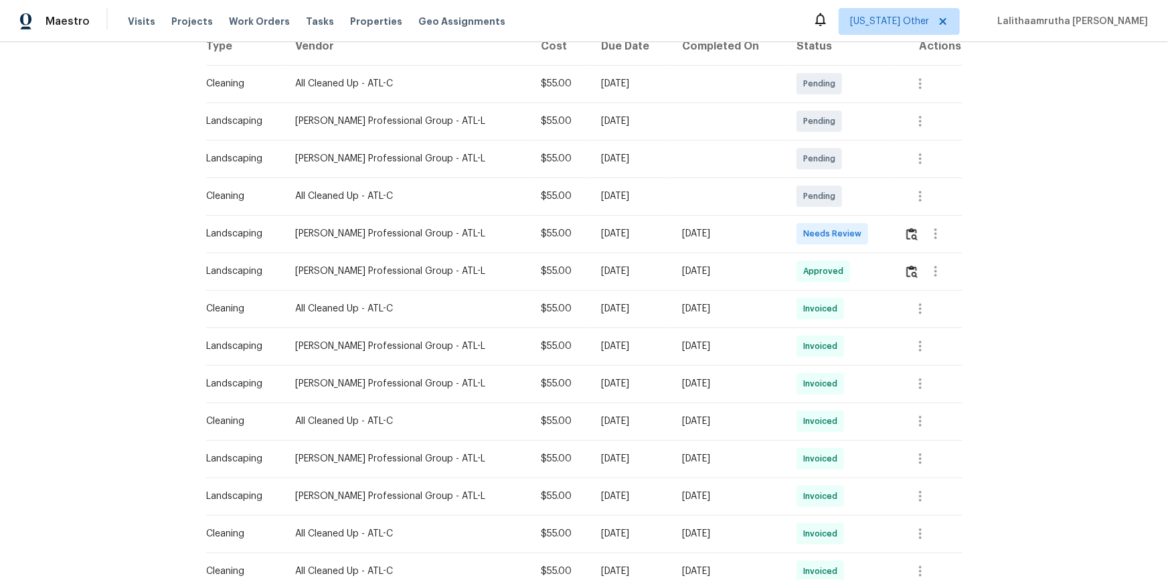
scroll to position [243, 0]
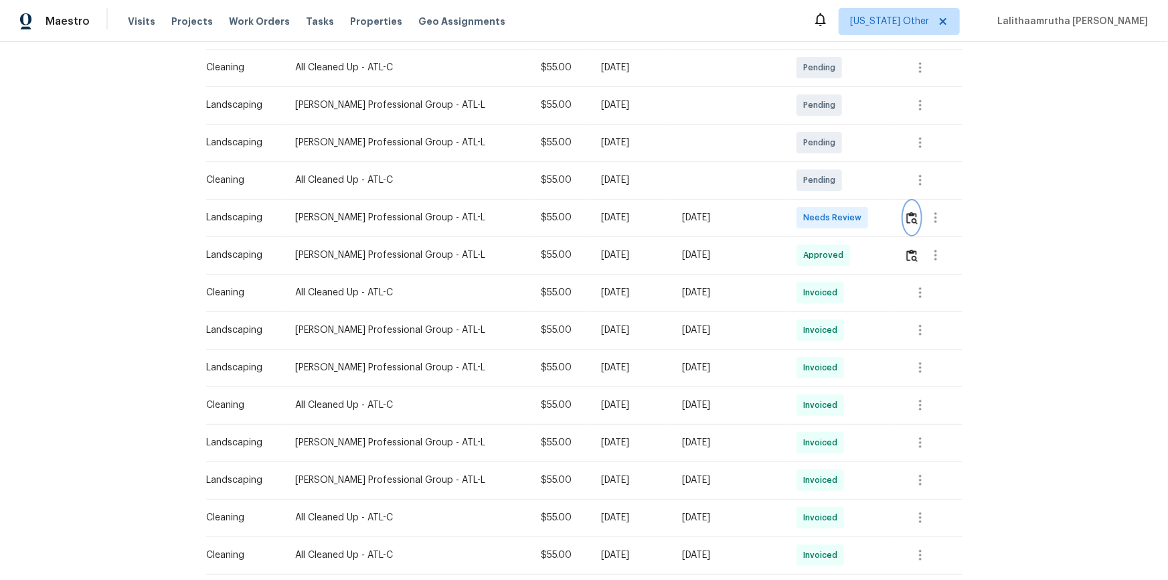
click at [831, 217] on img "button" at bounding box center [911, 217] width 11 height 13
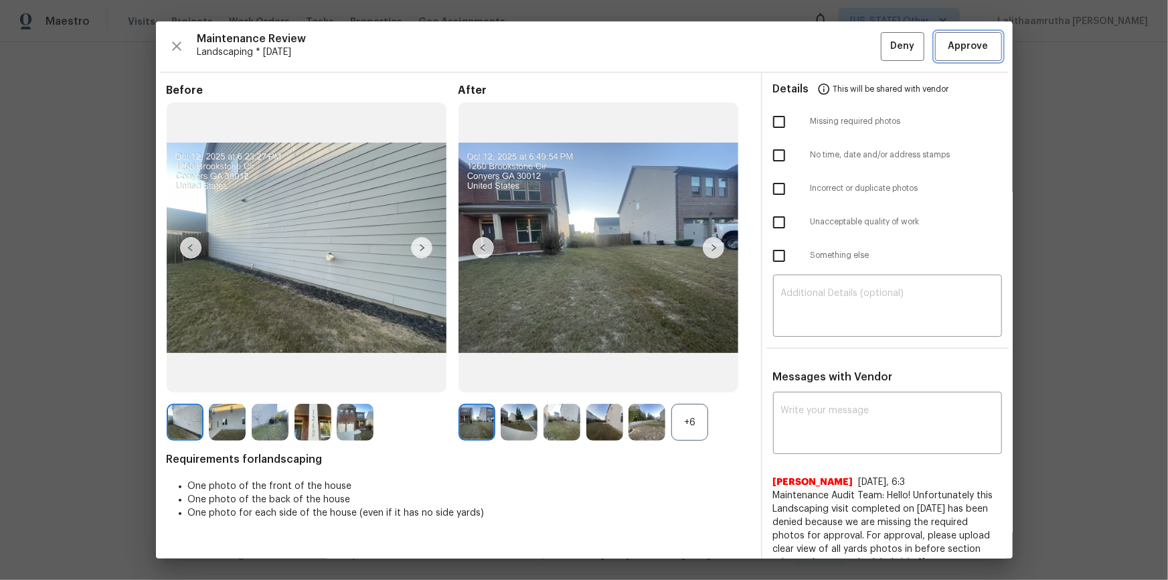
click at [831, 48] on span "Approve" at bounding box center [968, 46] width 40 height 17
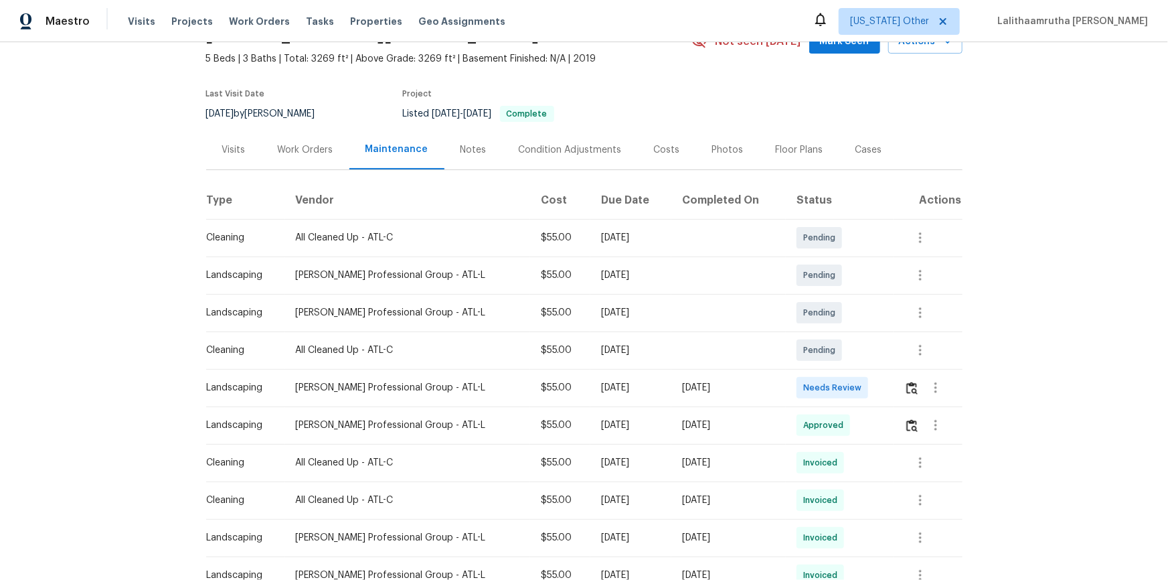
scroll to position [182, 0]
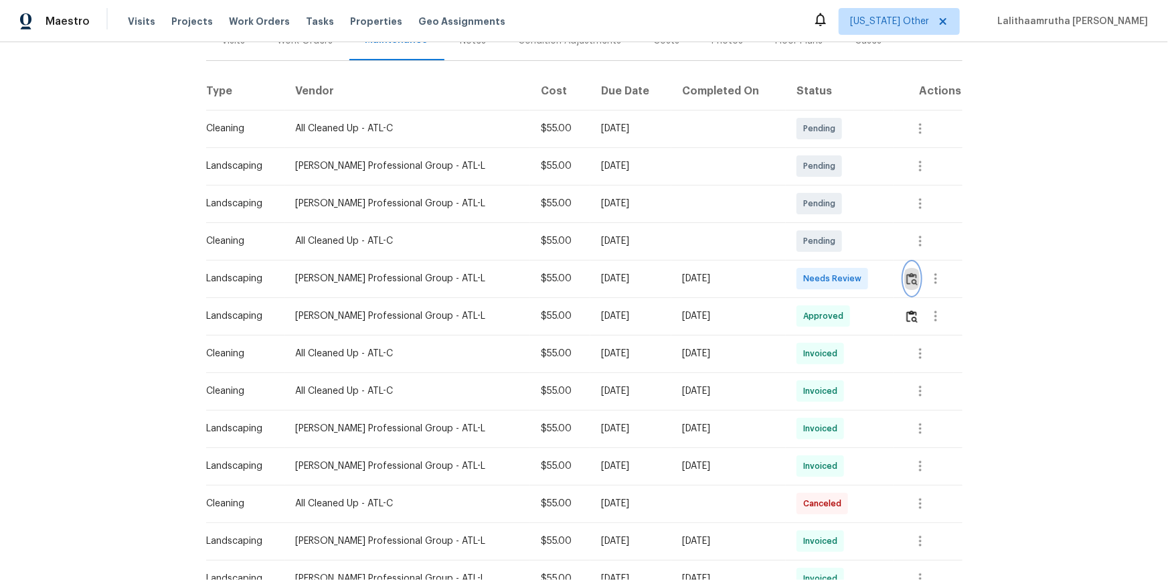
click at [831, 270] on button "button" at bounding box center [911, 278] width 15 height 32
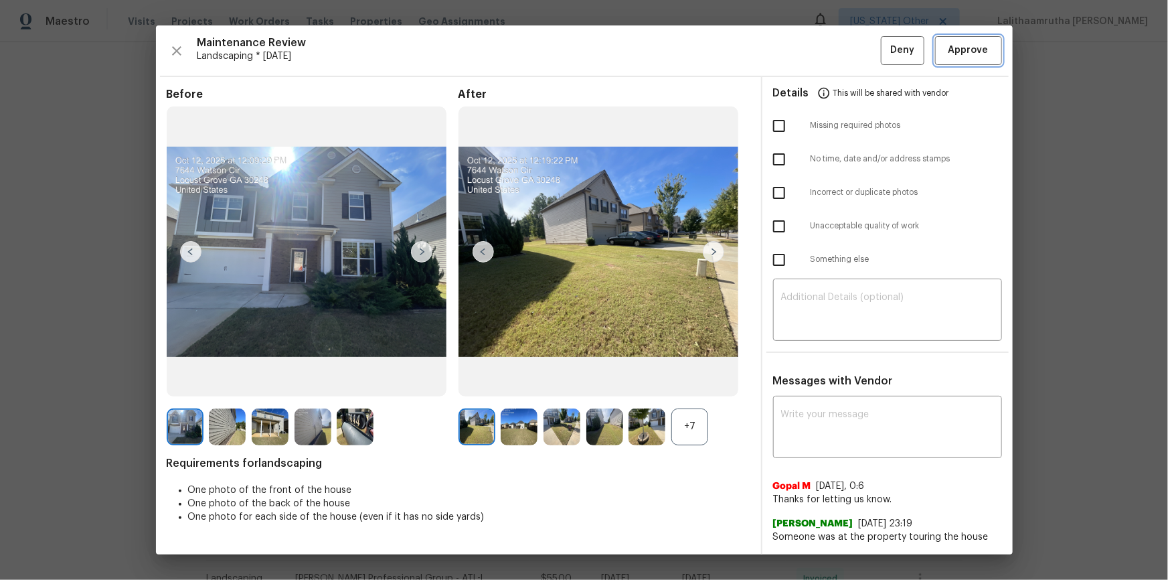
click at [831, 55] on span "Approve" at bounding box center [968, 50] width 40 height 17
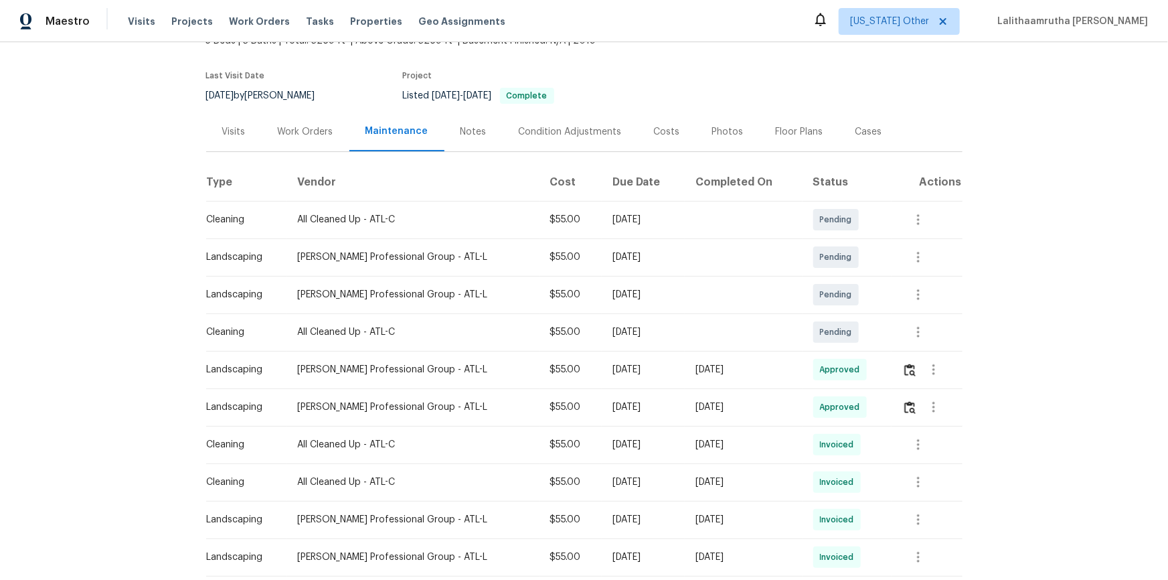
scroll to position [0, 0]
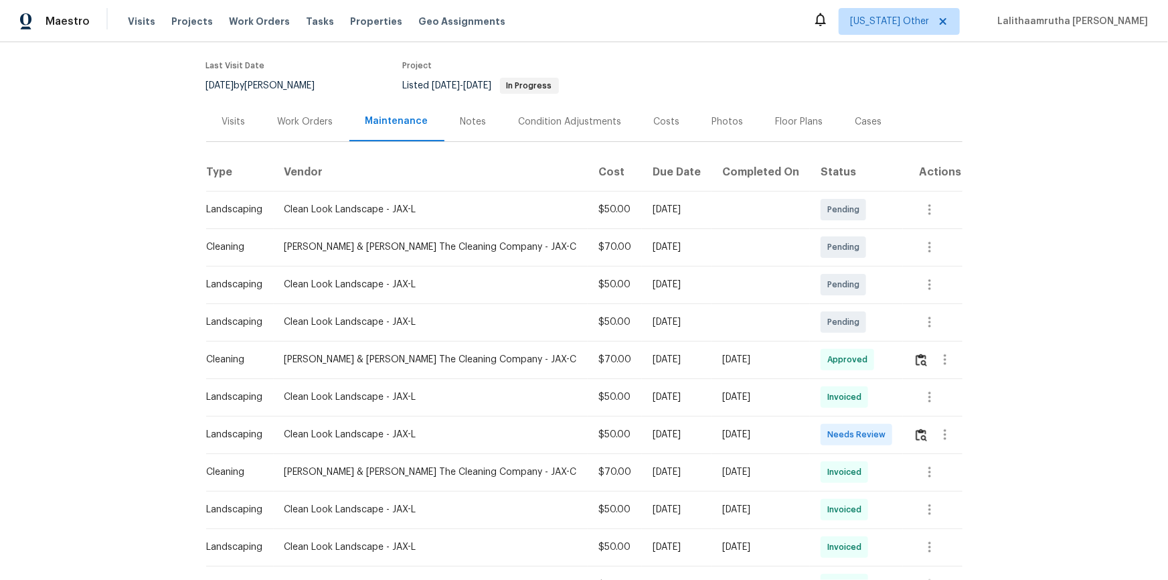
scroll to position [304, 0]
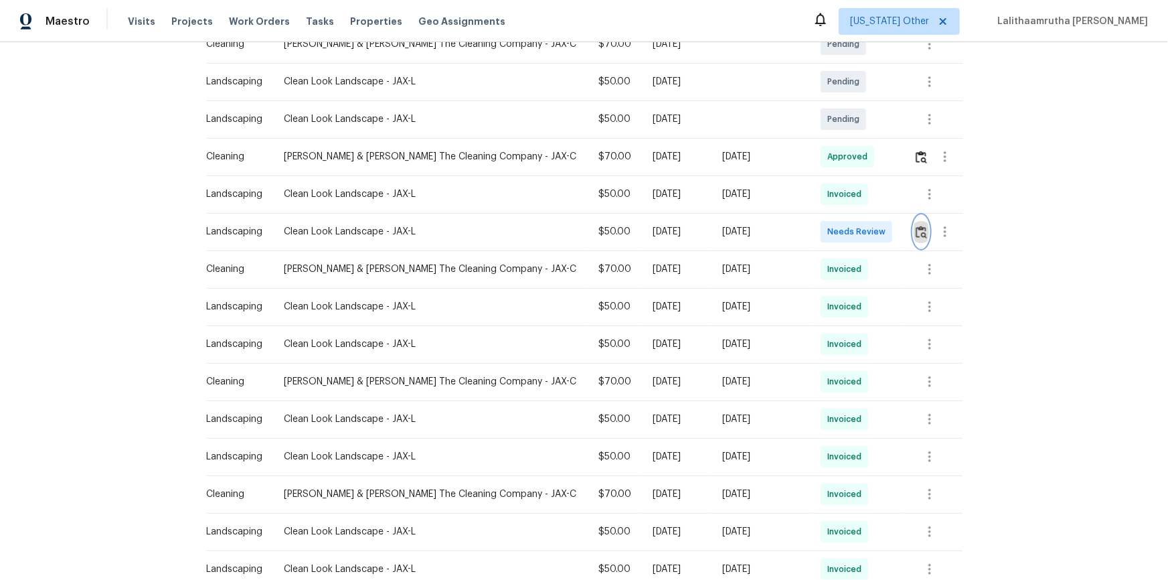
click at [808, 234] on img "button" at bounding box center [921, 232] width 11 height 13
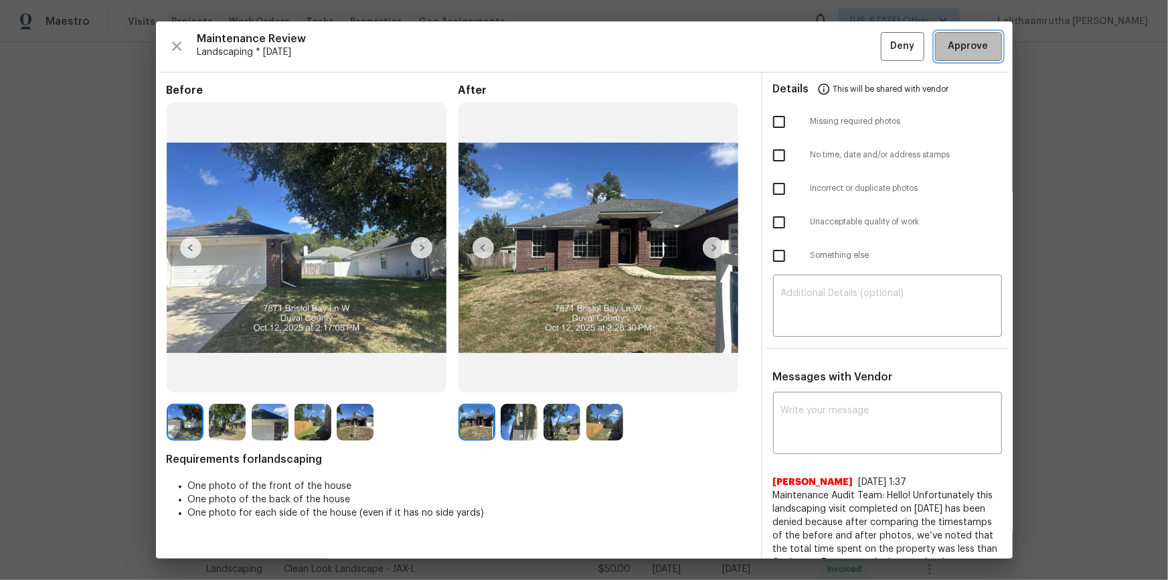
click at [808, 39] on span "Approve" at bounding box center [968, 46] width 40 height 17
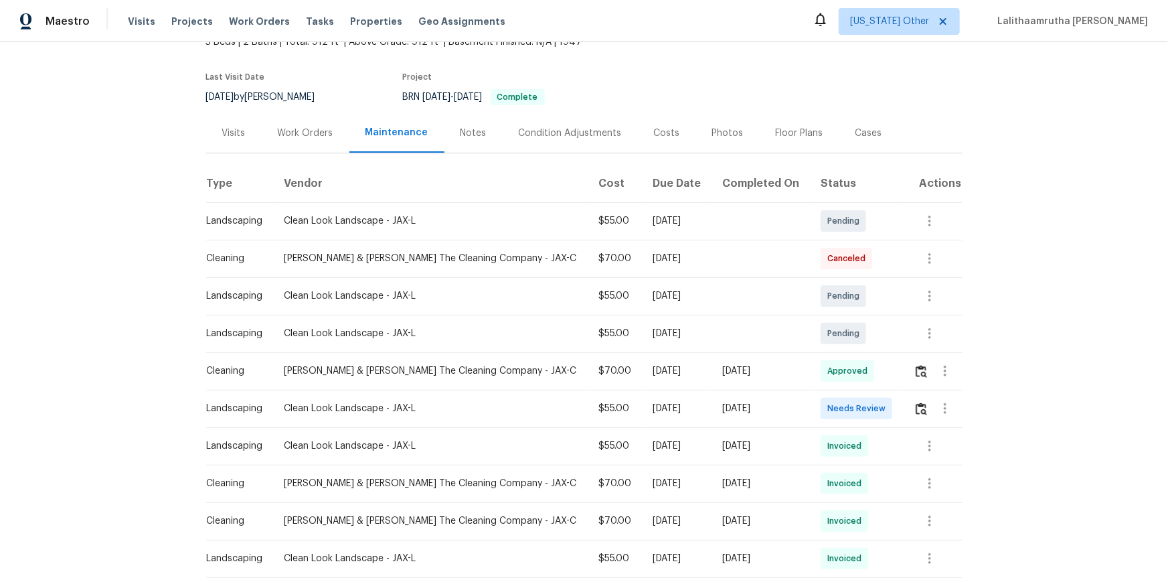
scroll to position [182, 0]
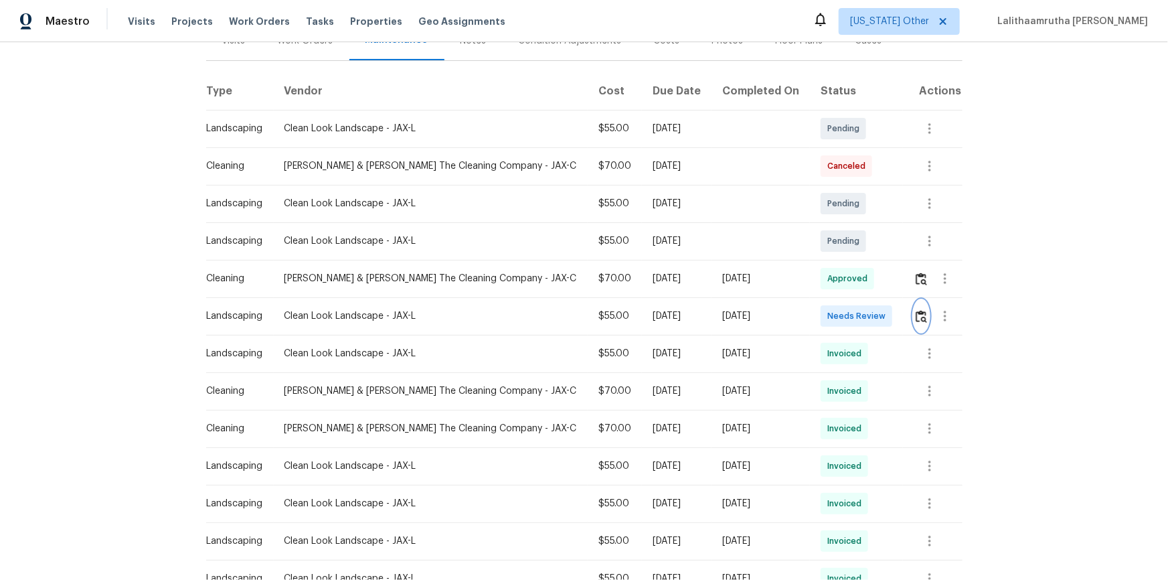
click at [831, 310] on img "button" at bounding box center [921, 316] width 11 height 13
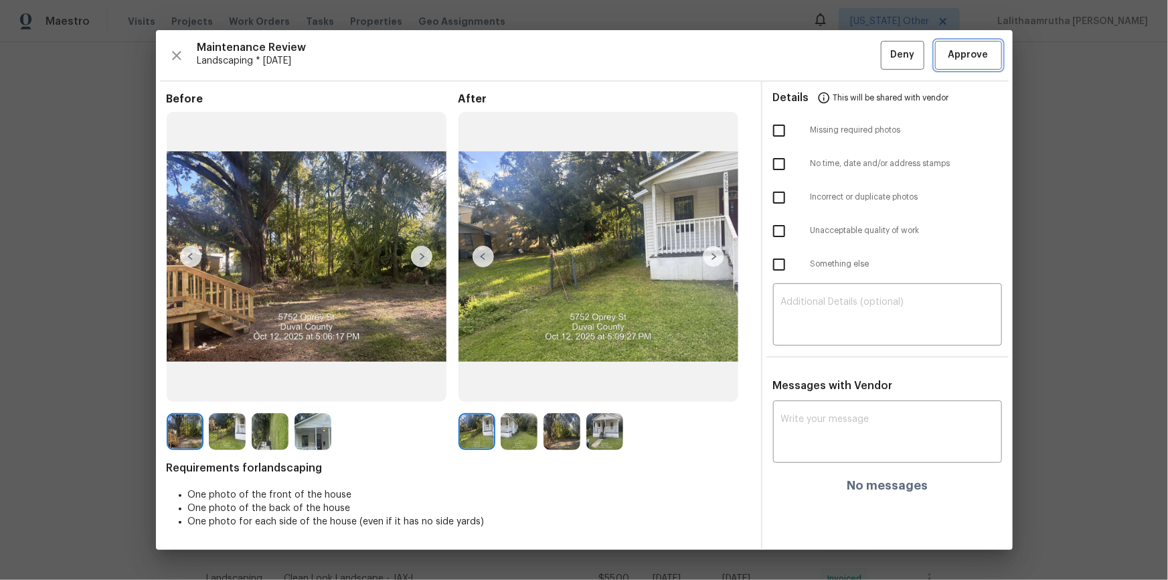
click at [831, 55] on span "Approve" at bounding box center [968, 55] width 40 height 17
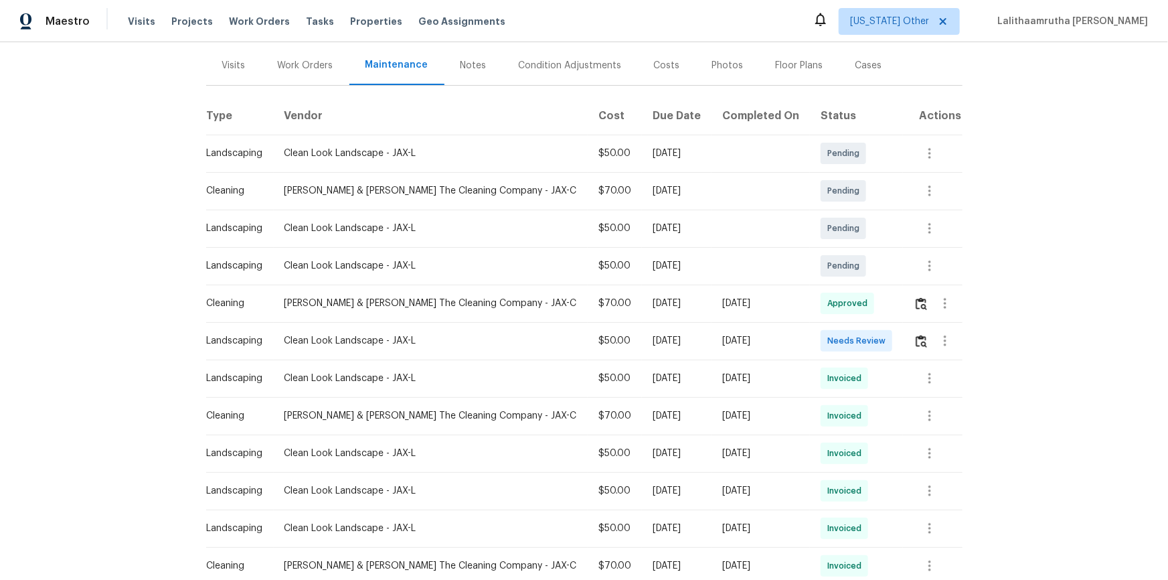
scroll to position [182, 0]
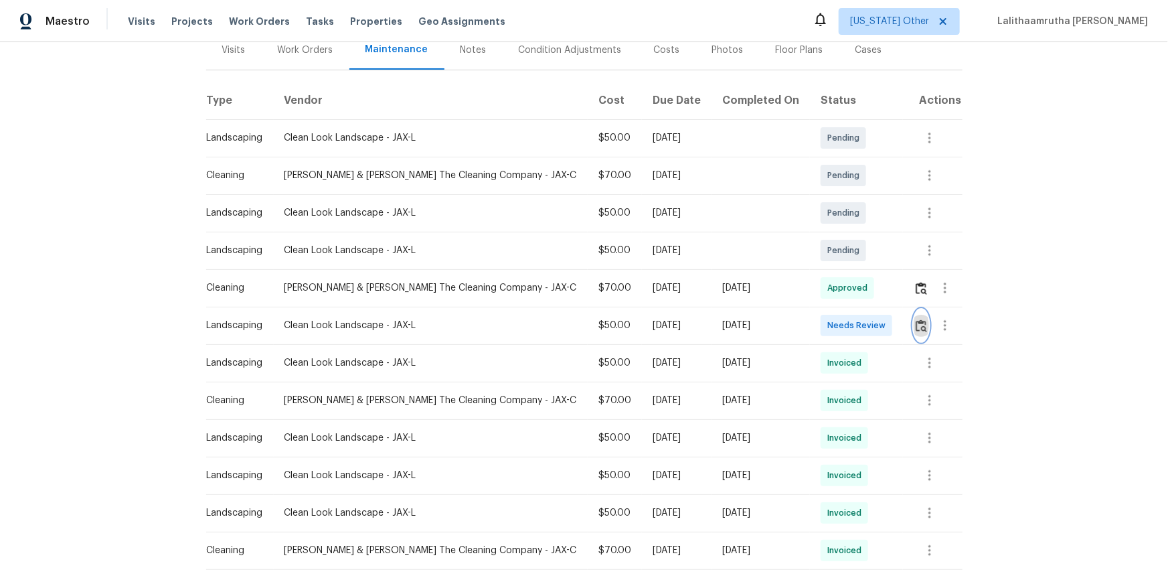
click at [831, 319] on img "button" at bounding box center [921, 325] width 11 height 13
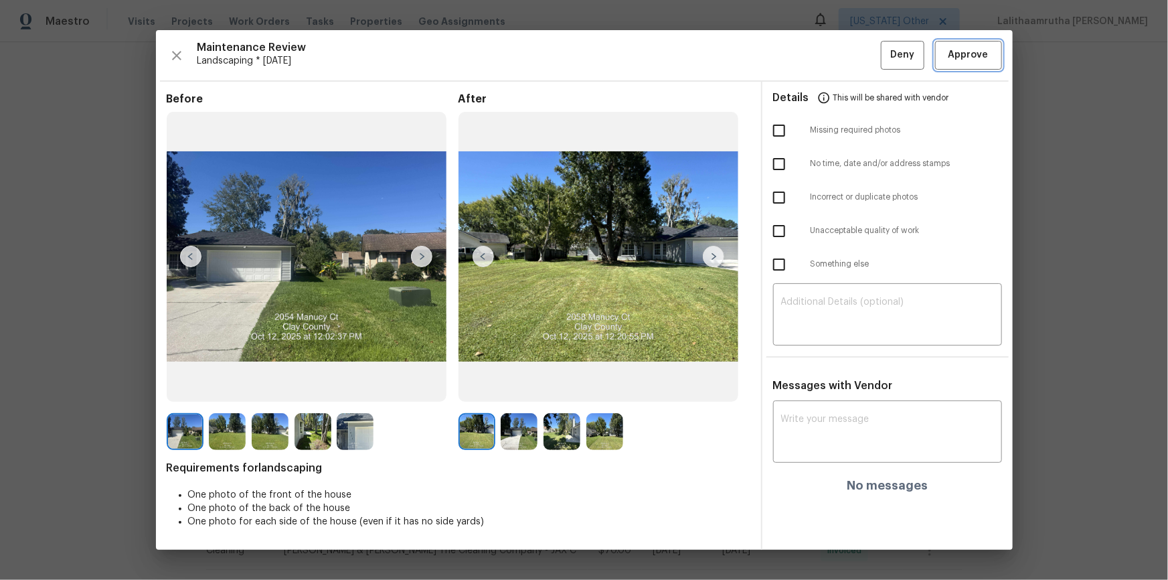
click at [831, 47] on span "Approve" at bounding box center [968, 55] width 40 height 17
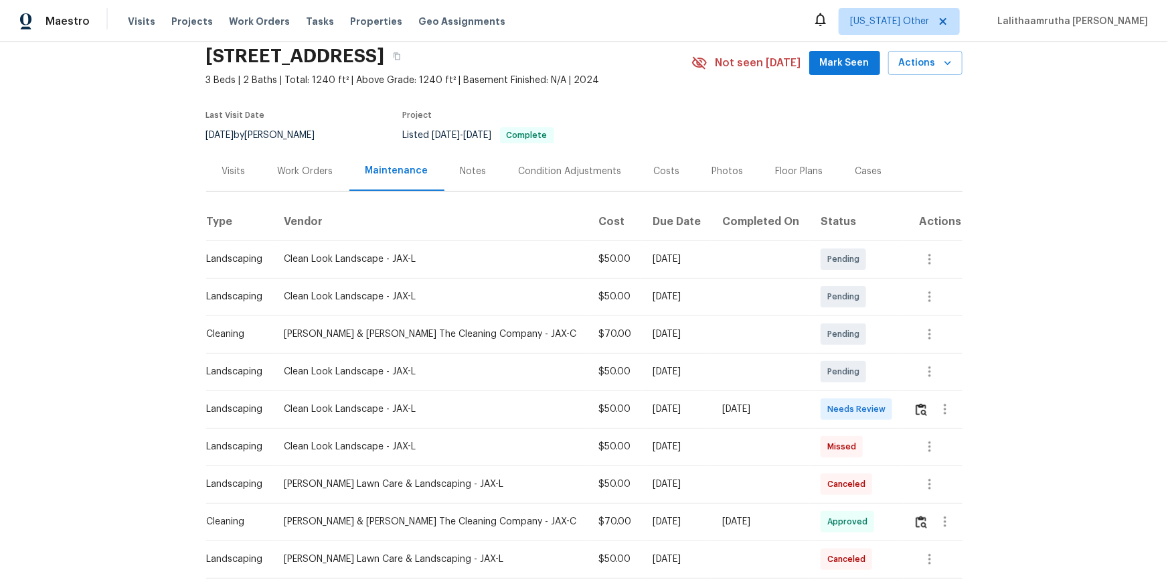
scroll to position [121, 0]
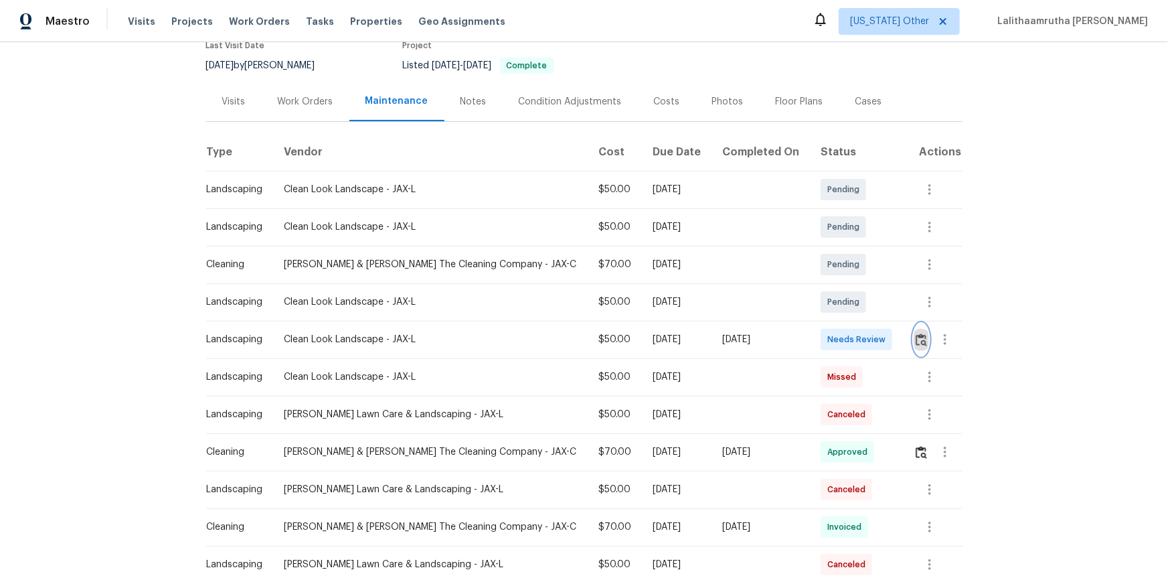
click at [831, 337] on img "button" at bounding box center [921, 339] width 11 height 13
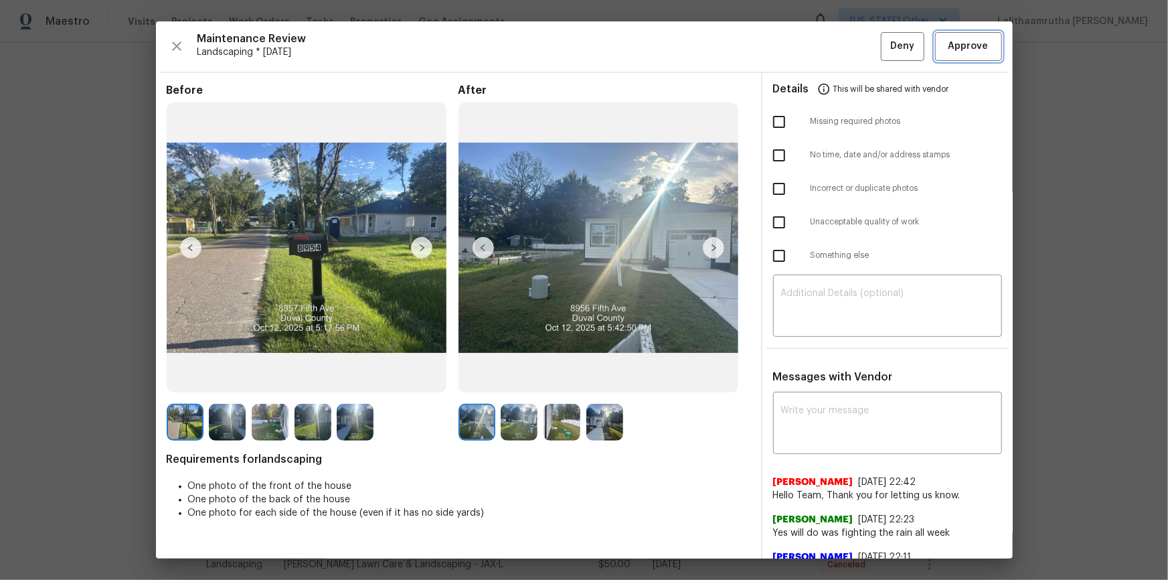
click at [831, 56] on button "Approve" at bounding box center [968, 46] width 67 height 29
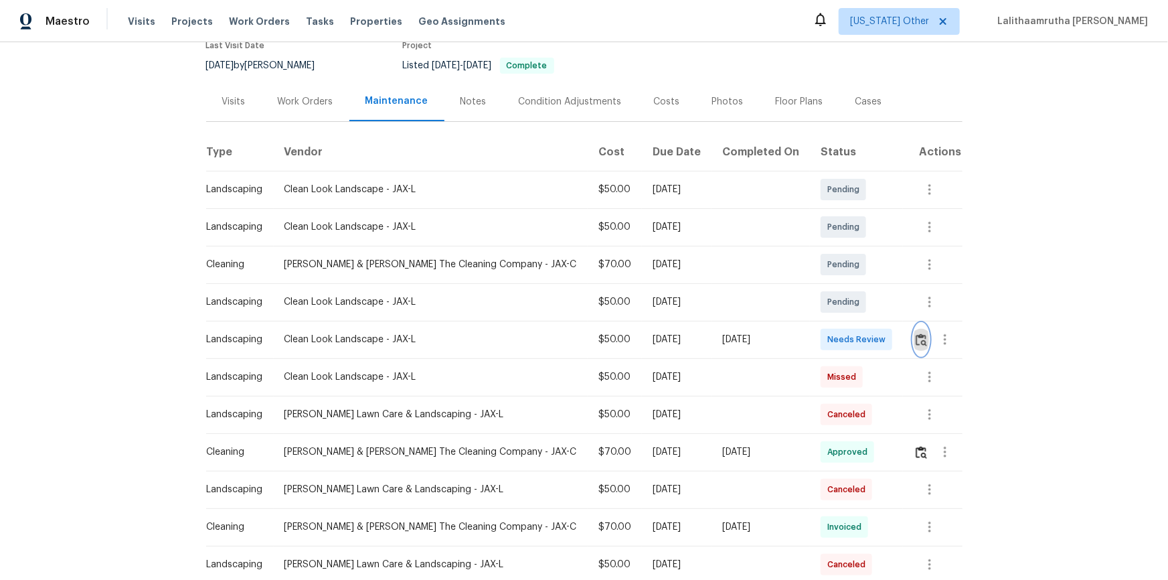
click at [831, 341] on img "button" at bounding box center [921, 339] width 11 height 13
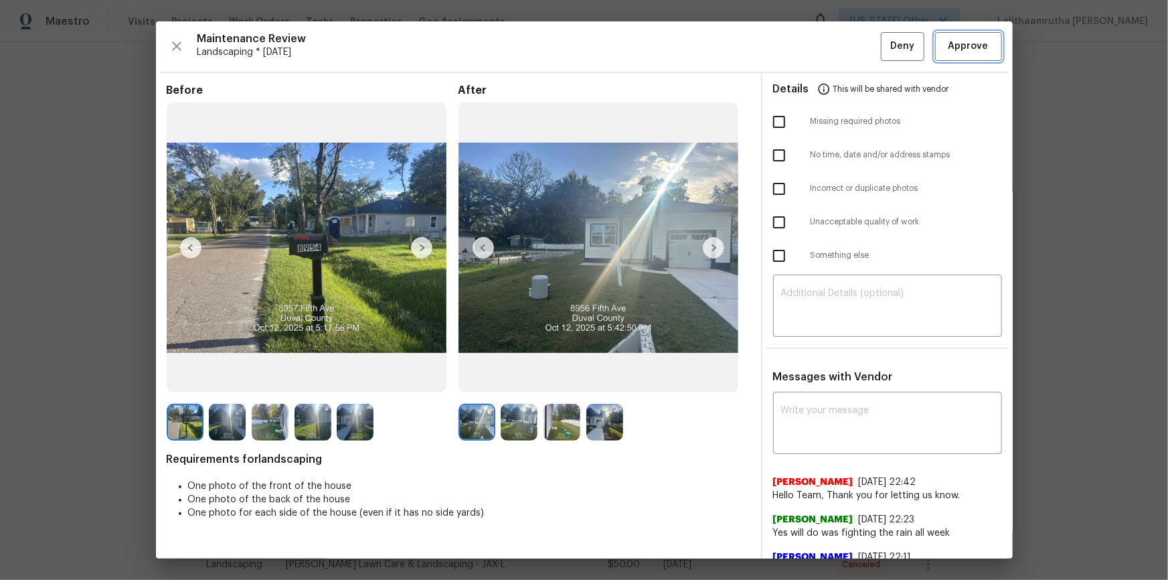
click at [831, 50] on span "Approve" at bounding box center [968, 46] width 40 height 17
click at [831, 55] on button "Approve" at bounding box center [968, 46] width 67 height 29
click at [831, 55] on div "Maintenance Review Landscaping * Mon, Oct 06 Deny" at bounding box center [584, 46] width 835 height 29
click at [831, 55] on button "Approve" at bounding box center [968, 46] width 67 height 29
click at [831, 55] on div "Maintenance Review Landscaping * Mon, Oct 06 Deny" at bounding box center [584, 46] width 835 height 29
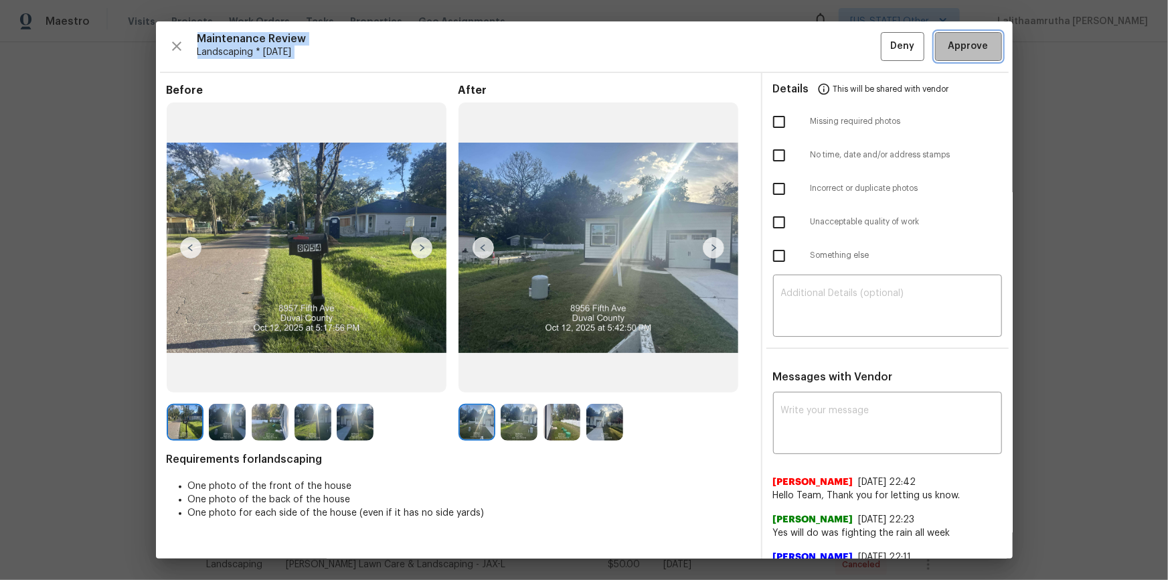
click at [831, 55] on button "Approve" at bounding box center [968, 46] width 67 height 29
click at [831, 49] on div "Maintenance Review Landscaping * Mon, Oct 06 Deny" at bounding box center [584, 46] width 835 height 29
click at [831, 49] on span "Approve" at bounding box center [968, 46] width 40 height 17
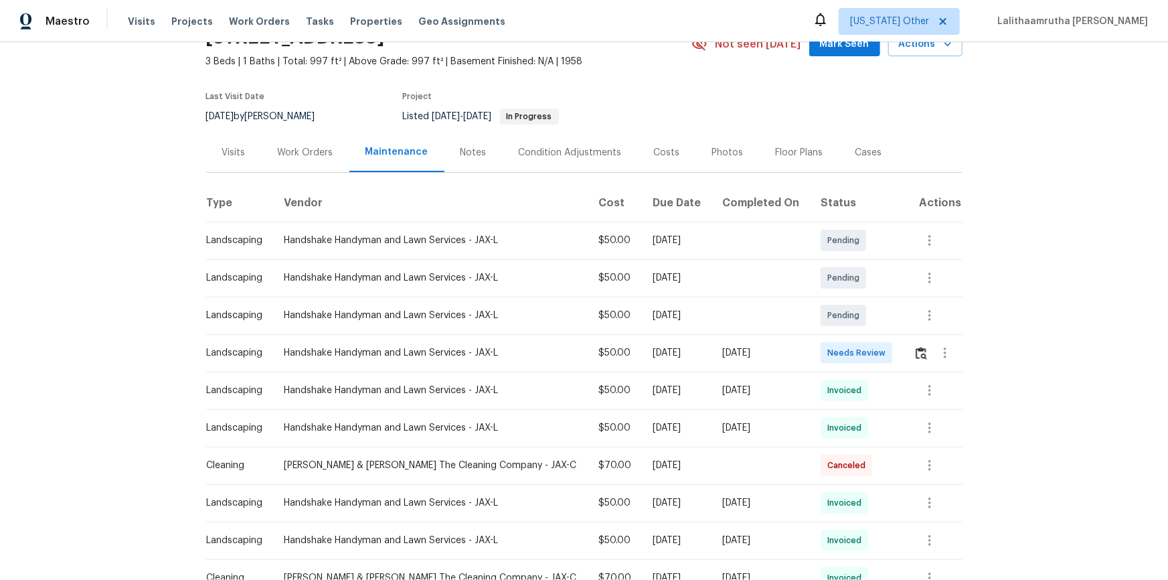
scroll to position [176, 0]
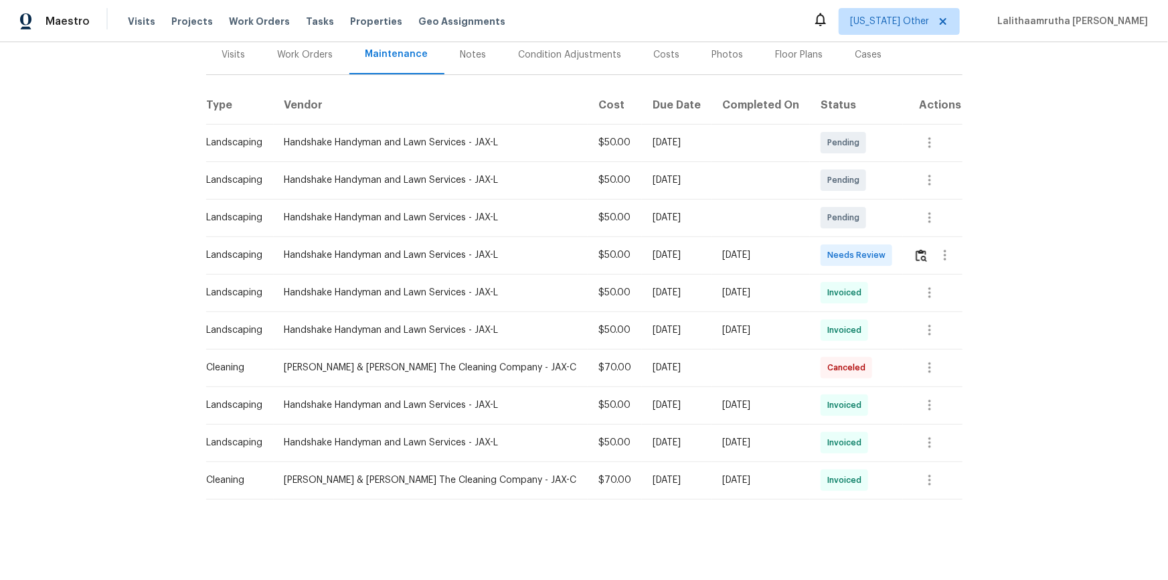
click at [929, 239] on div at bounding box center [945, 255] width 32 height 32
click at [916, 249] on img "button" at bounding box center [921, 255] width 11 height 13
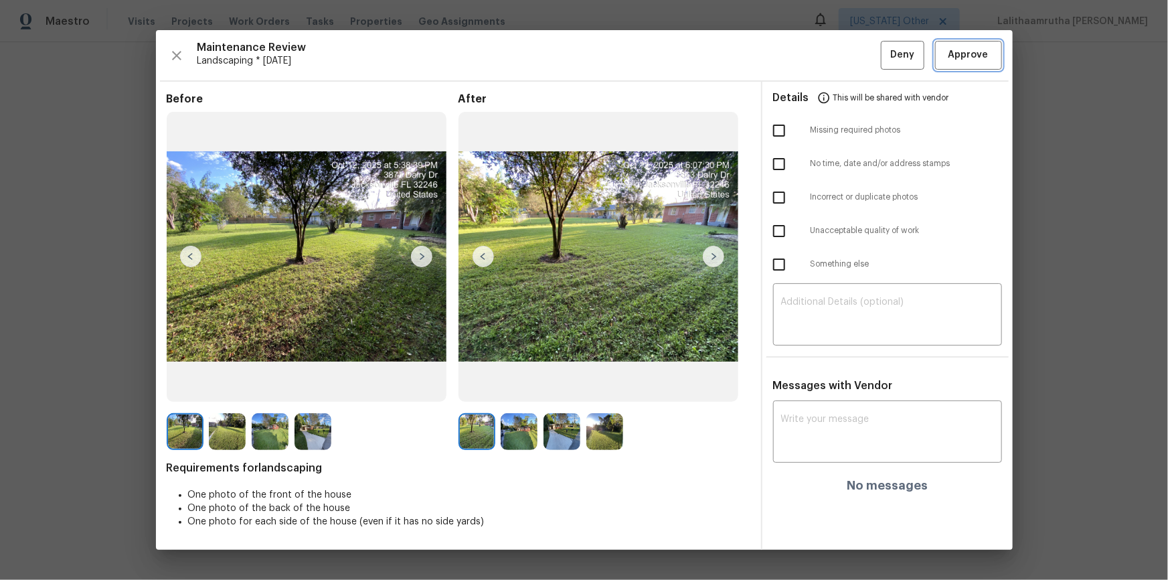
click at [966, 58] on span "Approve" at bounding box center [968, 55] width 40 height 17
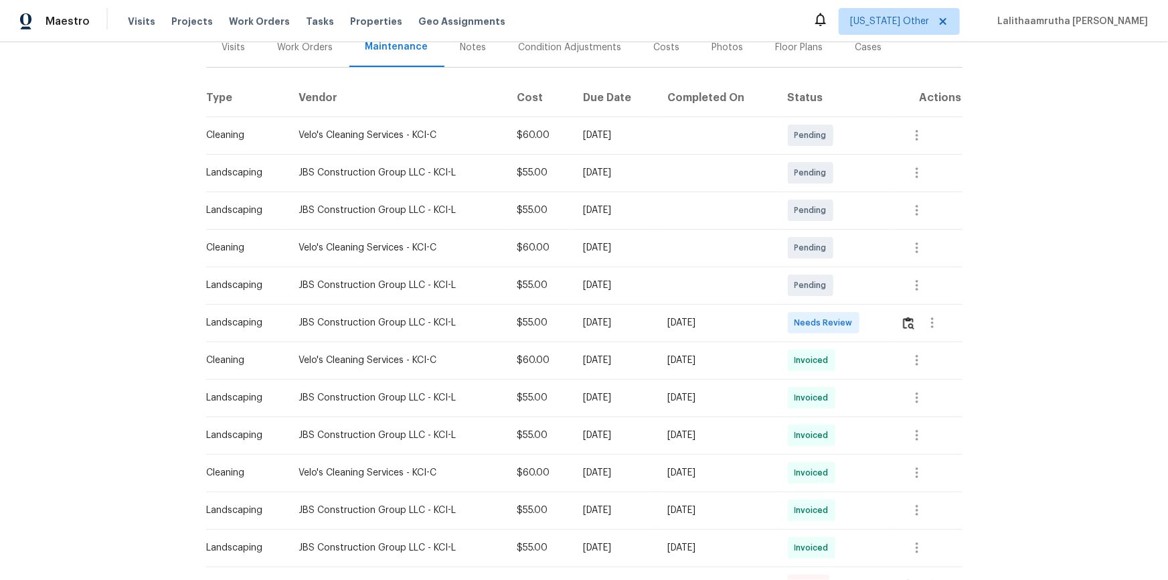
scroll to position [182, 0]
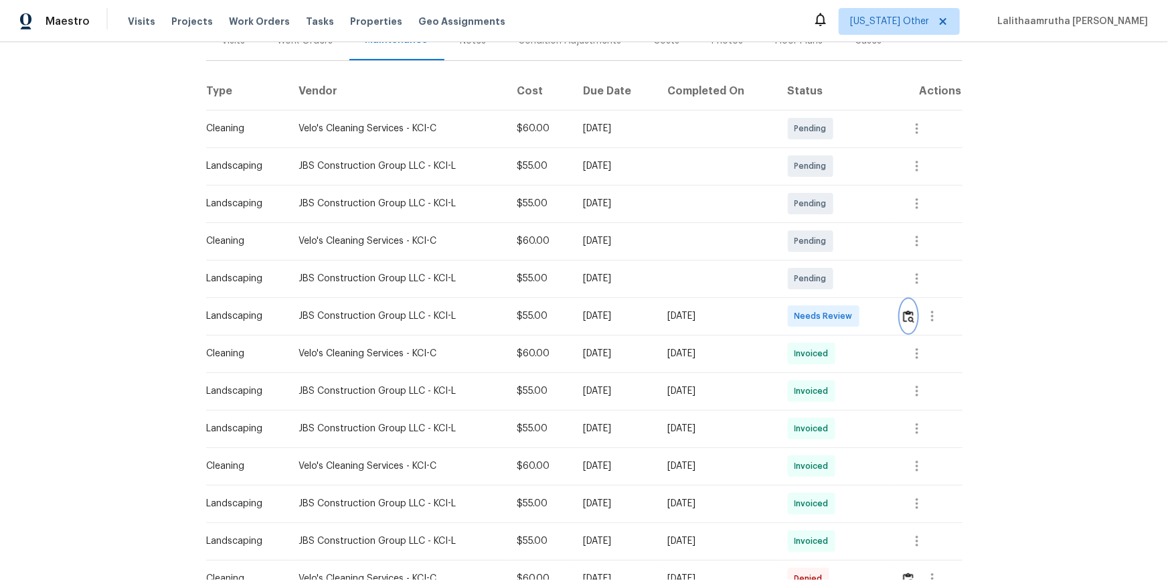
click at [831, 316] on img "button" at bounding box center [908, 316] width 11 height 13
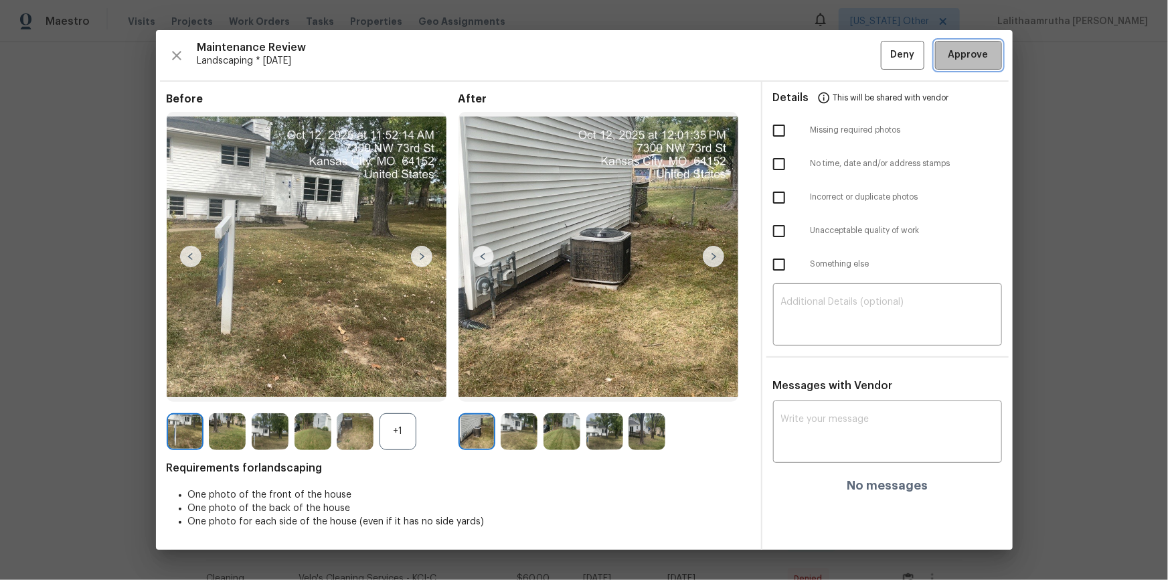
click at [831, 60] on span "Approve" at bounding box center [968, 55] width 40 height 17
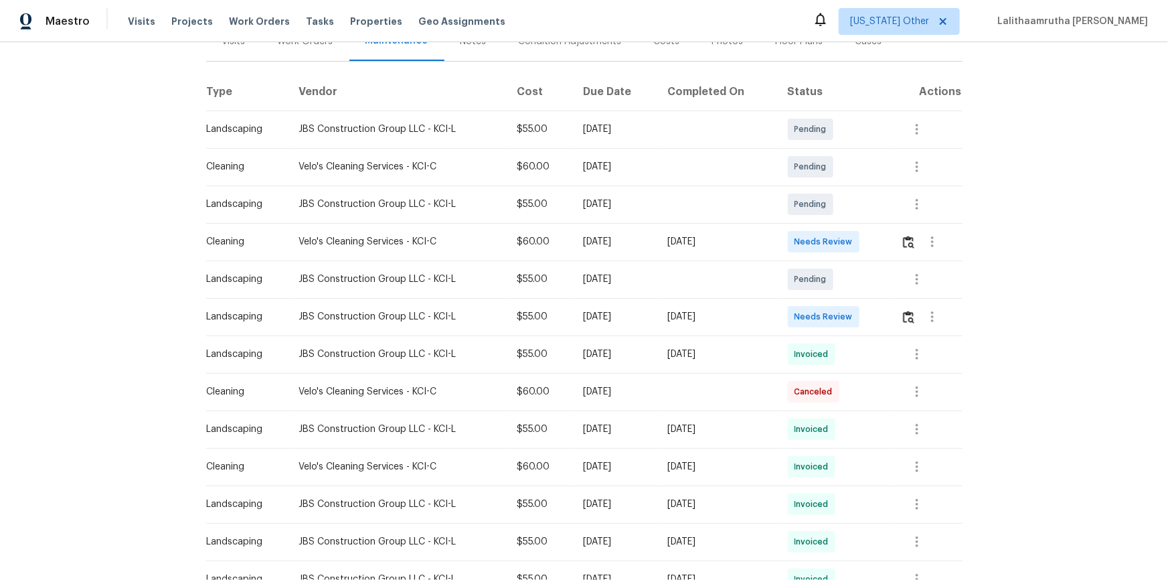
scroll to position [182, 0]
click at [831, 313] on img "button" at bounding box center [908, 316] width 11 height 13
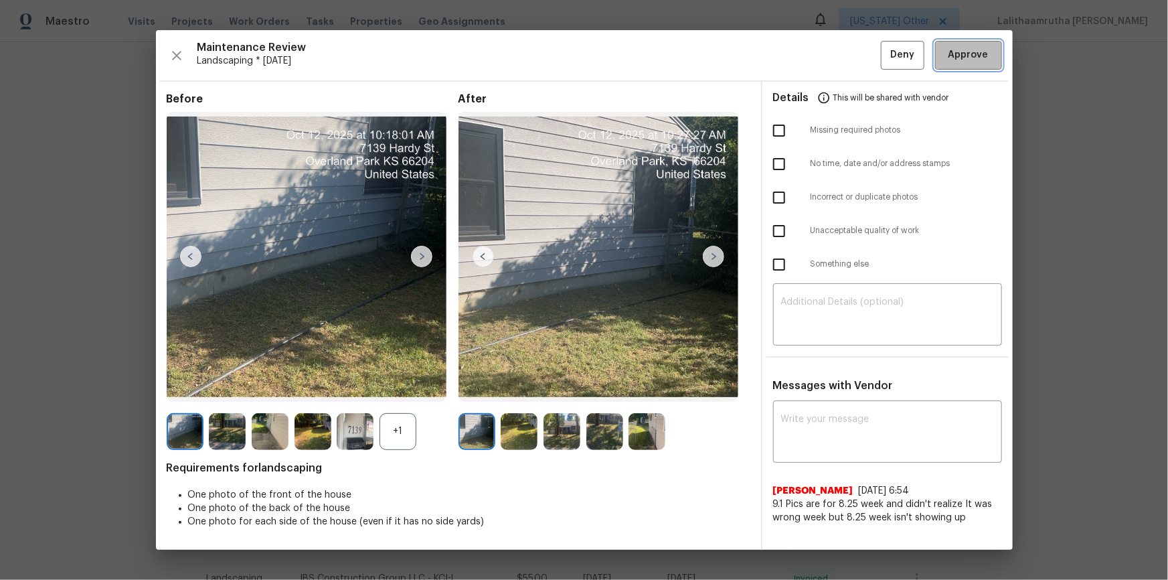
click at [831, 57] on span "Approve" at bounding box center [968, 55] width 40 height 17
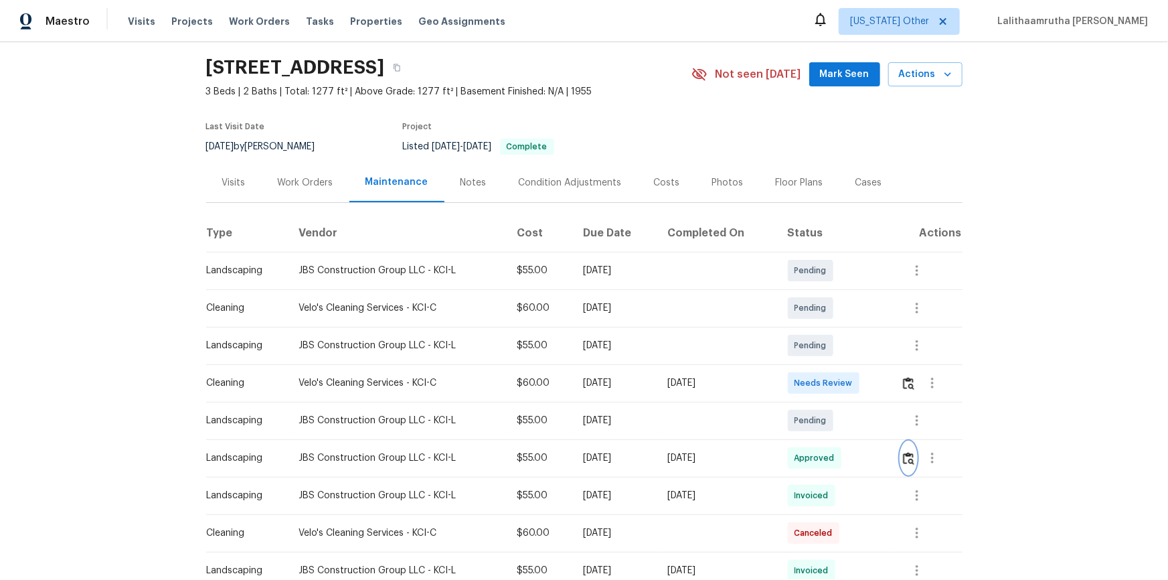
scroll to position [60, 0]
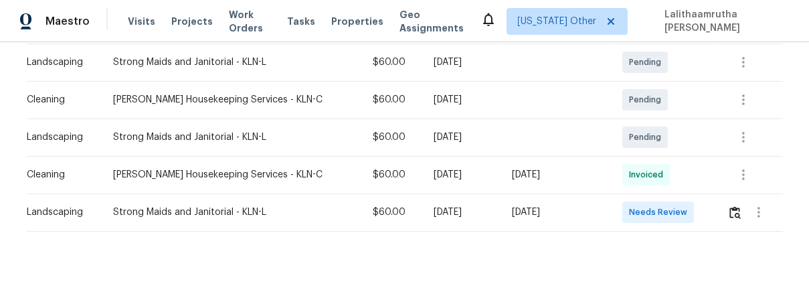
scroll to position [294, 0]
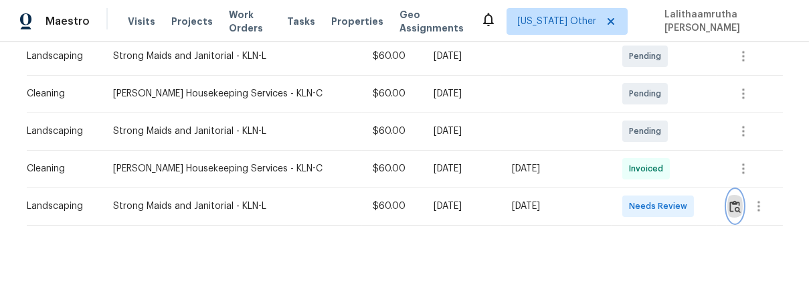
click at [730, 200] on img "button" at bounding box center [735, 206] width 11 height 13
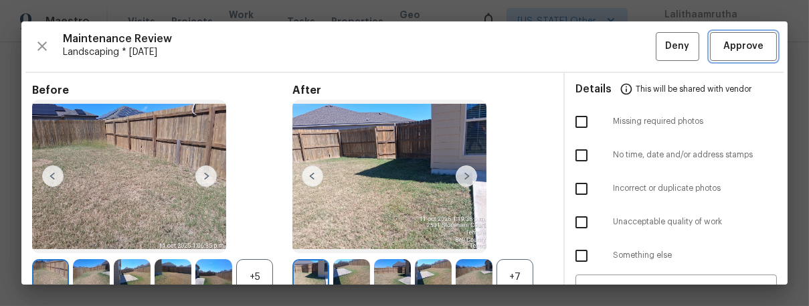
click at [756, 35] on button "Approve" at bounding box center [743, 46] width 67 height 29
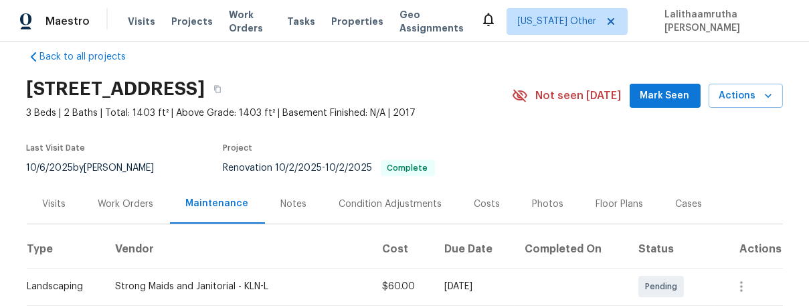
scroll to position [0, 0]
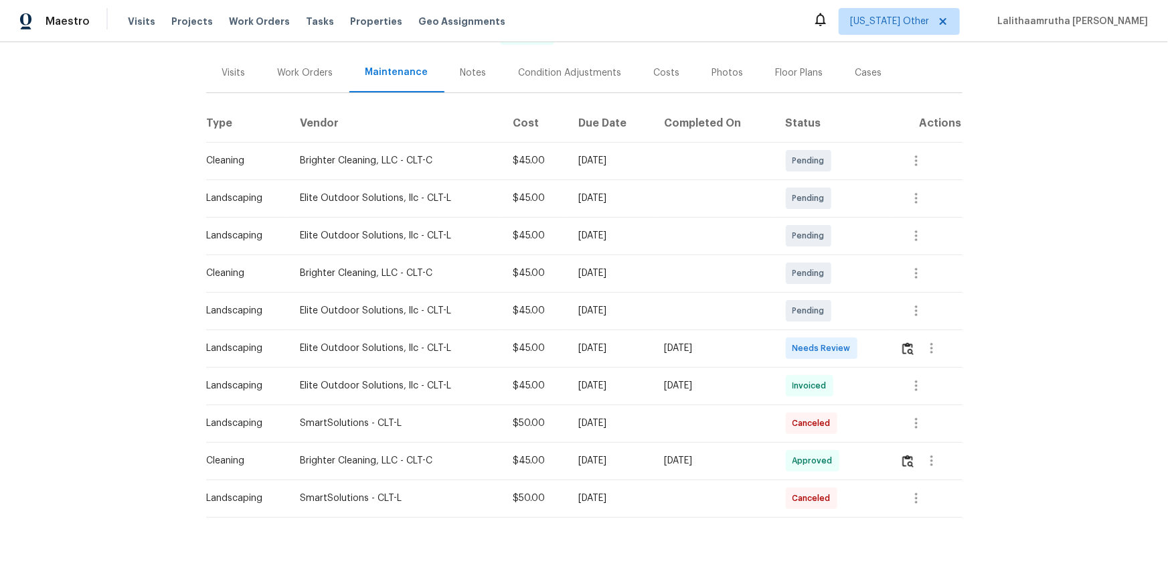
scroll to position [176, 0]
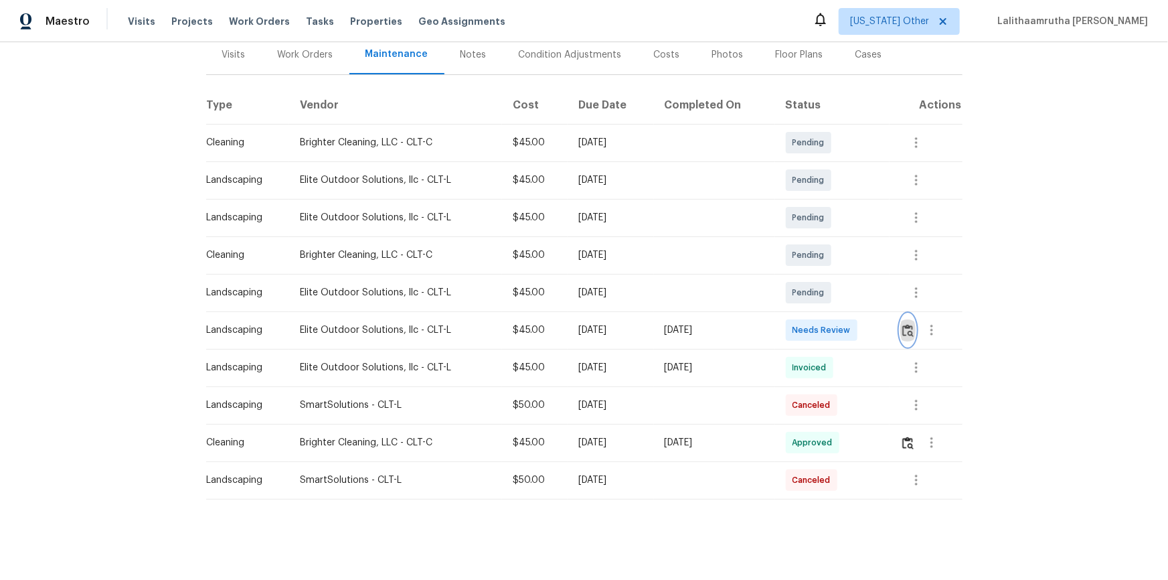
click at [831, 325] on button "button" at bounding box center [907, 330] width 15 height 32
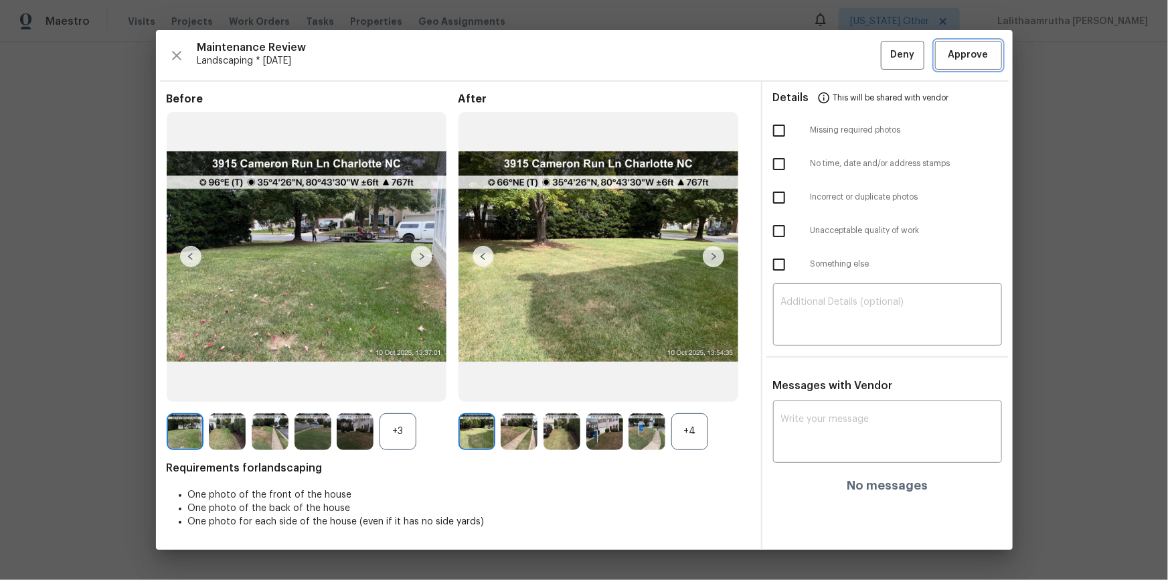
click at [831, 60] on span "Approve" at bounding box center [968, 55] width 40 height 17
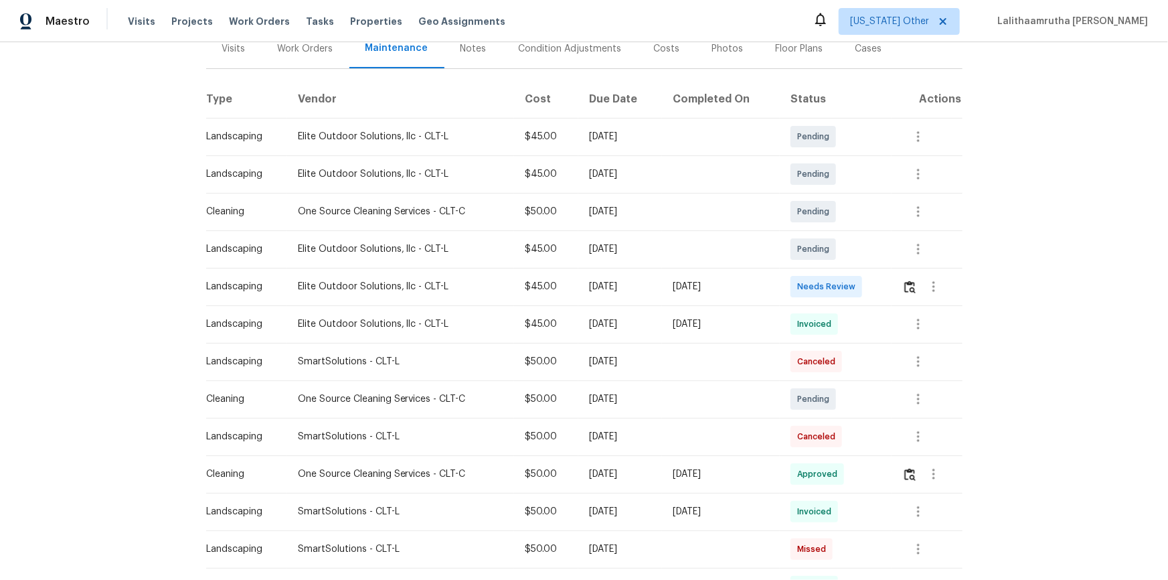
scroll to position [182, 0]
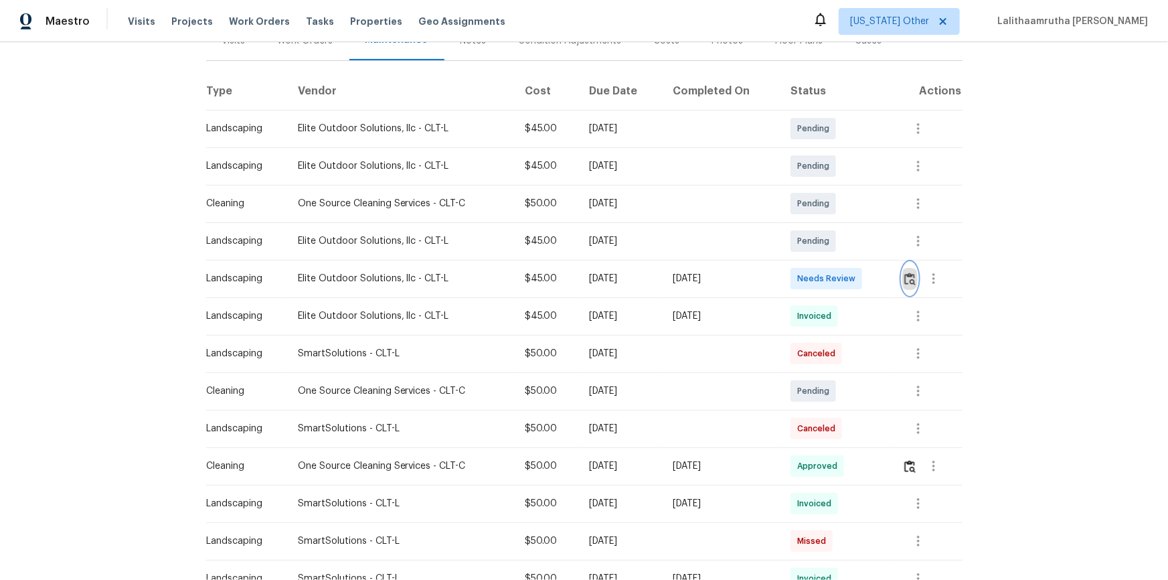
click at [831, 278] on img "button" at bounding box center [909, 278] width 11 height 13
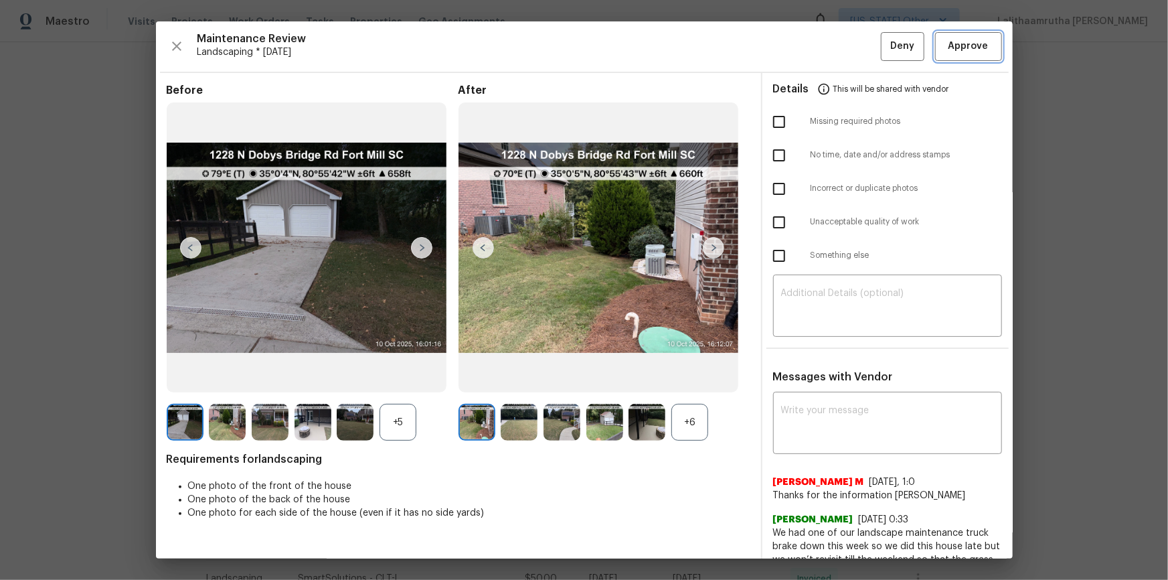
click at [831, 48] on span "Approve" at bounding box center [968, 46] width 40 height 17
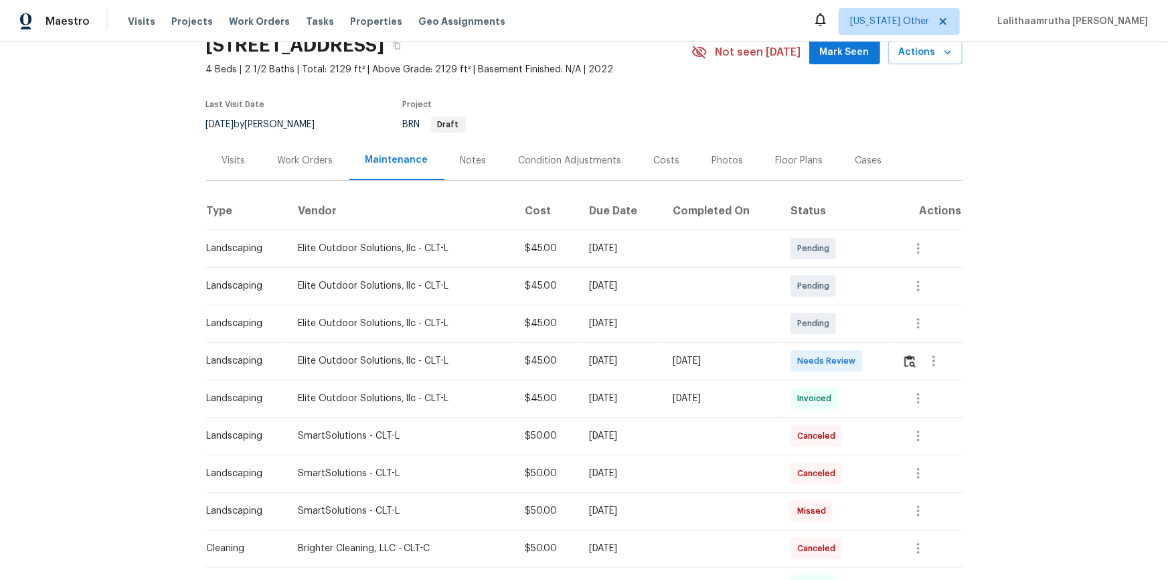
scroll to position [121, 0]
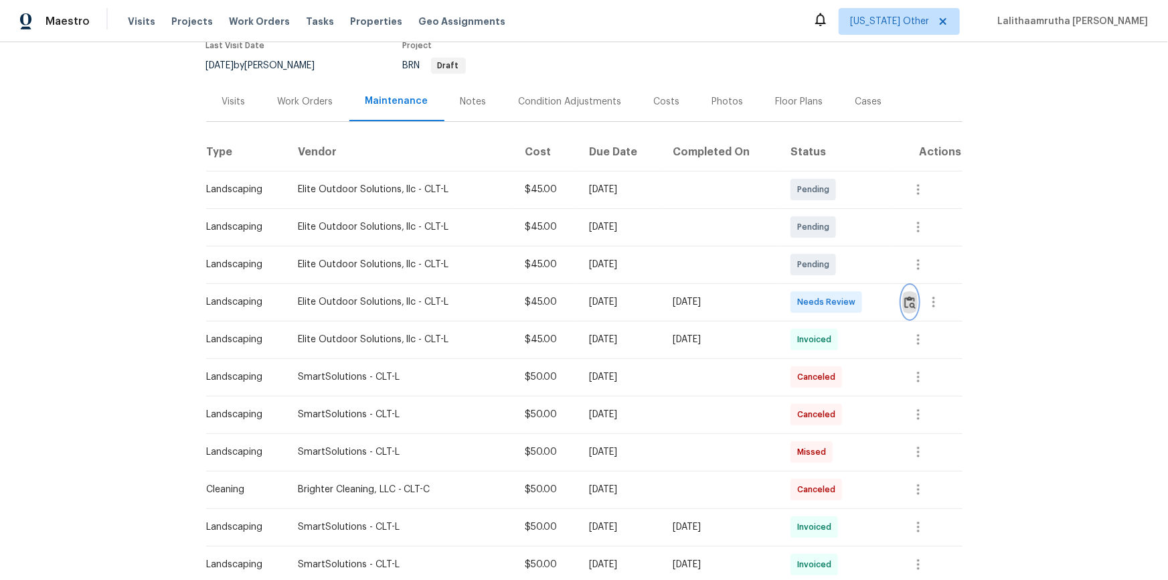
click at [831, 298] on img "button" at bounding box center [909, 302] width 11 height 13
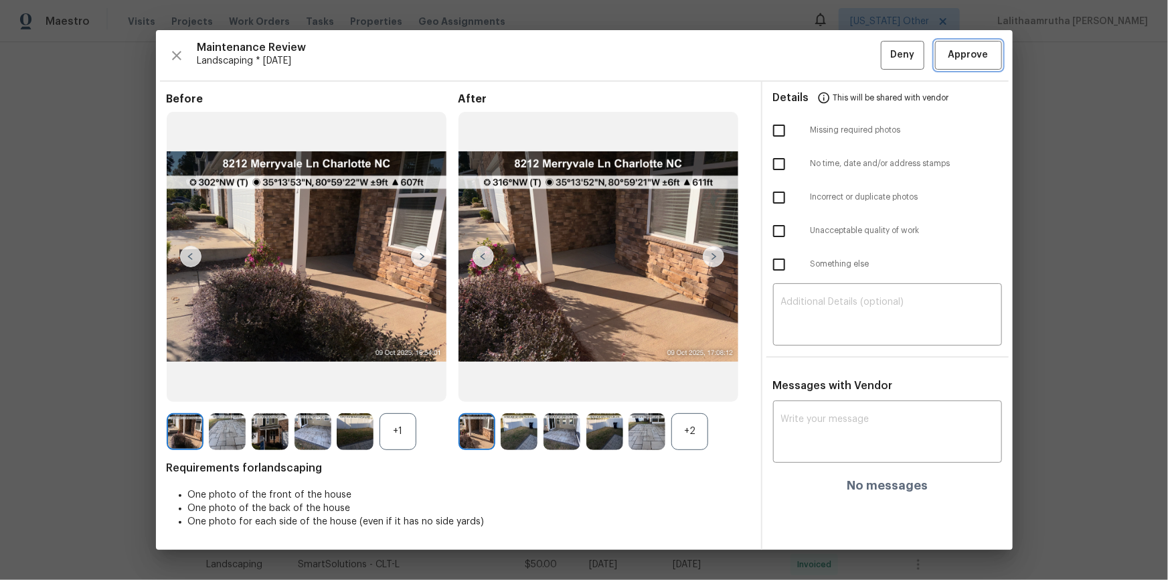
click at [831, 58] on span "Approve" at bounding box center [968, 55] width 40 height 17
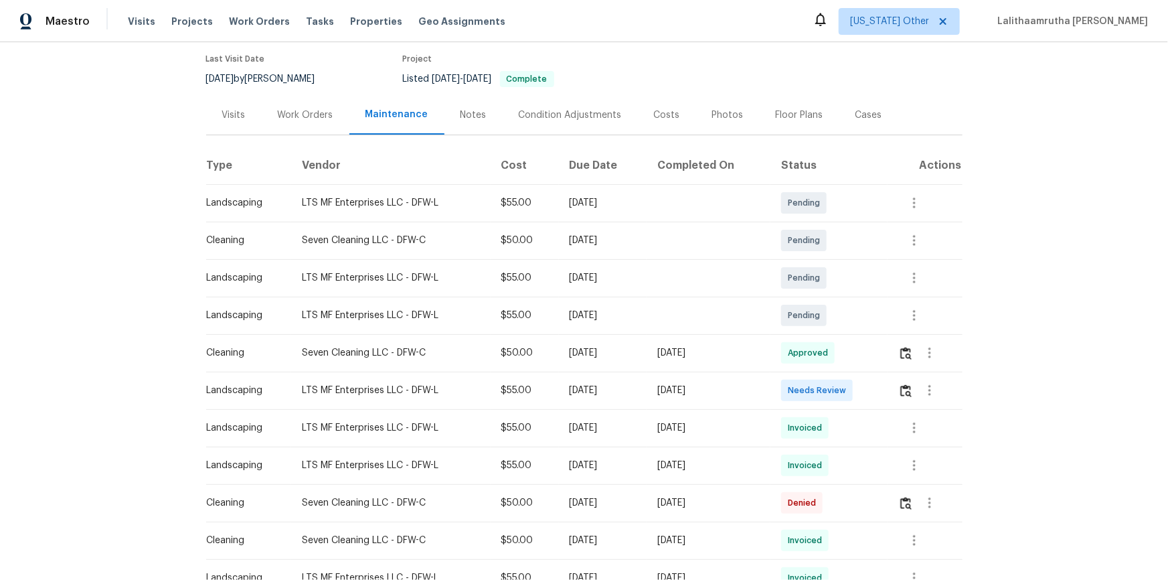
scroll to position [121, 0]
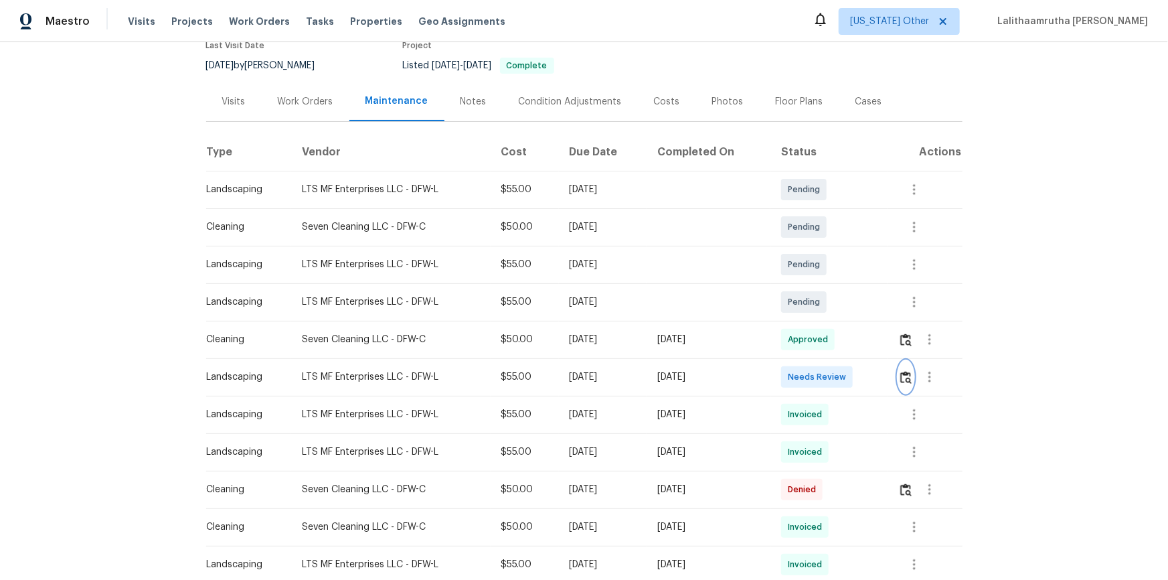
click at [831, 381] on img "button" at bounding box center [905, 377] width 11 height 13
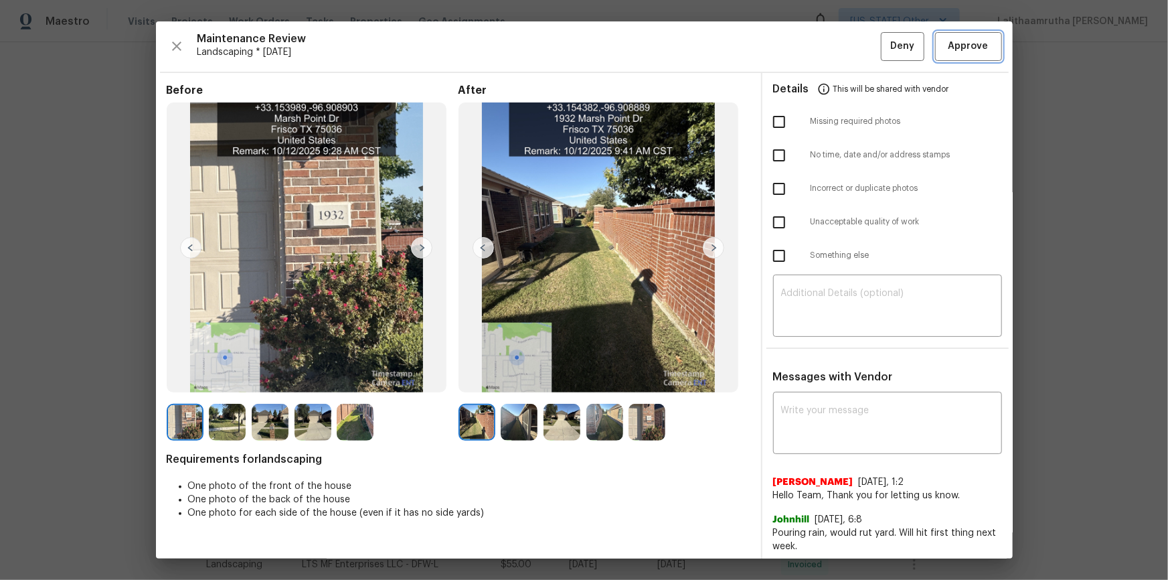
click at [831, 48] on span "Approve" at bounding box center [968, 46] width 40 height 17
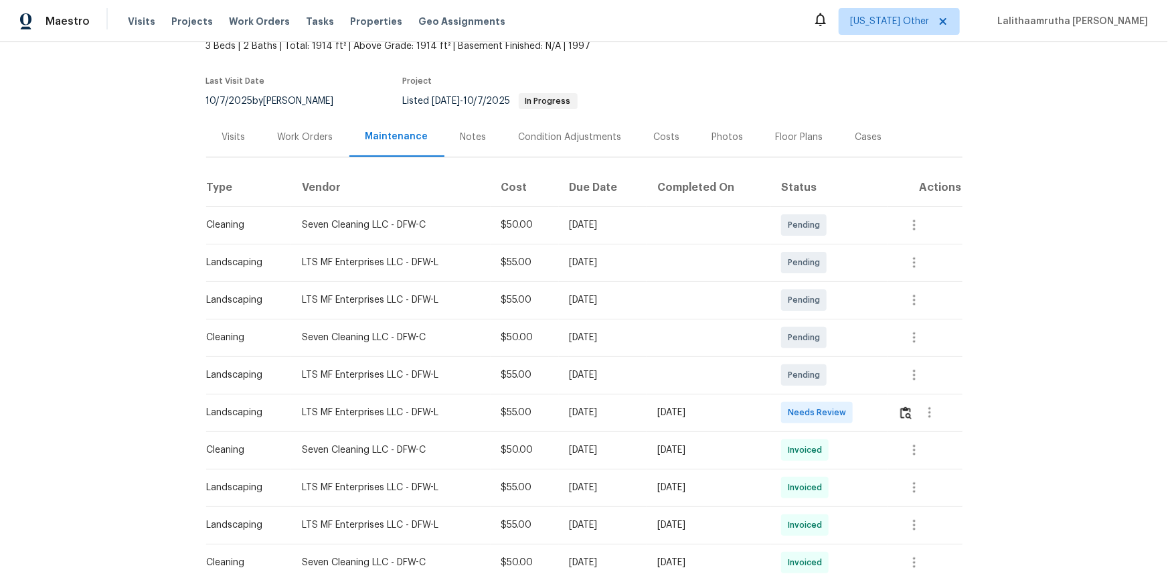
scroll to position [243, 0]
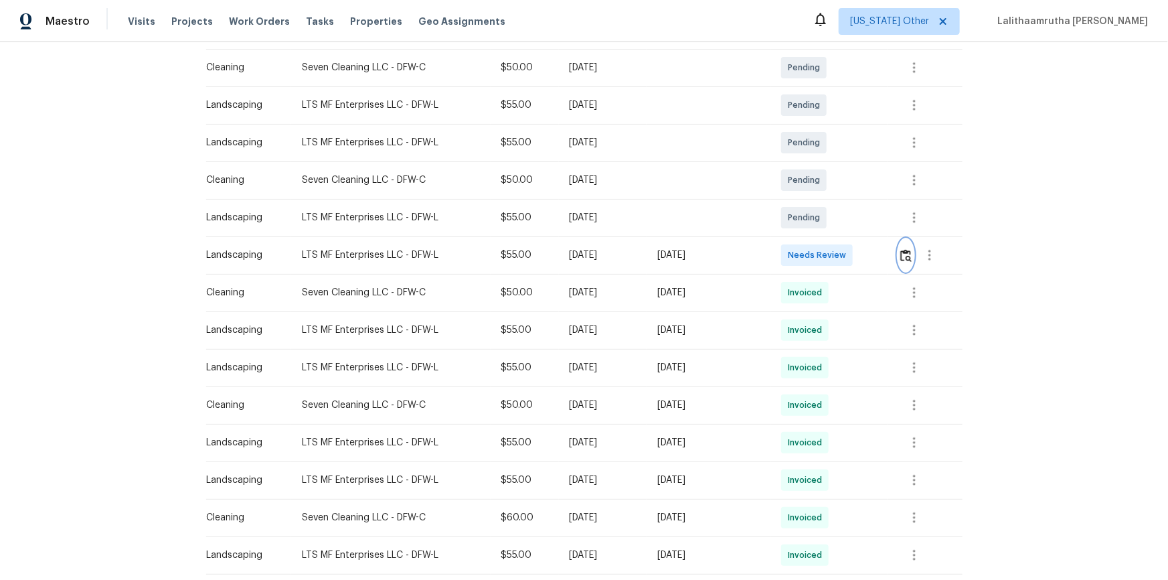
click at [831, 253] on img "button" at bounding box center [905, 255] width 11 height 13
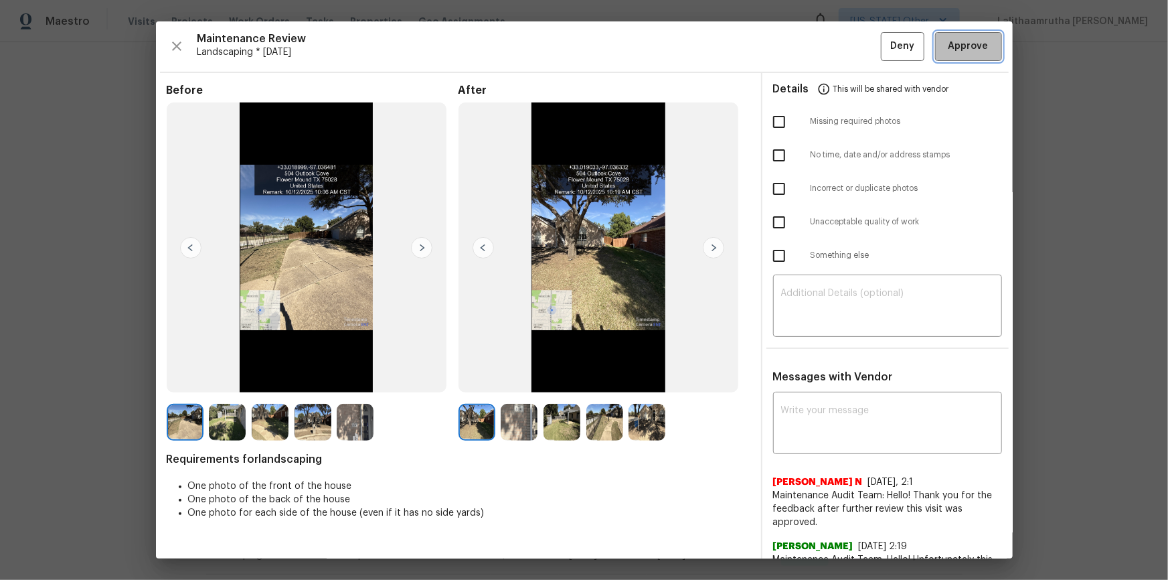
click at [831, 51] on span "Approve" at bounding box center [968, 46] width 40 height 17
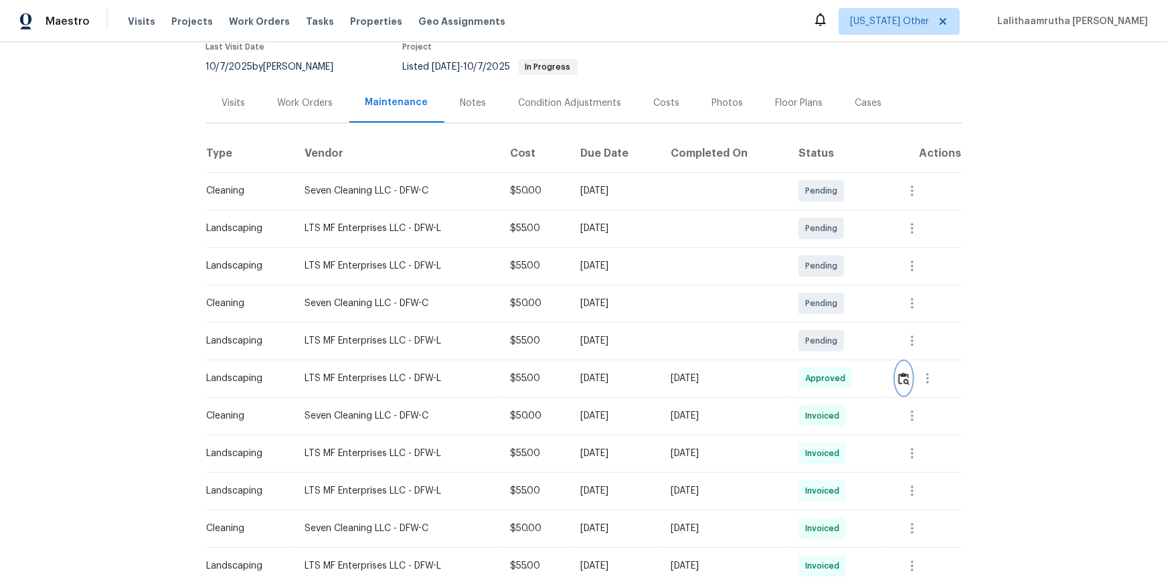
scroll to position [0, 0]
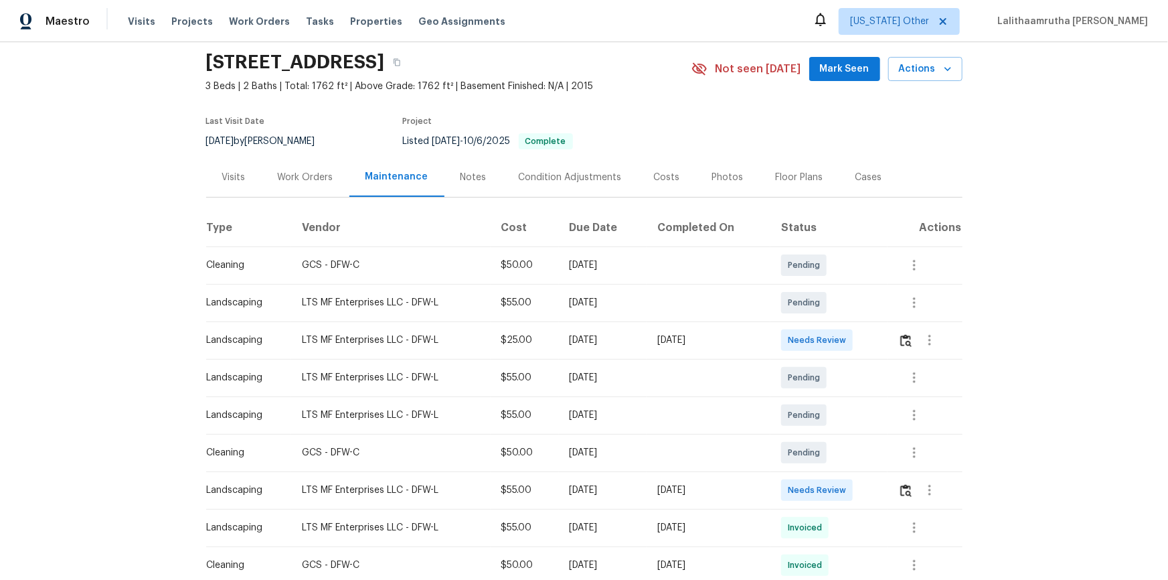
scroll to position [121, 0]
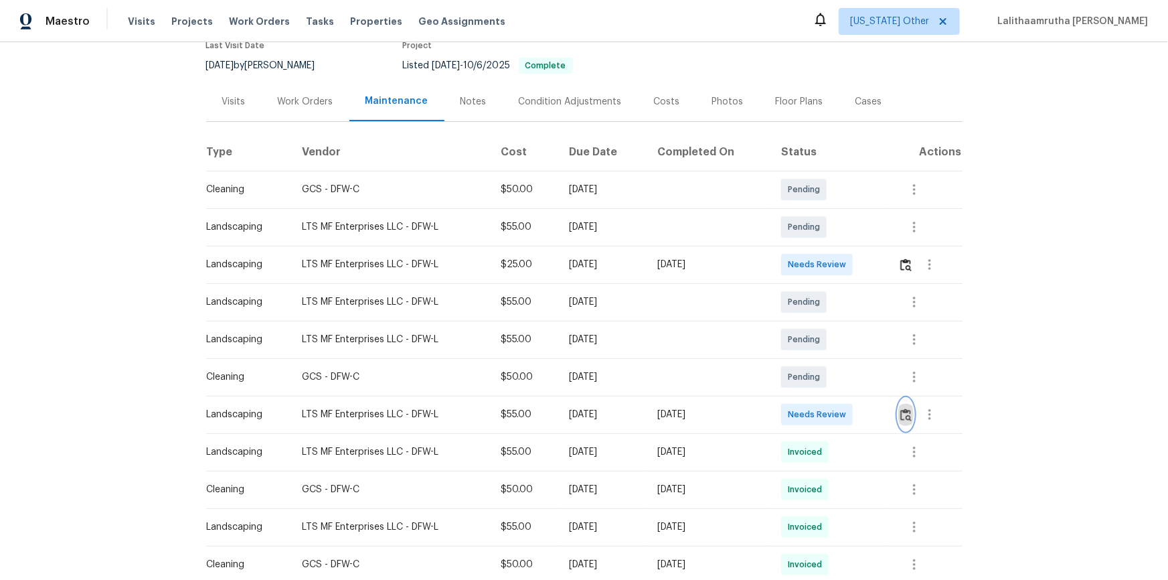
click at [831, 390] on img "button" at bounding box center [905, 414] width 11 height 13
click at [831, 256] on button "button" at bounding box center [905, 264] width 15 height 32
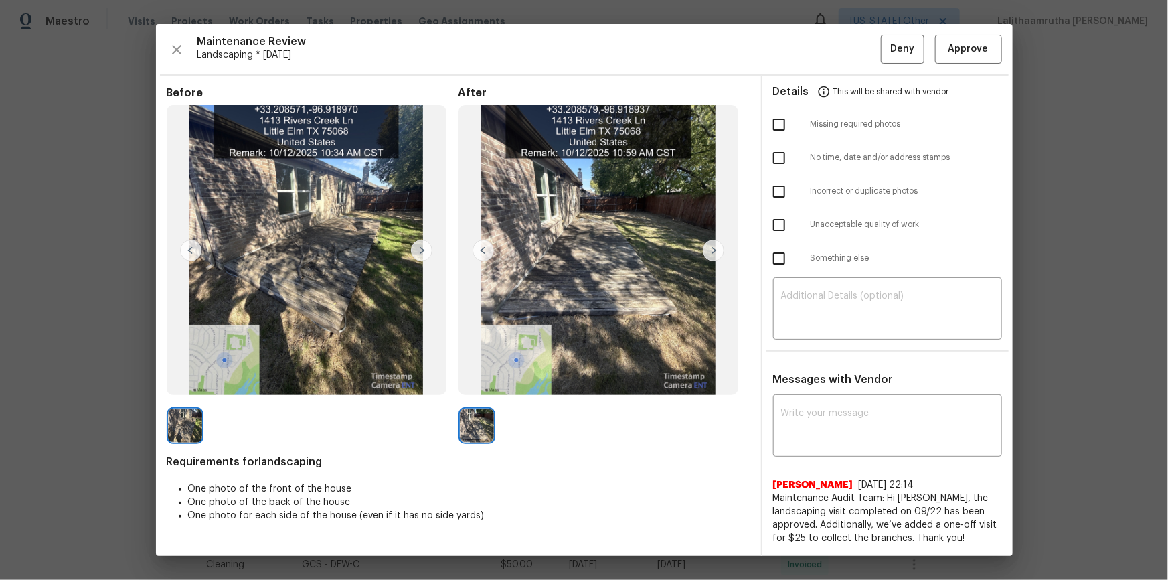
click at [476, 390] on img at bounding box center [476, 425] width 37 height 37
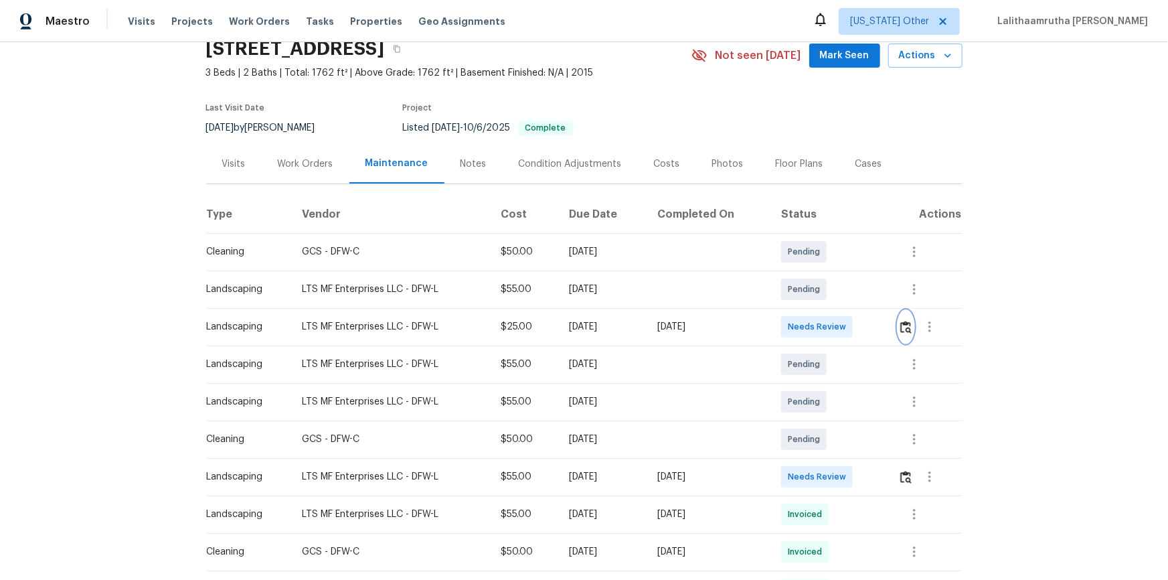
scroll to position [0, 0]
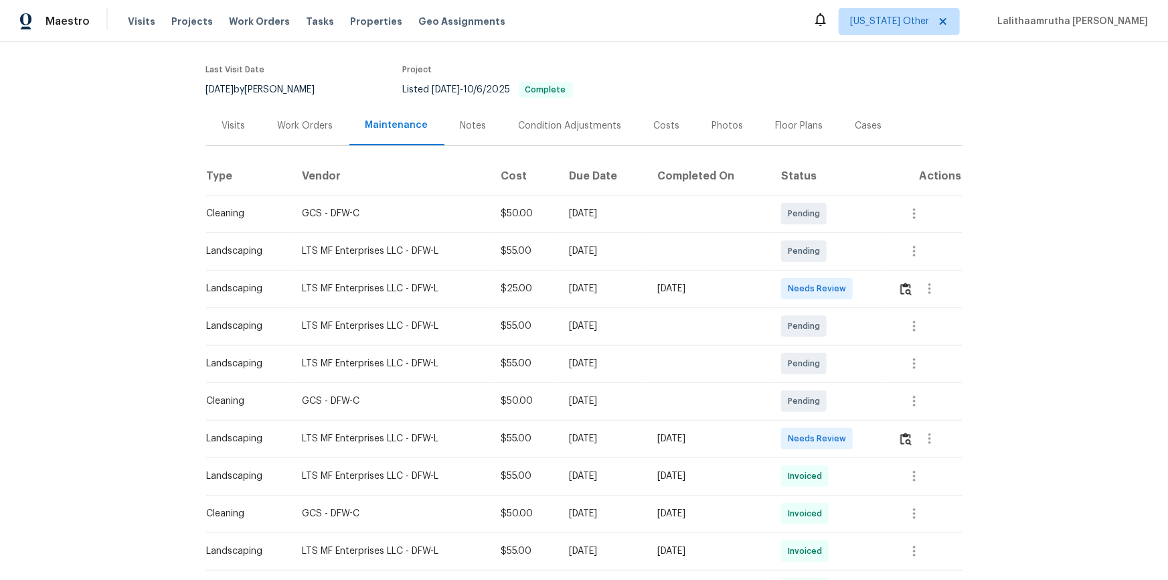
scroll to position [121, 0]
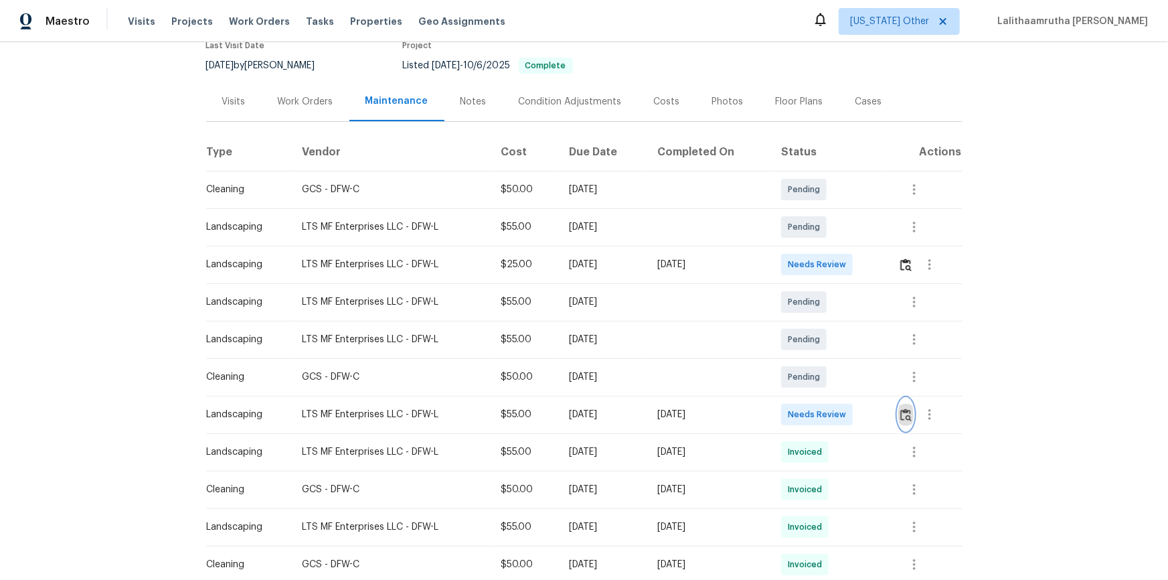
click at [831, 390] on img "button" at bounding box center [905, 414] width 11 height 13
click at [831, 266] on img "button" at bounding box center [905, 264] width 11 height 13
click at [831, 390] on img "button" at bounding box center [905, 414] width 11 height 13
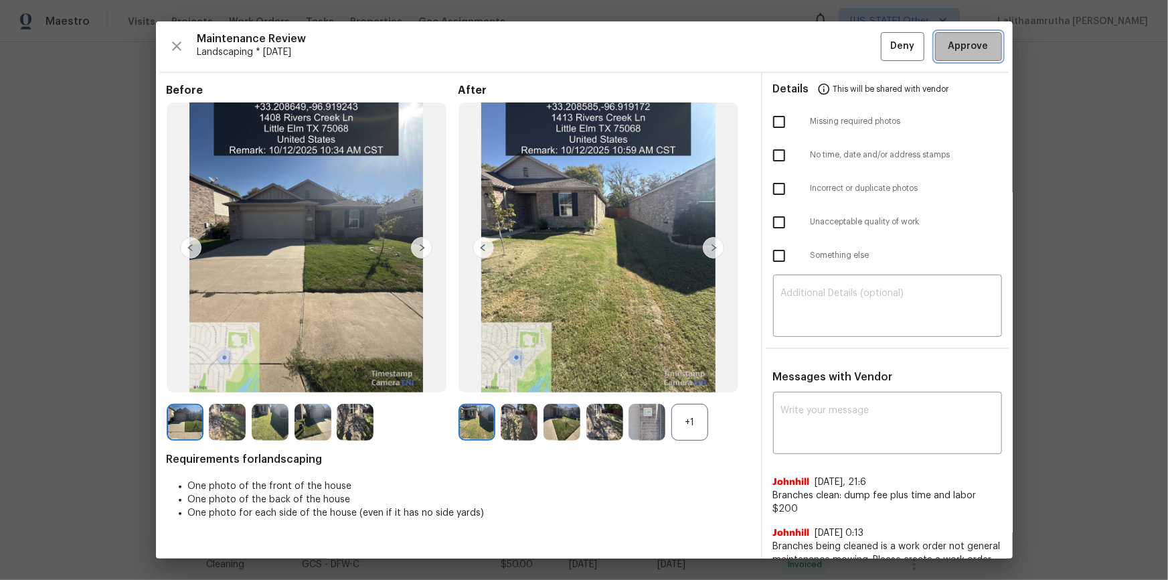
click at [831, 47] on span "Approve" at bounding box center [968, 46] width 40 height 17
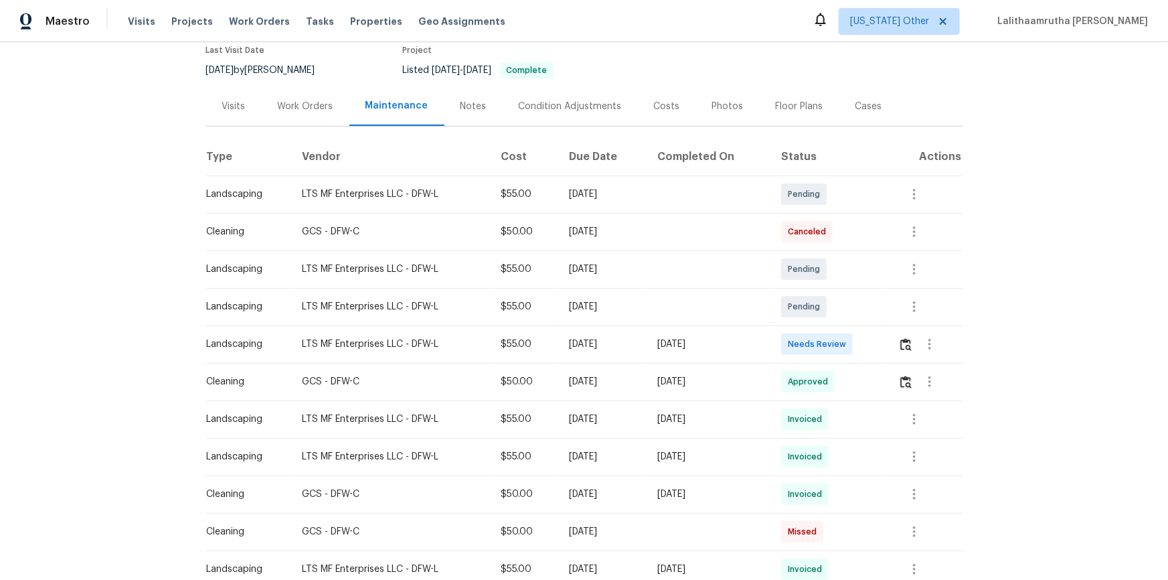
scroll to position [121, 0]
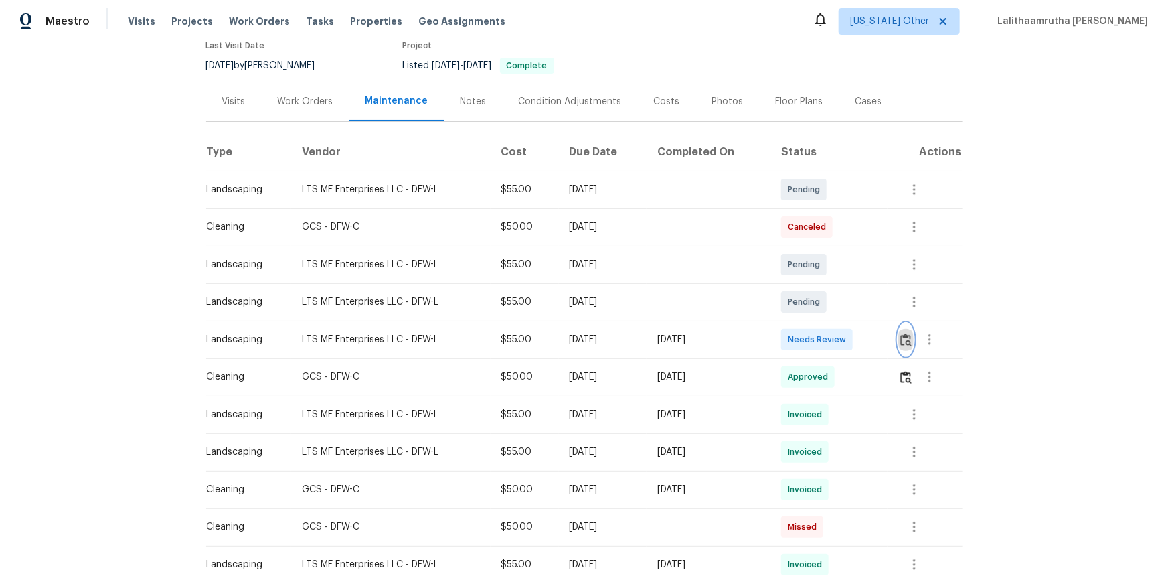
click at [831, 347] on button "button" at bounding box center [905, 339] width 15 height 32
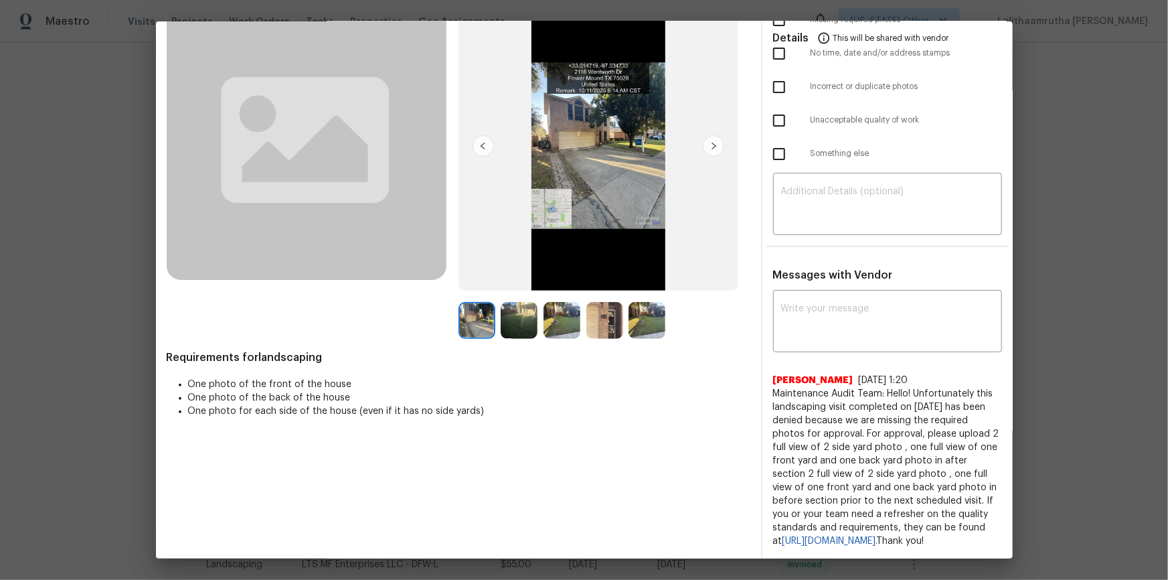
scroll to position [113, 0]
click at [831, 304] on textarea at bounding box center [887, 322] width 213 height 37
paste textarea "Maintenance Audit Team: Hello! Unfortunately, this landscaping visit completed …"
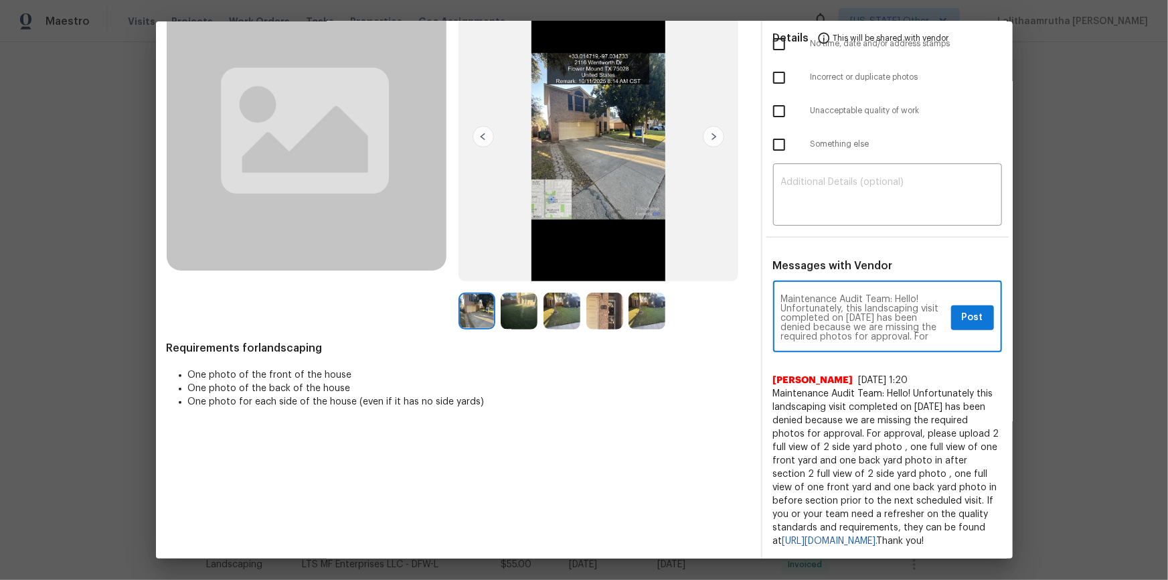
scroll to position [150, 0]
type textarea "Maintenance Audit Team: Hello! Unfortunately, this landscaping visit completed …"
click at [831, 201] on textarea at bounding box center [887, 195] width 213 height 37
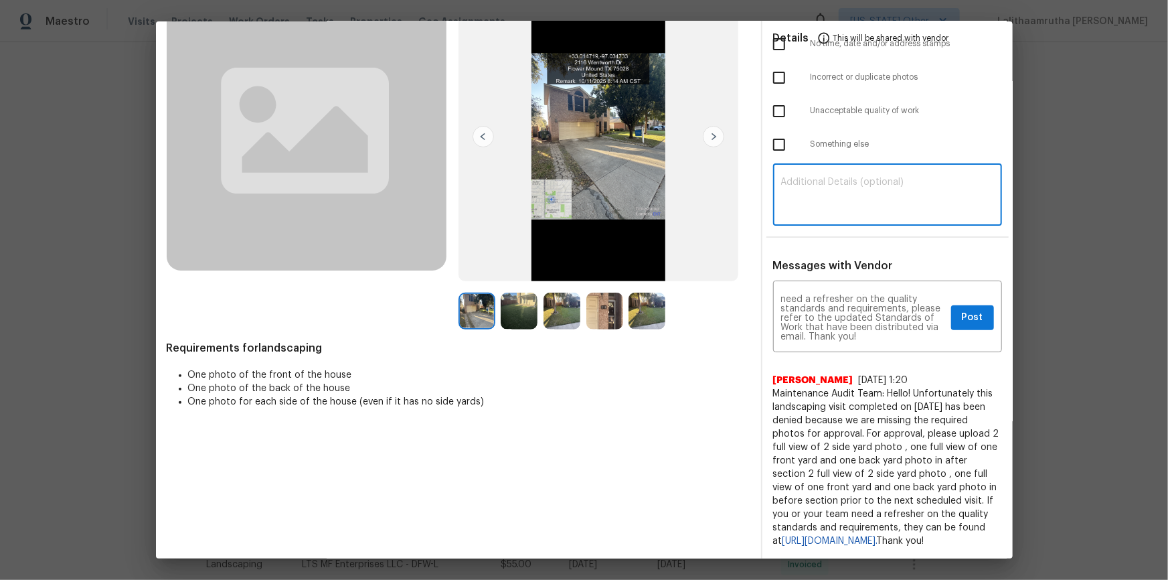
paste textarea "Maintenance Audit Team: Hello! Unfortunately, this landscaping visit completed …"
type textarea "Maintenance Audit Team: Hello! Unfortunately, this landscaping visit completed …"
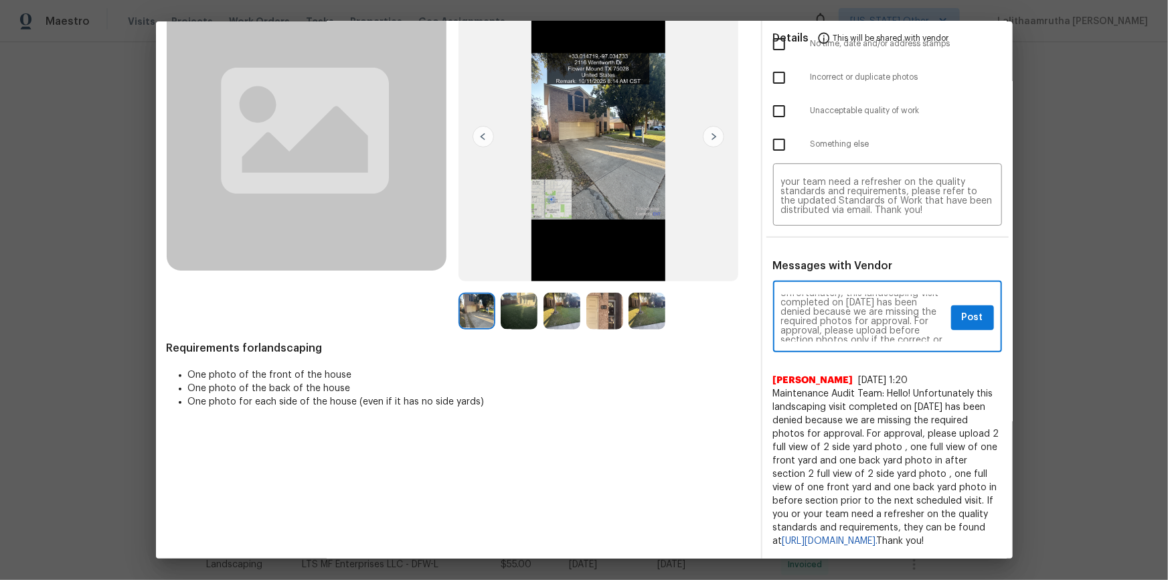
scroll to position [24, 0]
click at [831, 309] on span "Post" at bounding box center [972, 317] width 21 height 17
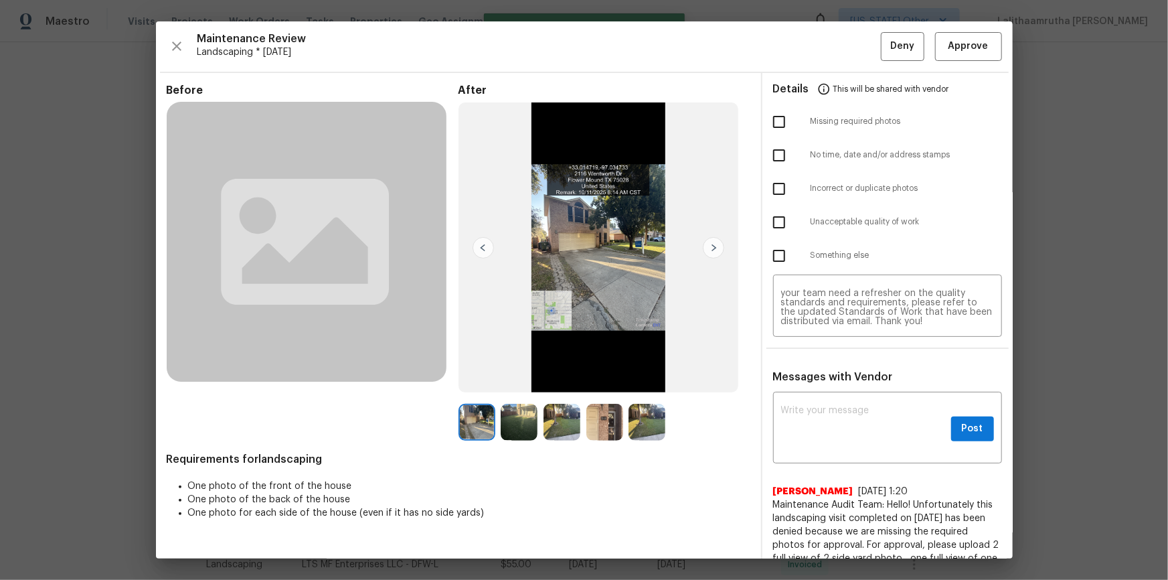
scroll to position [0, 0]
click at [769, 118] on input "checkbox" at bounding box center [779, 122] width 28 height 28
checkbox input "true"
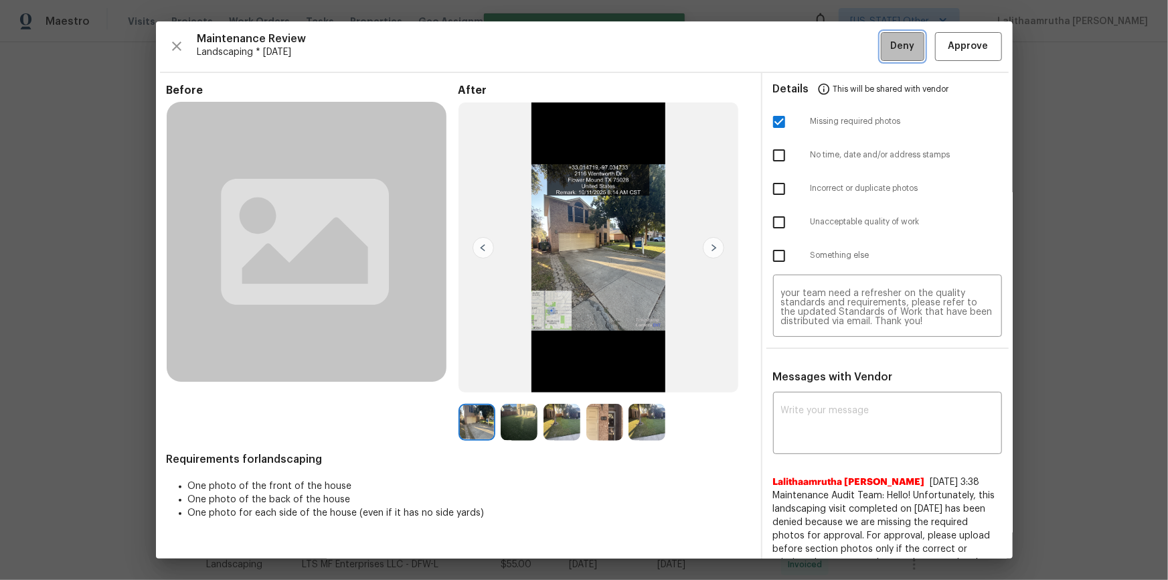
click at [831, 38] on span "Deny" at bounding box center [902, 46] width 24 height 17
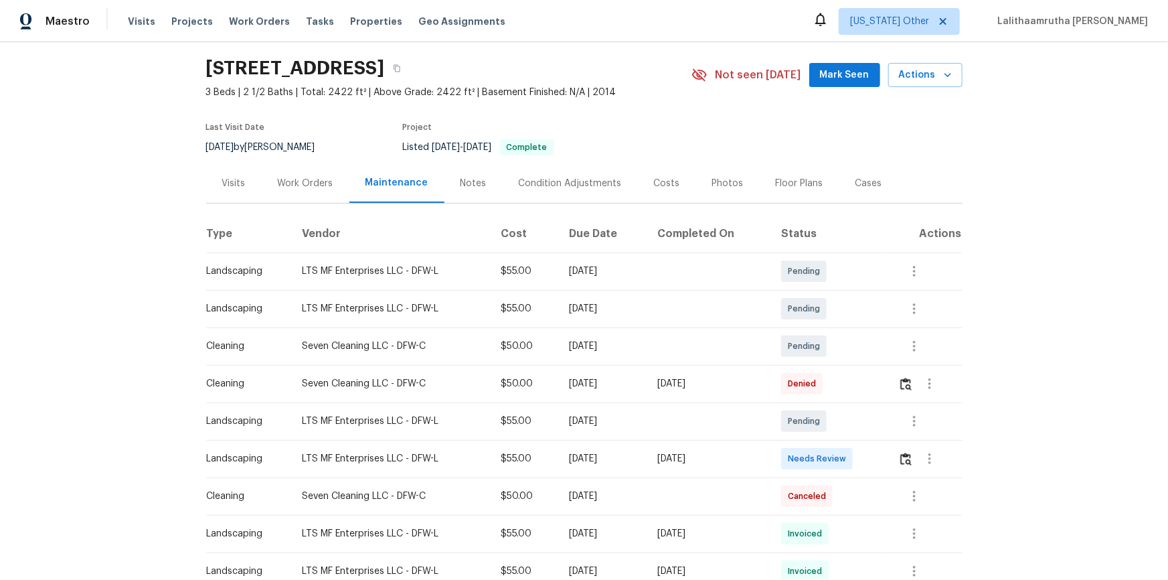
scroll to position [60, 0]
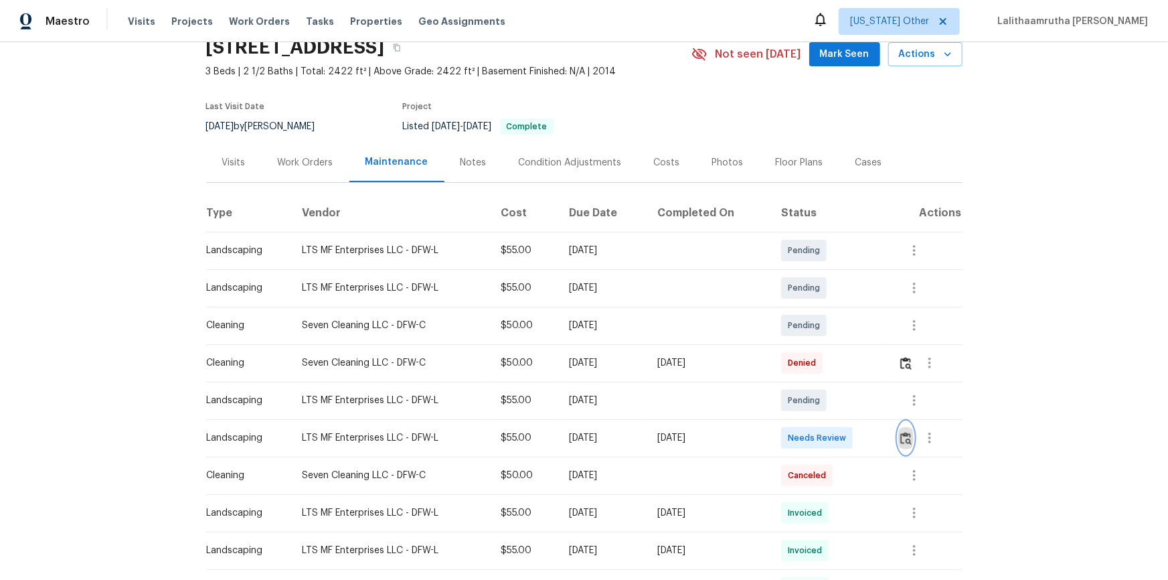
click at [831, 390] on img "button" at bounding box center [905, 438] width 11 height 13
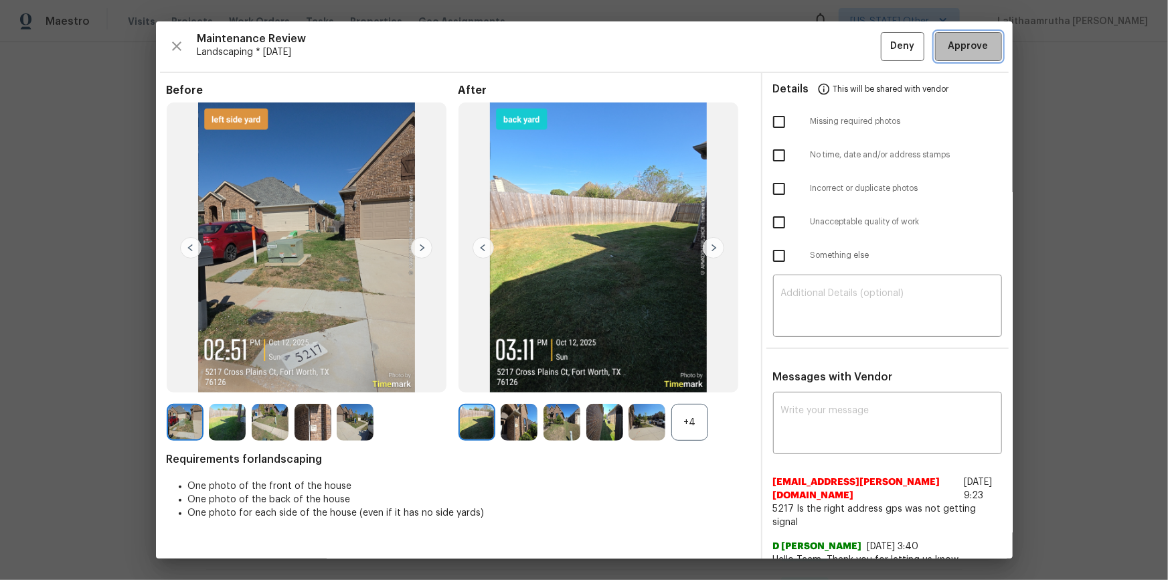
click at [831, 47] on span "Approve" at bounding box center [968, 46] width 40 height 17
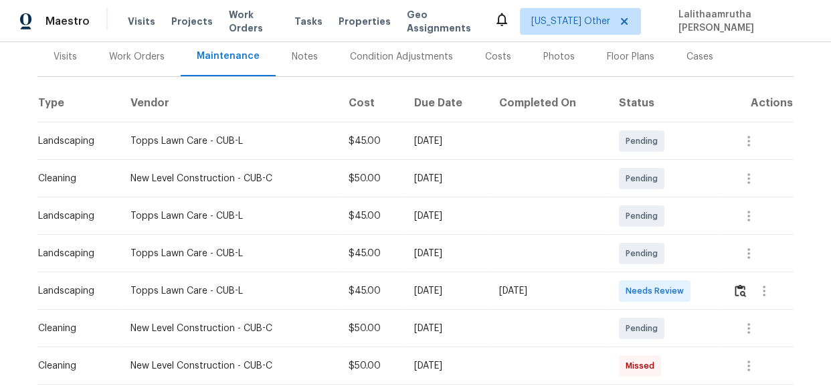
scroll to position [182, 0]
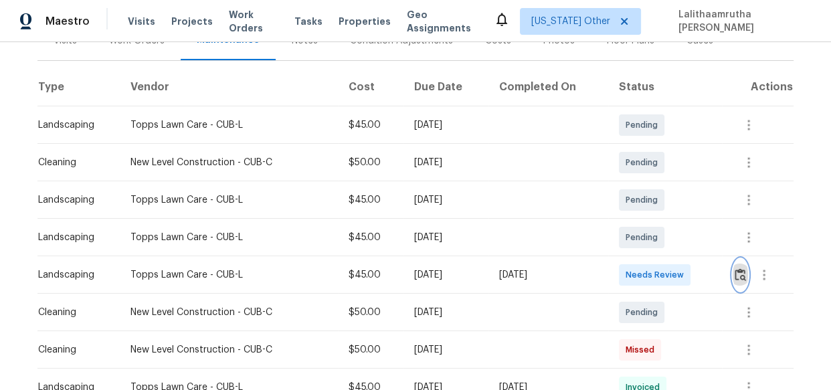
click at [735, 274] on img "button" at bounding box center [740, 274] width 11 height 13
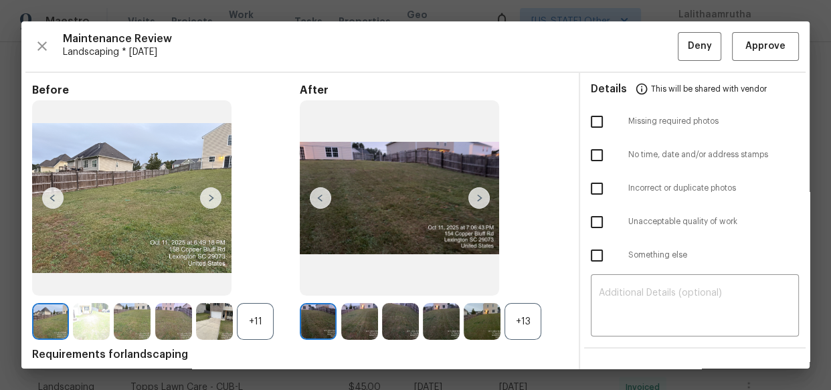
click at [434, 322] on img at bounding box center [441, 321] width 37 height 37
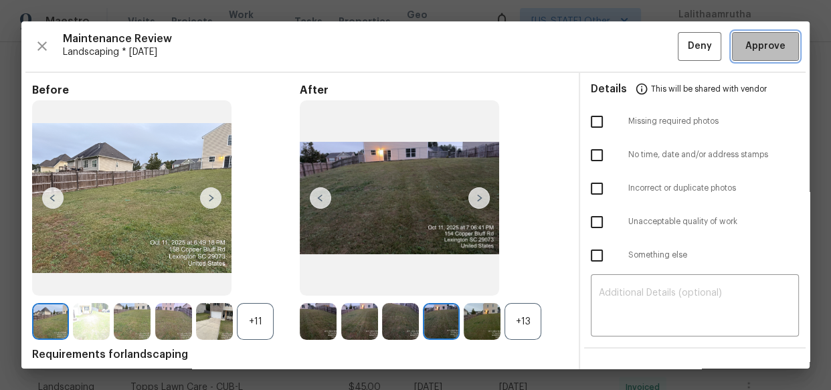
click at [746, 49] on span "Approve" at bounding box center [766, 46] width 40 height 17
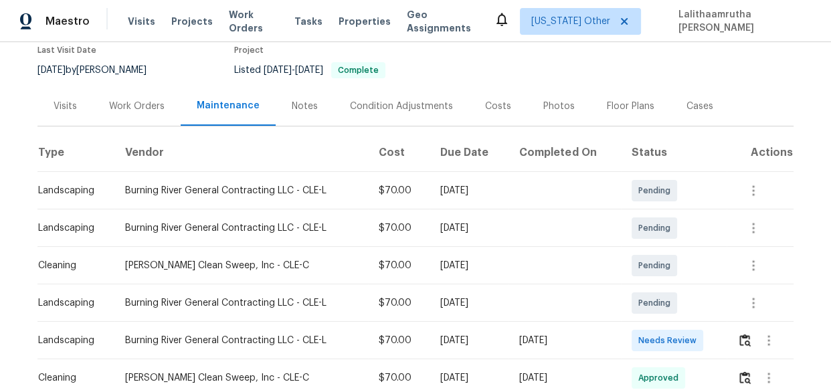
scroll to position [121, 0]
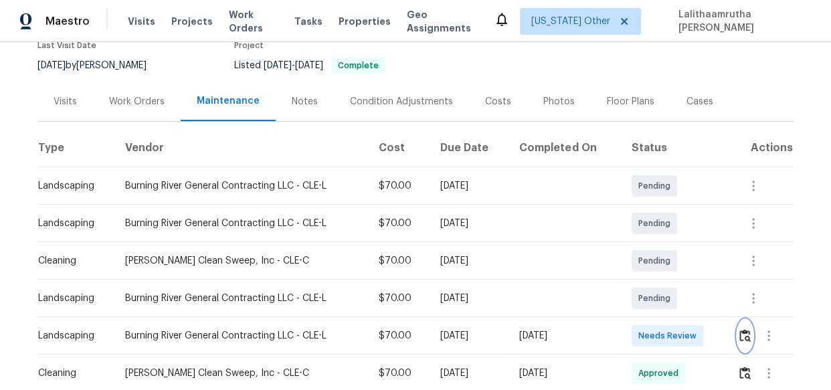
click at [738, 327] on button "button" at bounding box center [745, 336] width 15 height 32
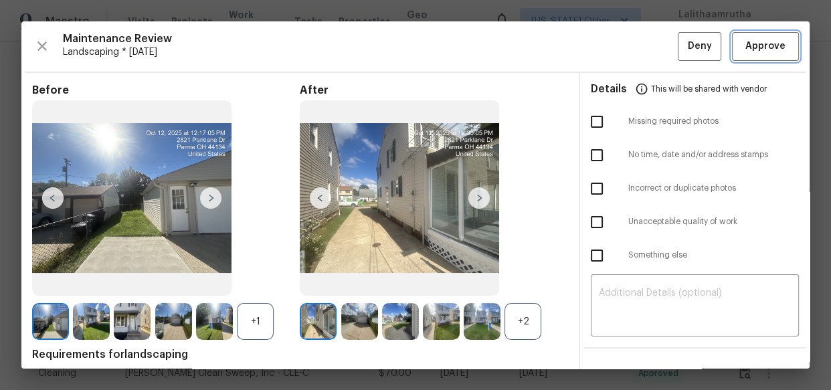
click at [767, 46] on span "Approve" at bounding box center [766, 46] width 40 height 17
